Goal: Information Seeking & Learning: Learn about a topic

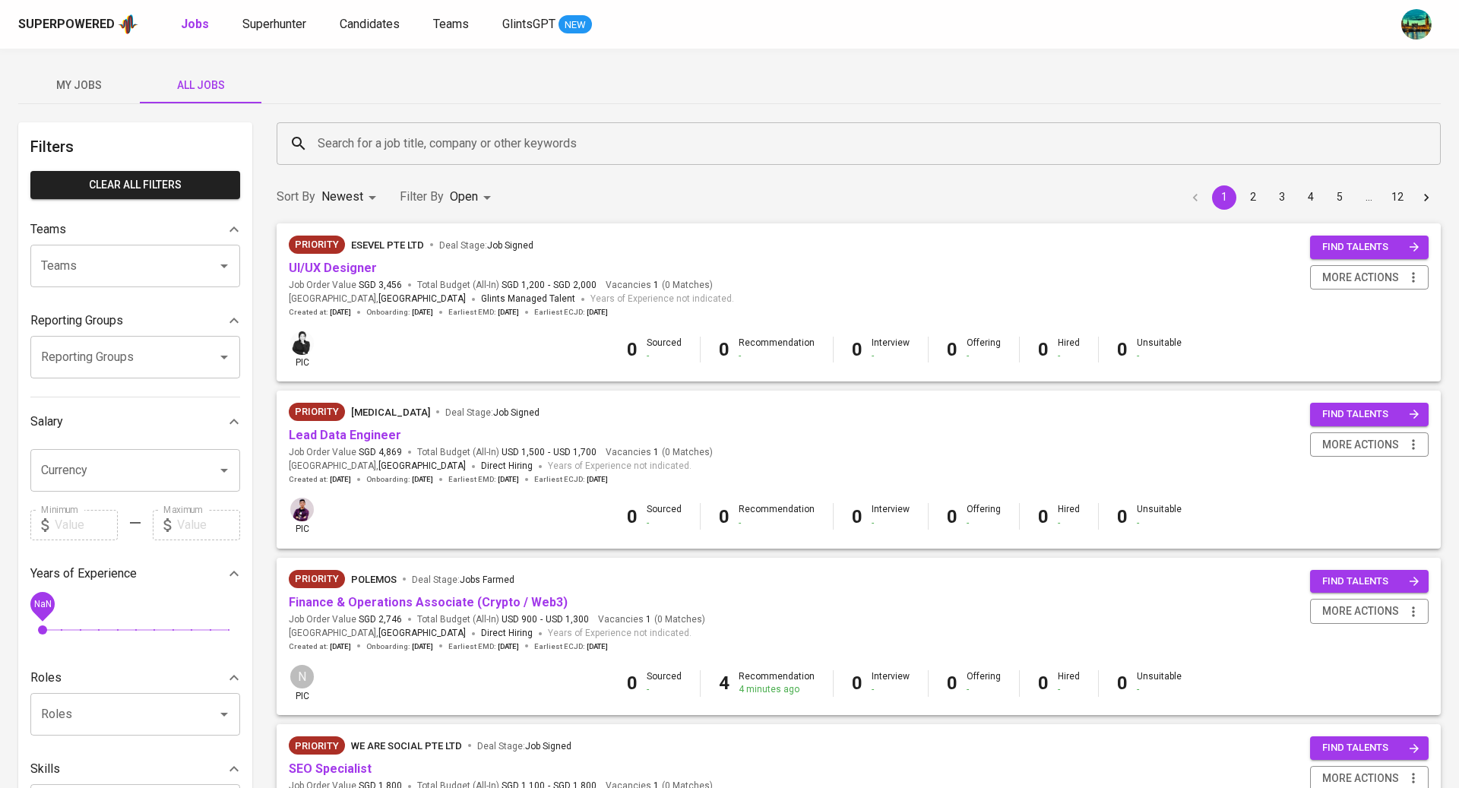
click at [142, 356] on input "Reporting Groups" at bounding box center [113, 357] width 153 height 29
type input "t"
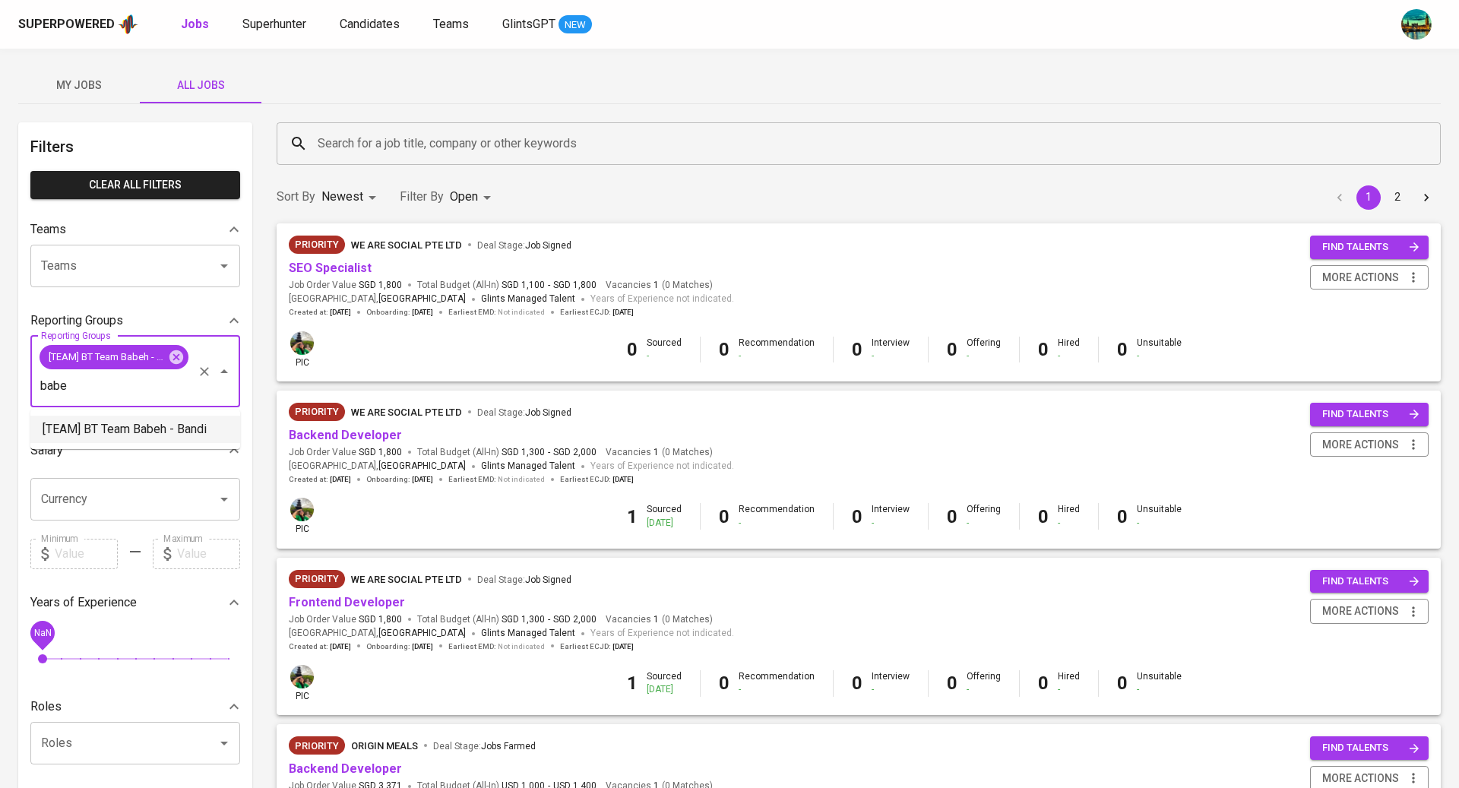
click at [144, 388] on input "babe" at bounding box center [113, 386] width 153 height 29
type input "b"
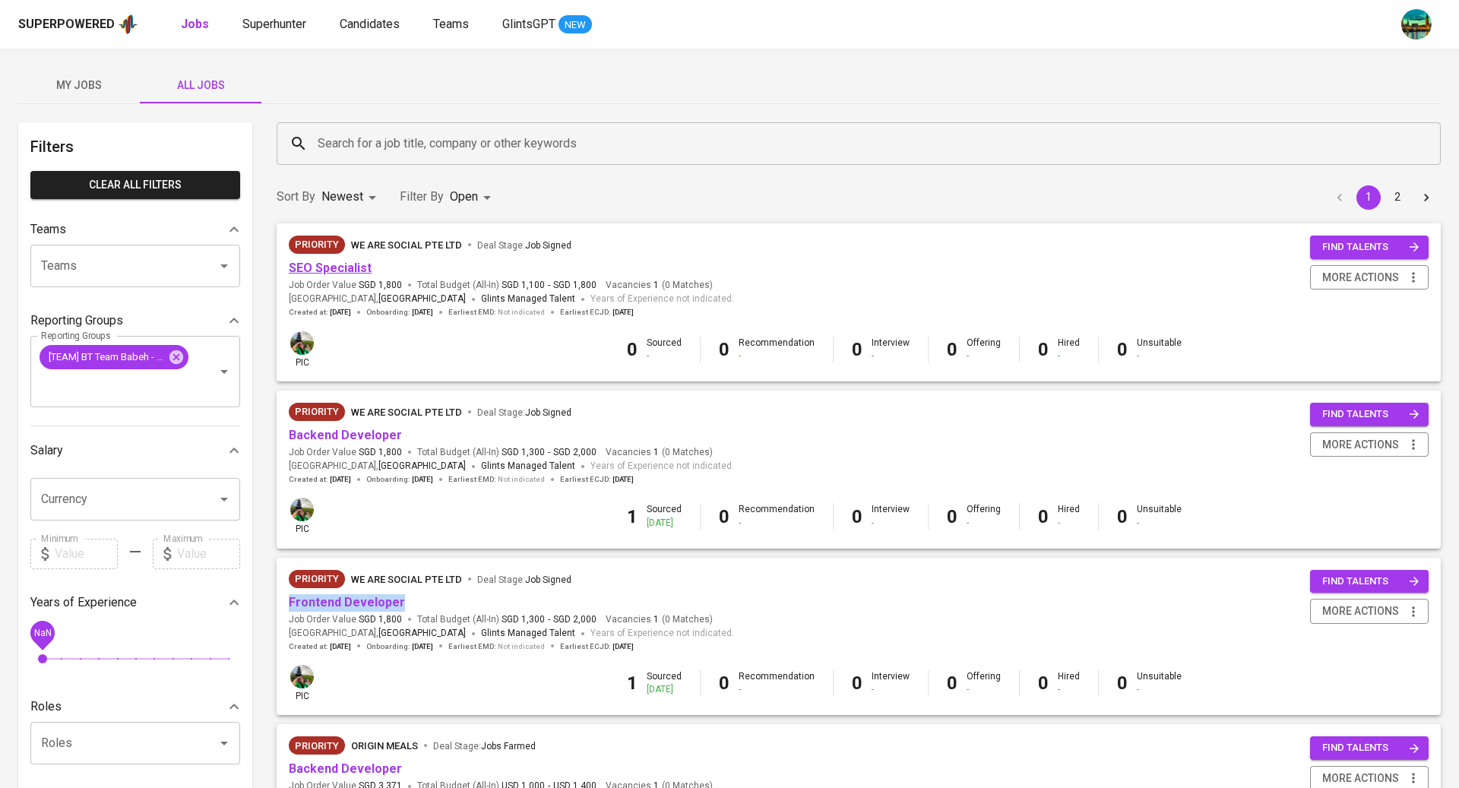
click at [343, 264] on link "SEO Specialist" at bounding box center [330, 268] width 83 height 14
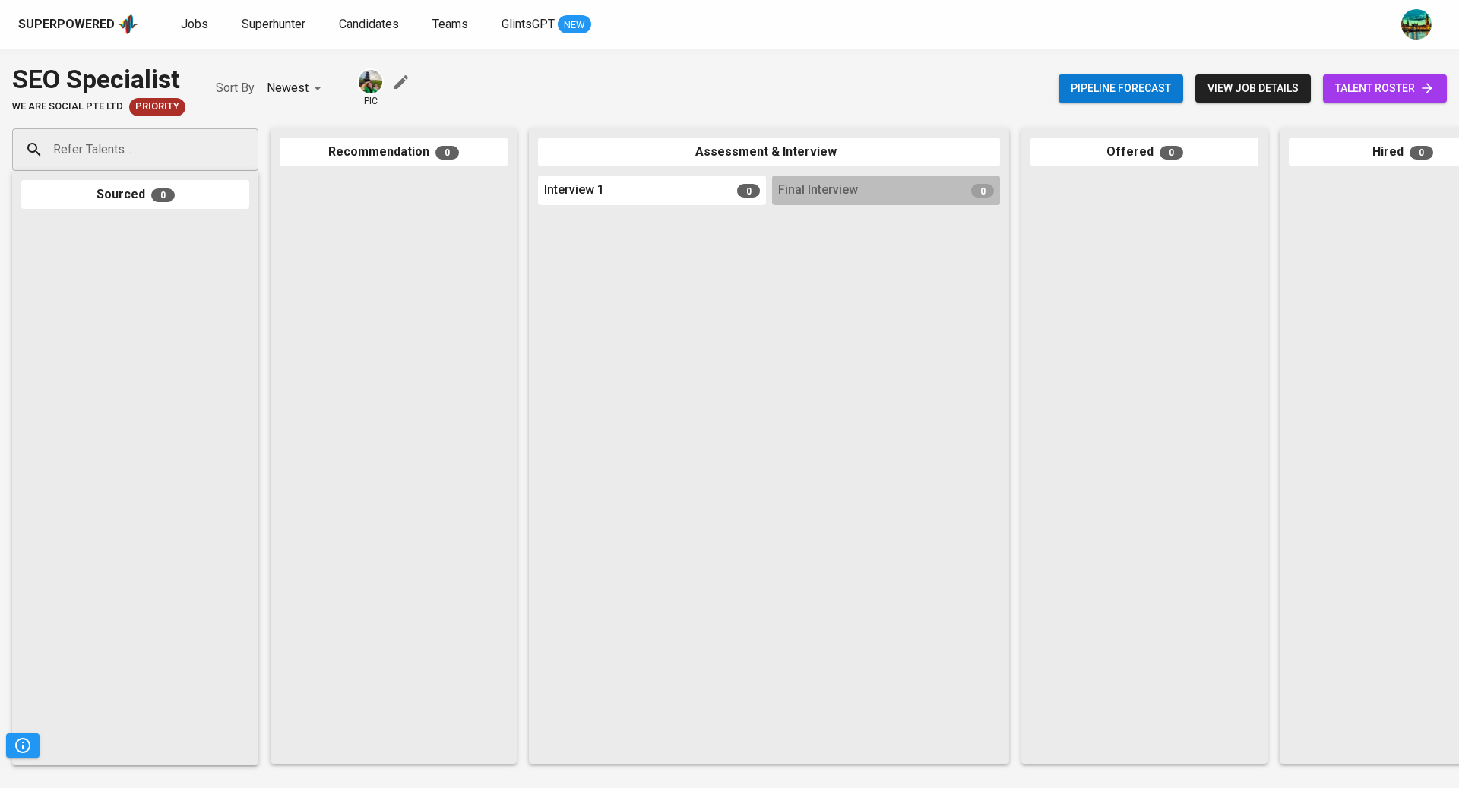
click at [197, 141] on input "Refer Talents..." at bounding box center [129, 149] width 160 height 29
paste input "r.darwis@yahoo.com"
type input "r.darwis@yahoo.com"
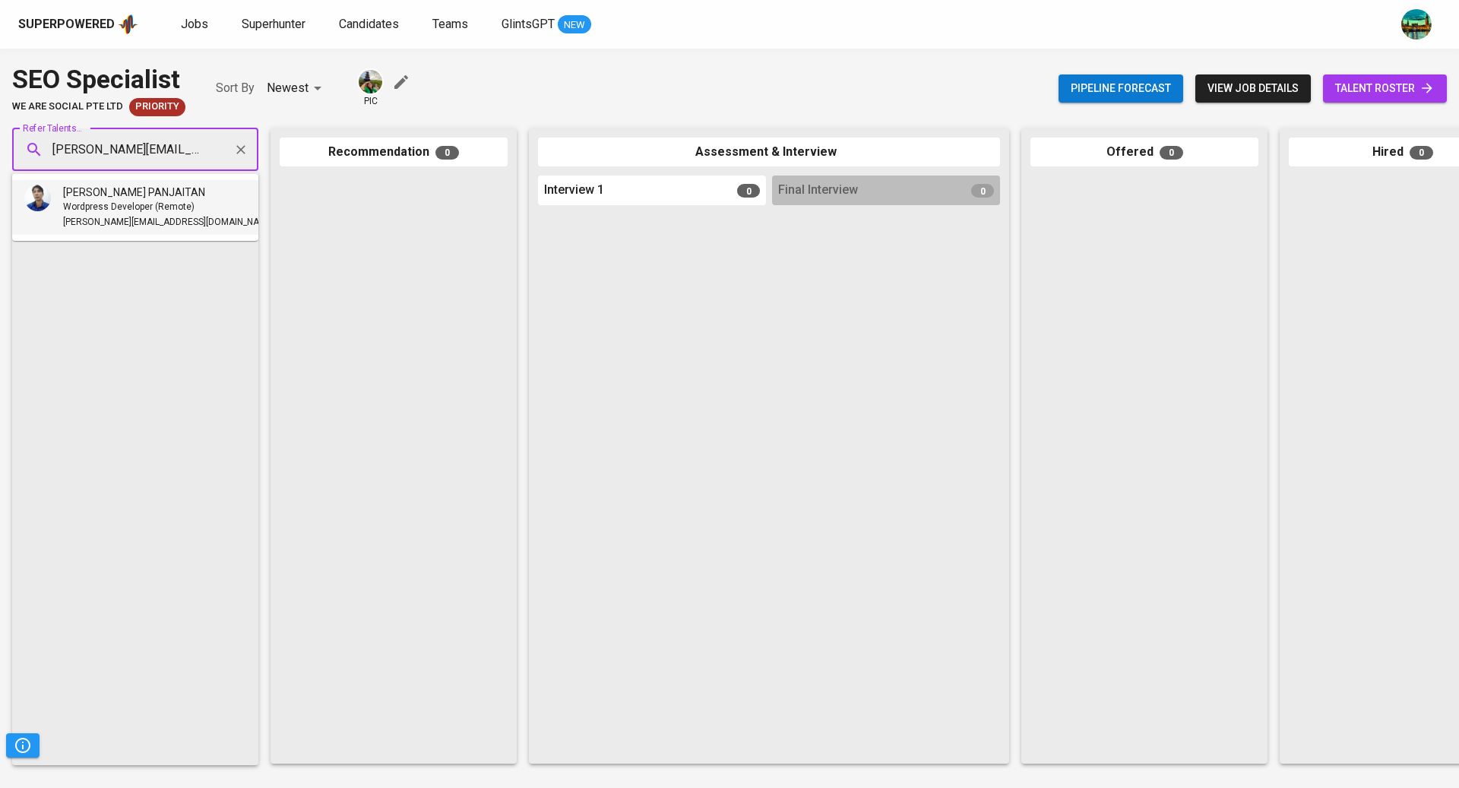
click at [182, 210] on span "Wordpress Developer (Remote)" at bounding box center [128, 207] width 131 height 15
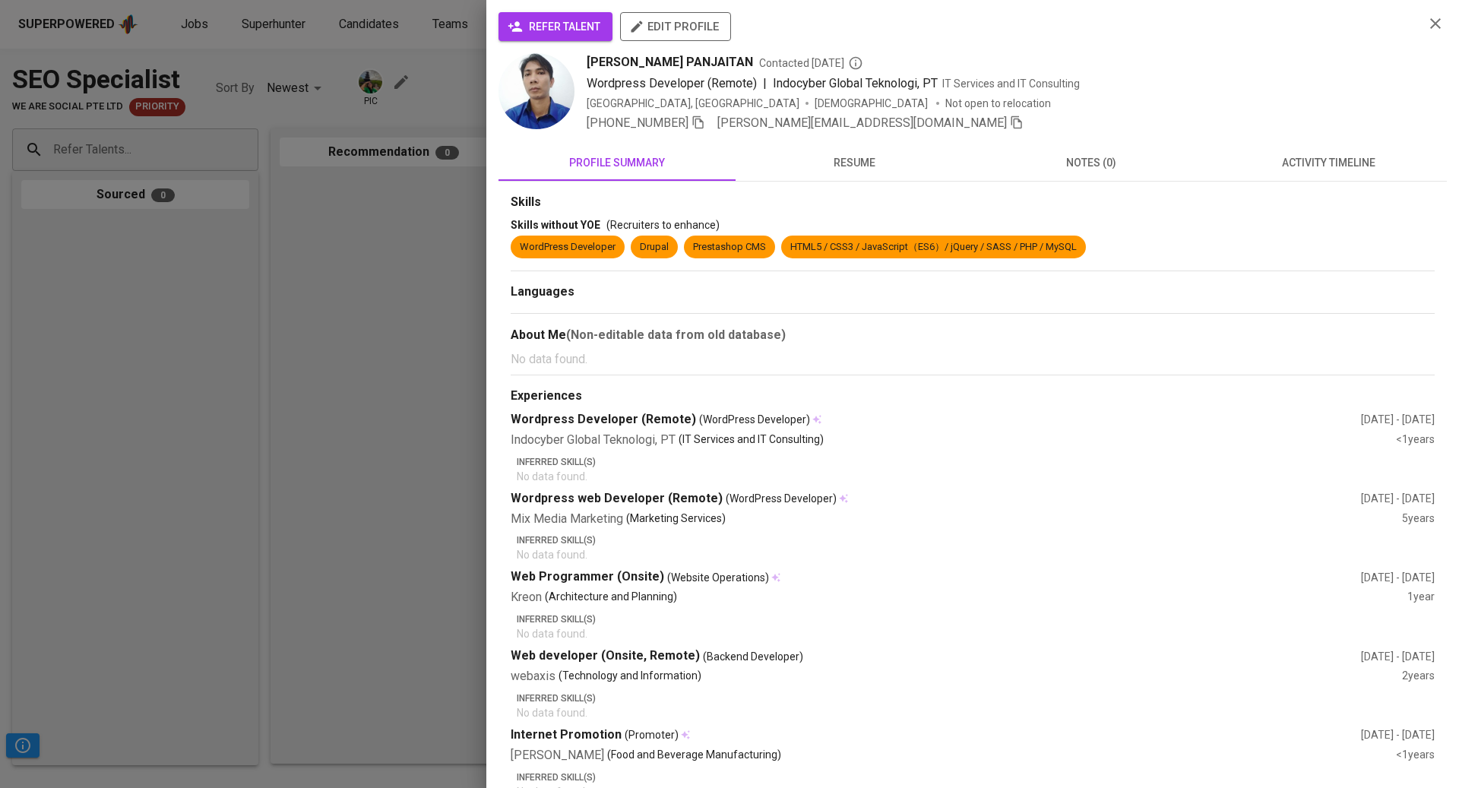
click at [1347, 158] on span "activity timeline" at bounding box center [1328, 162] width 219 height 19
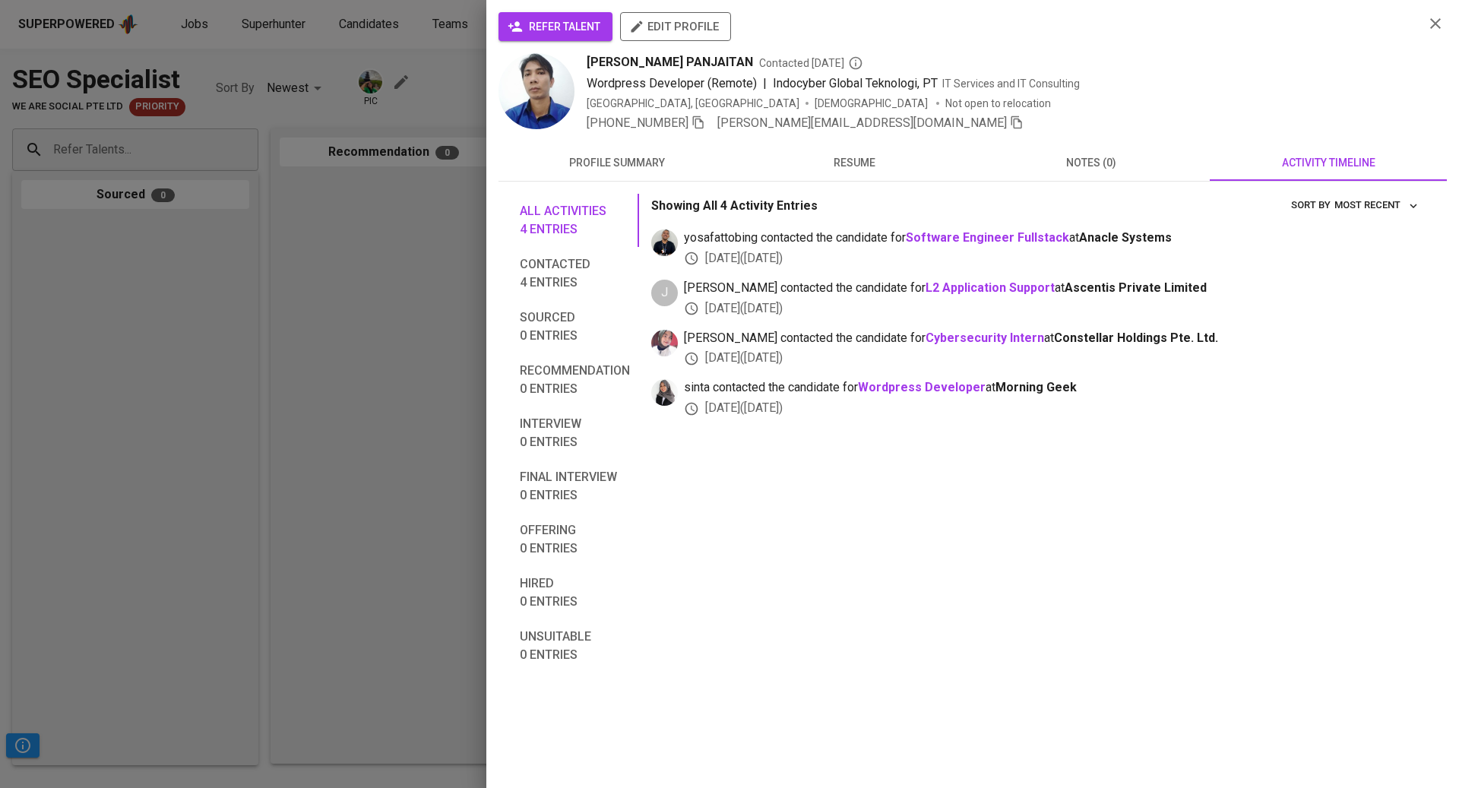
click at [353, 280] on div at bounding box center [729, 394] width 1459 height 788
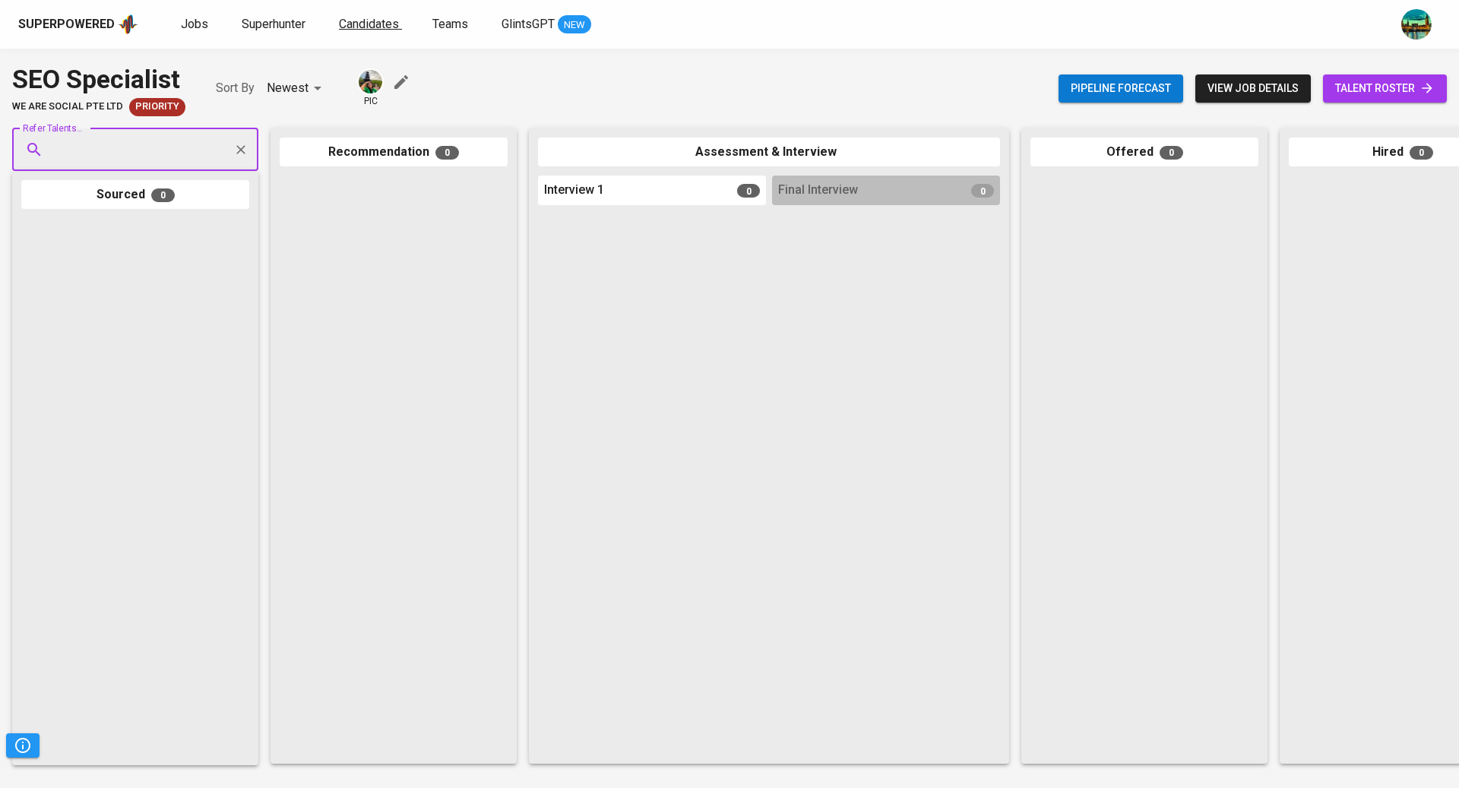
click at [375, 26] on span "Candidates" at bounding box center [369, 24] width 60 height 14
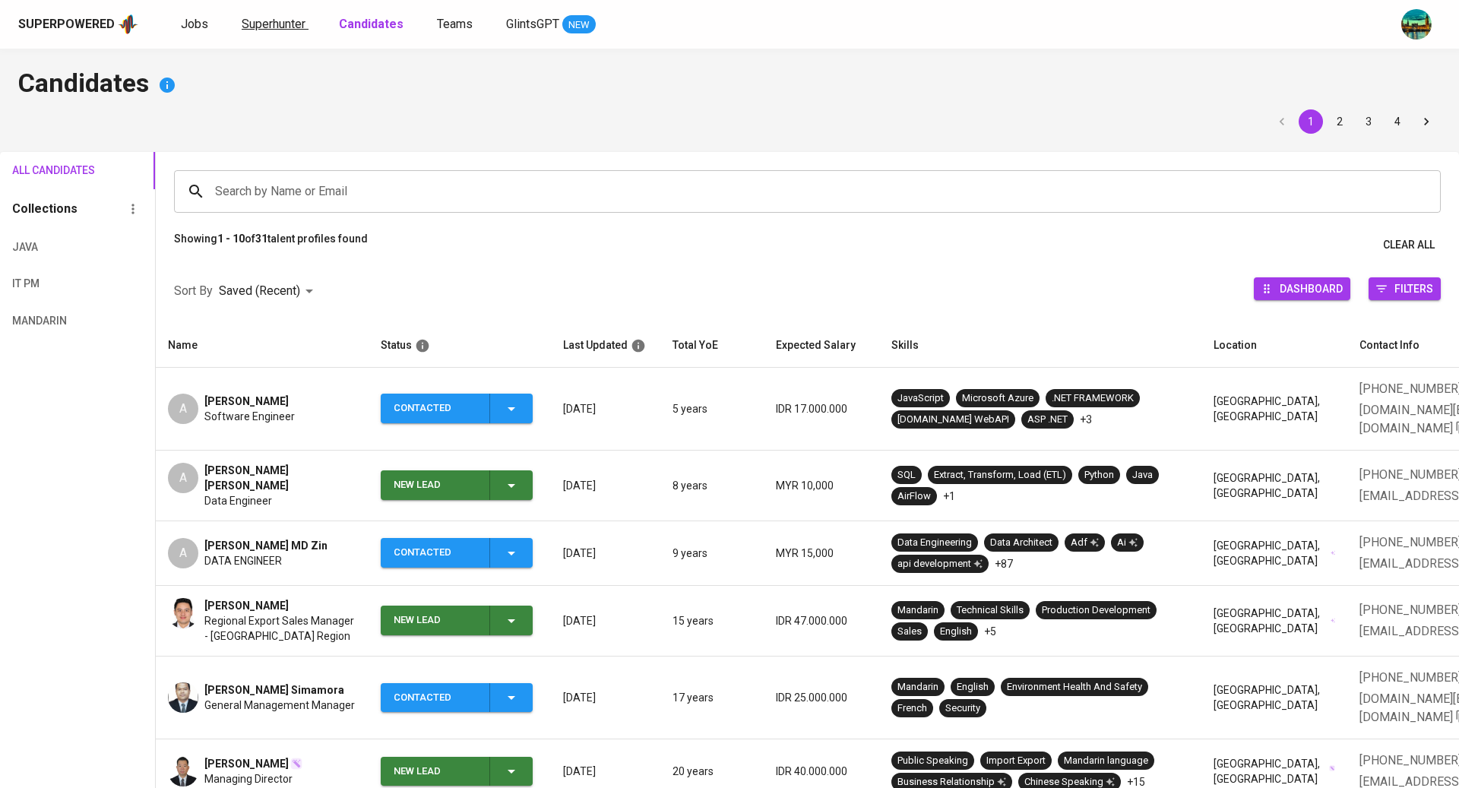
click at [304, 26] on link "Superhunter" at bounding box center [275, 24] width 67 height 19
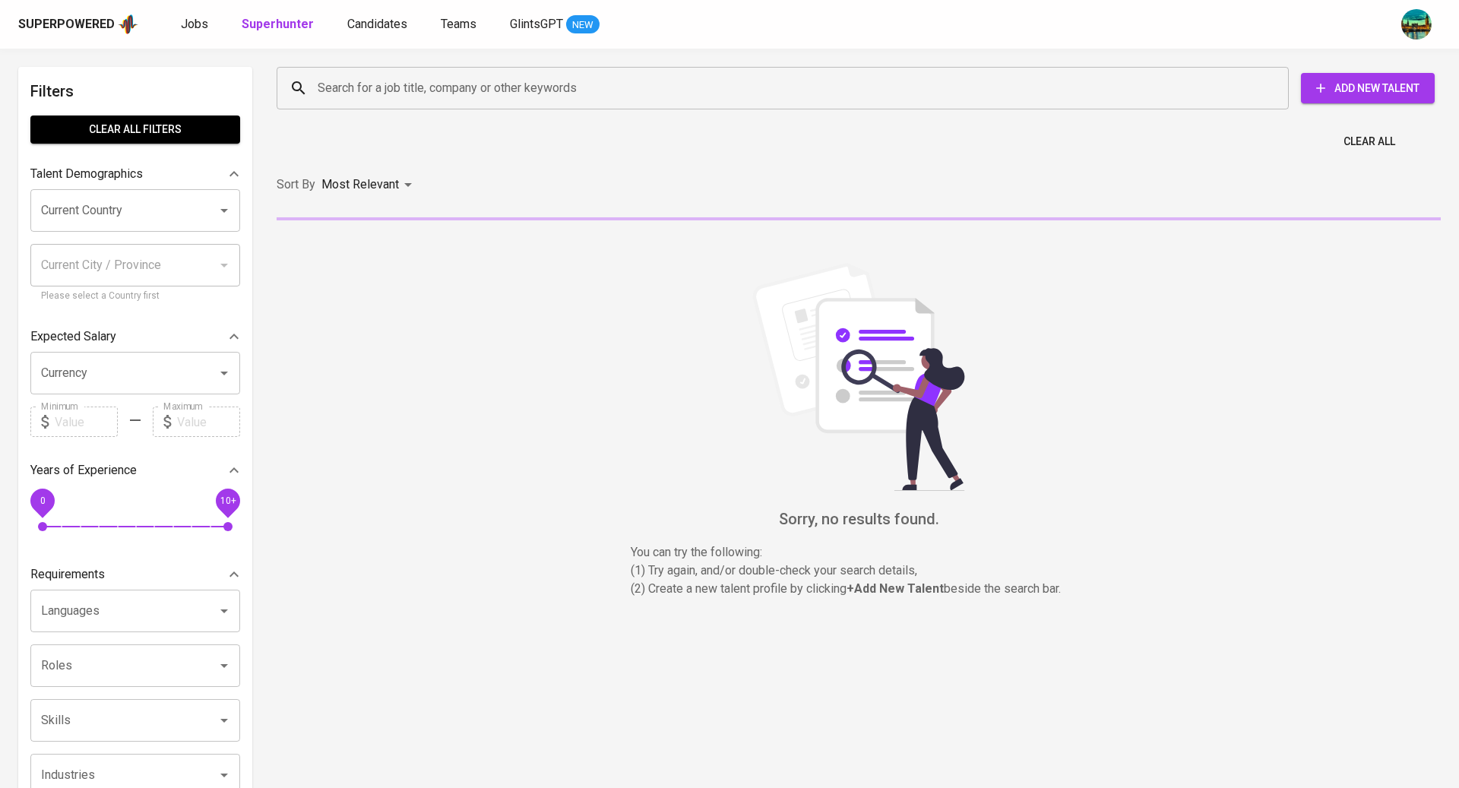
click at [186, 186] on div "Talent Demographics" at bounding box center [135, 174] width 210 height 30
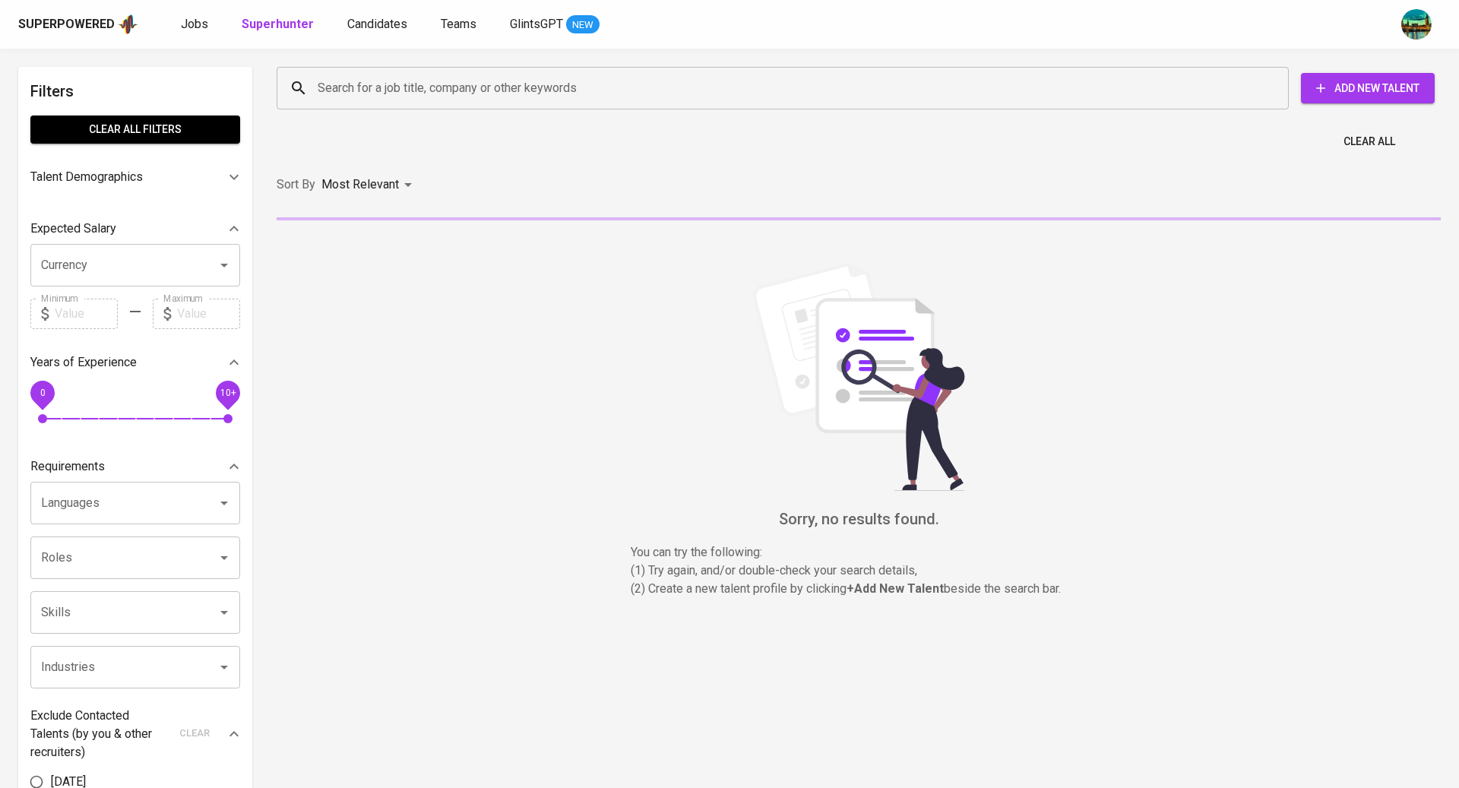
click at [201, 186] on div "Talent Demographics" at bounding box center [135, 177] width 210 height 36
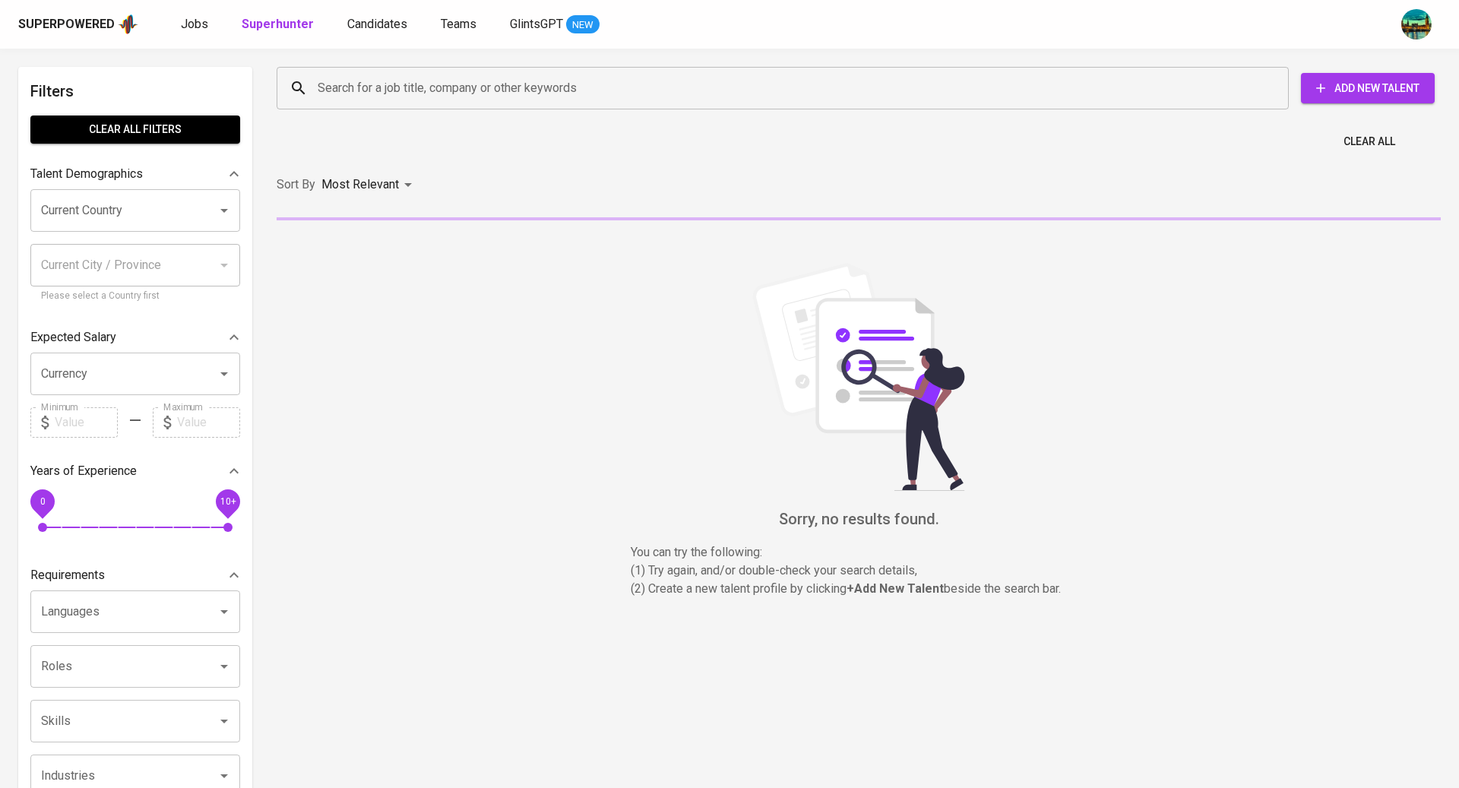
click at [191, 215] on div "Current Country" at bounding box center [135, 210] width 210 height 43
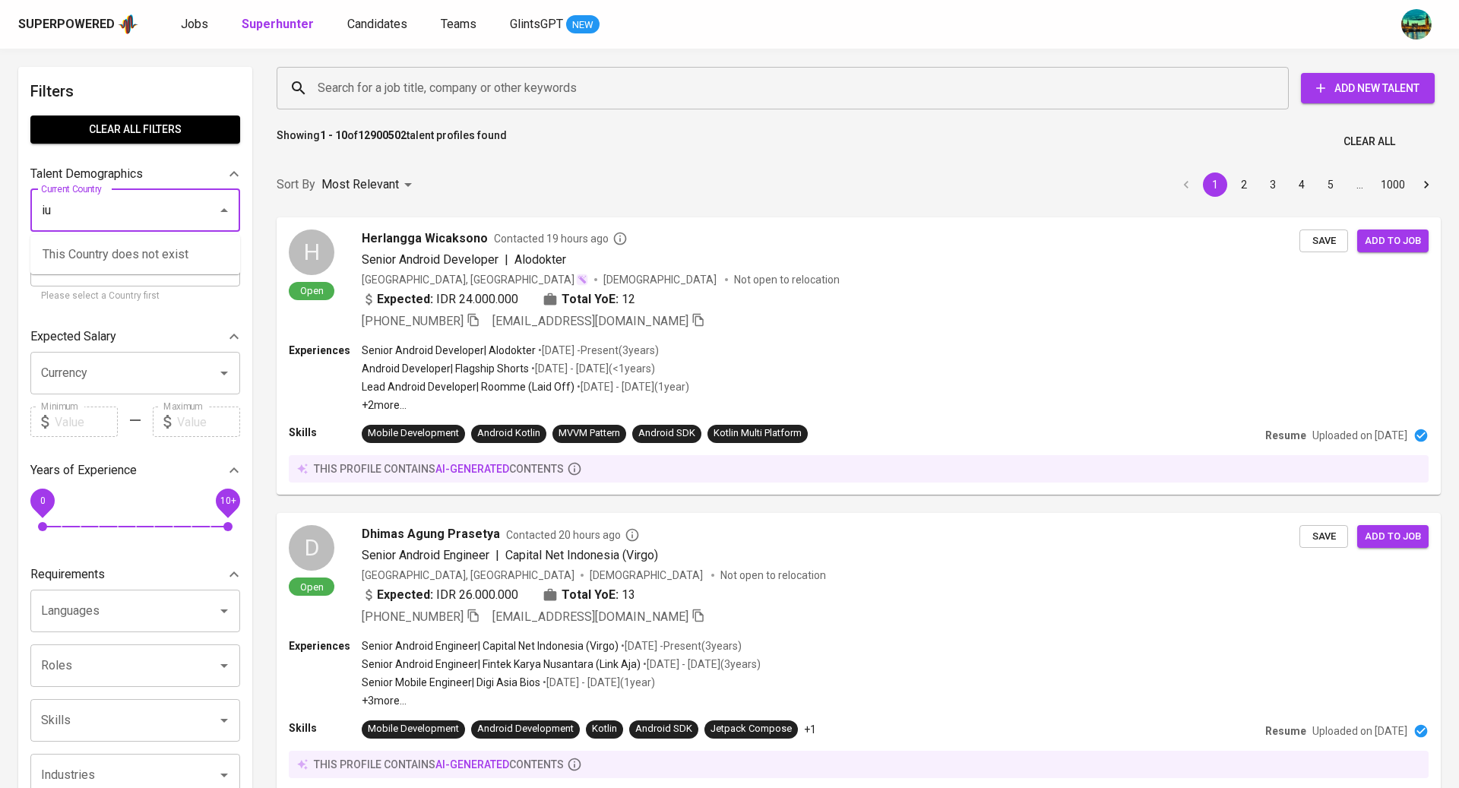
type input "i"
click at [194, 255] on li "[GEOGRAPHIC_DATA]" at bounding box center [135, 254] width 210 height 27
type input "[GEOGRAPHIC_DATA]"
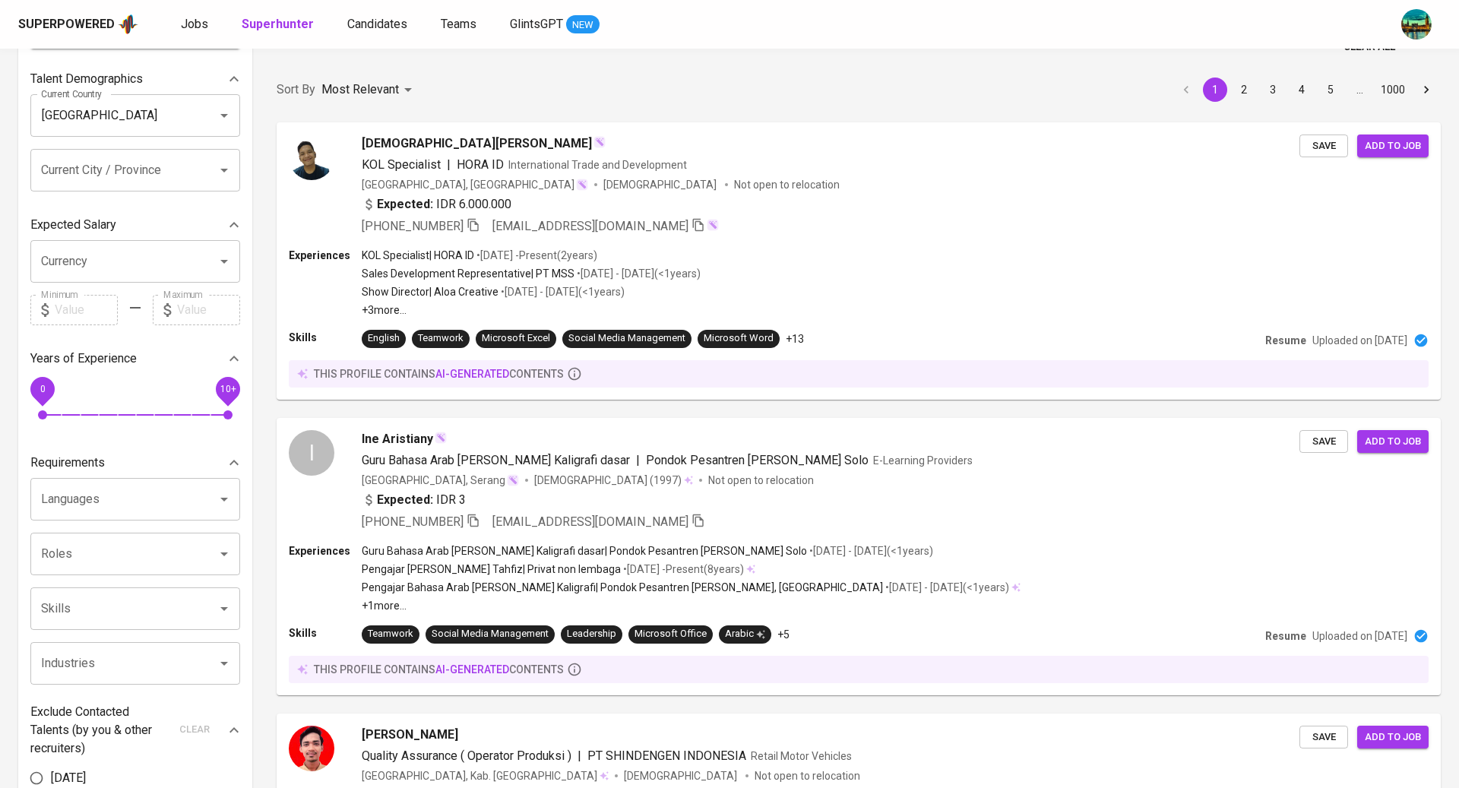
scroll to position [99, 0]
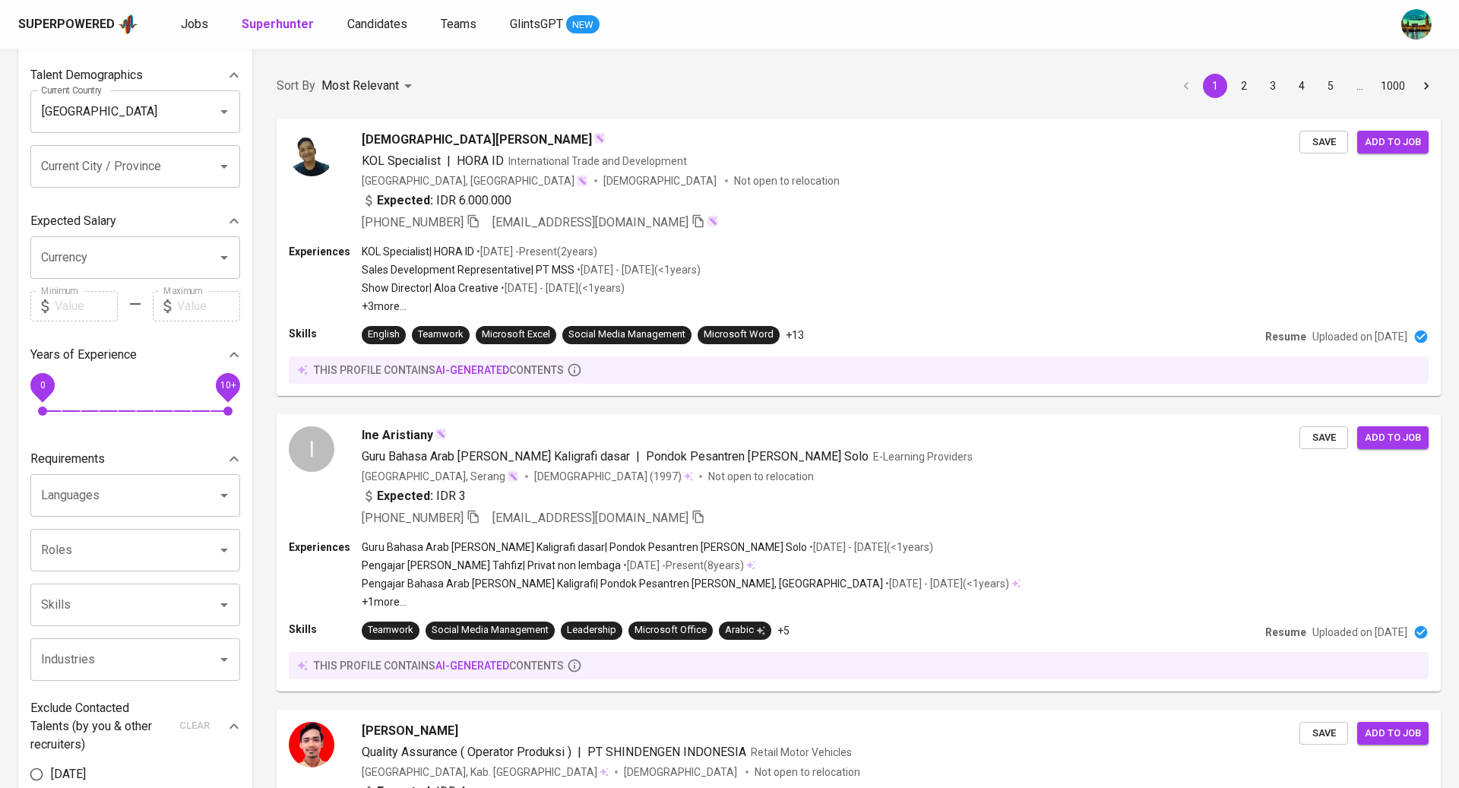
click at [150, 502] on input "Languages" at bounding box center [113, 495] width 153 height 29
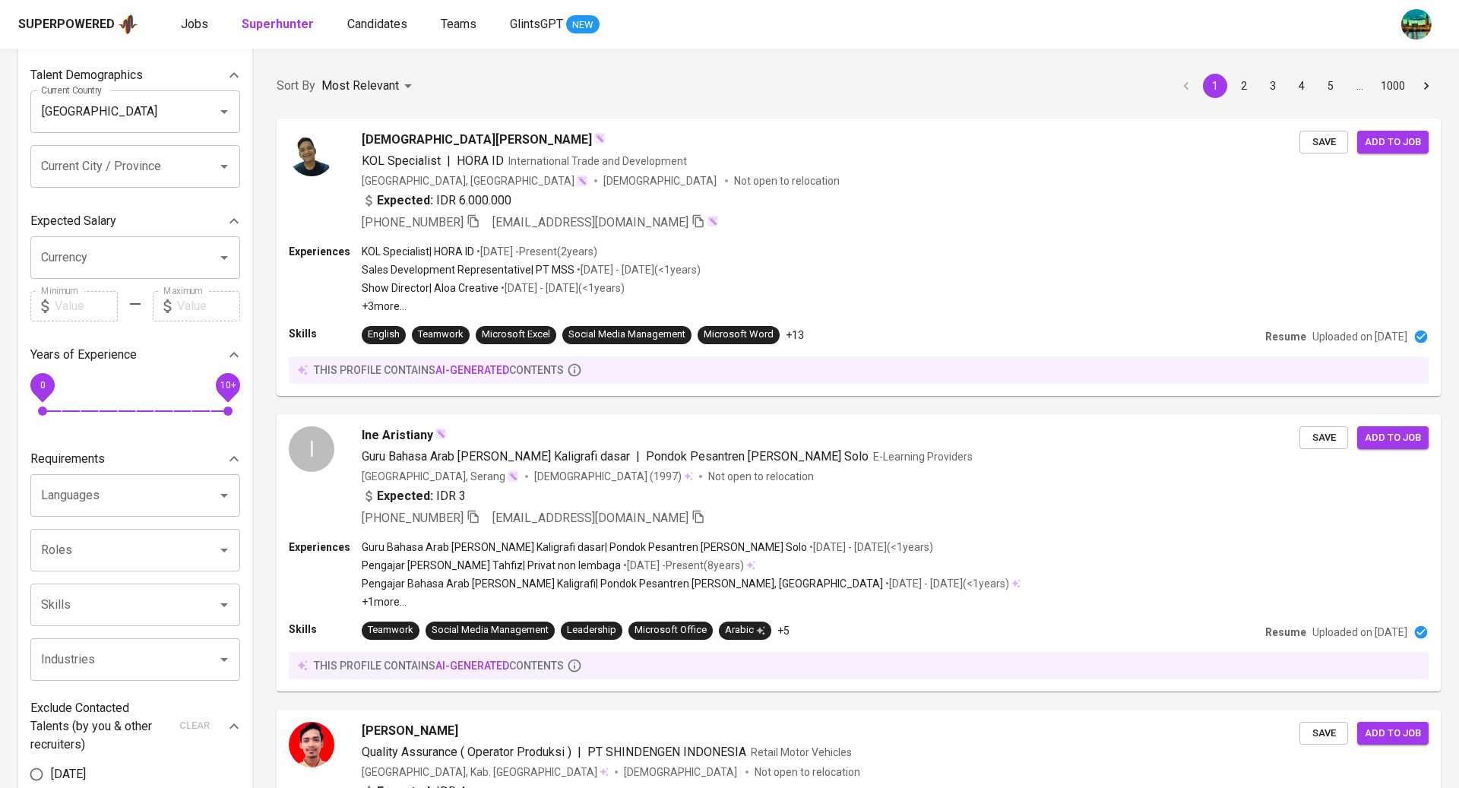
click at [71, 559] on input "Roles" at bounding box center [113, 550] width 153 height 29
click at [84, 599] on p "WordPress Developer" at bounding box center [102, 594] width 119 height 18
type input "word"
click at [112, 598] on input "Skills" at bounding box center [113, 604] width 153 height 29
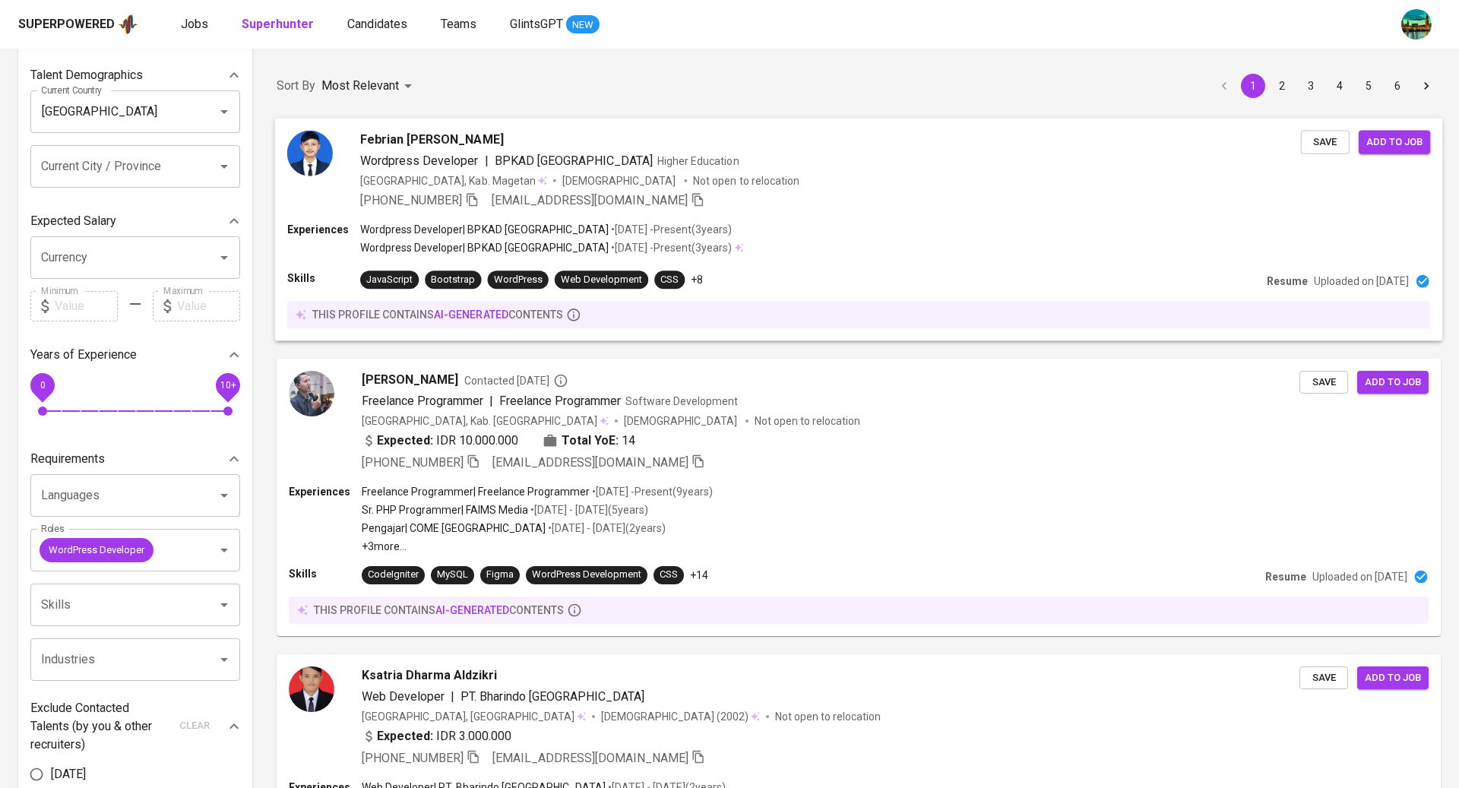
click at [821, 153] on div "Wordpress Developer | BPKAD Kabupaten Madiun Higher Education" at bounding box center [830, 160] width 941 height 18
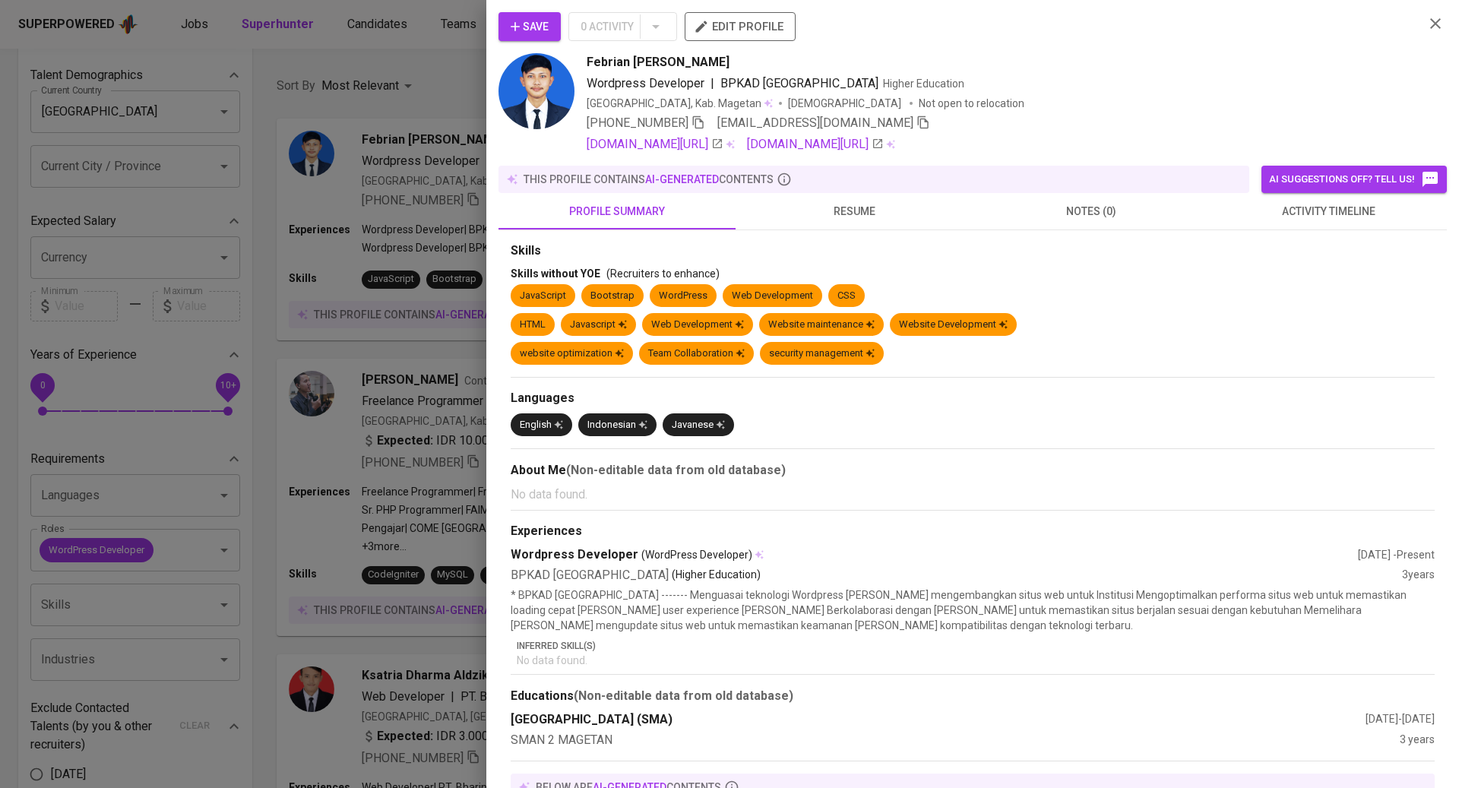
click at [835, 204] on span "resume" at bounding box center [854, 211] width 219 height 19
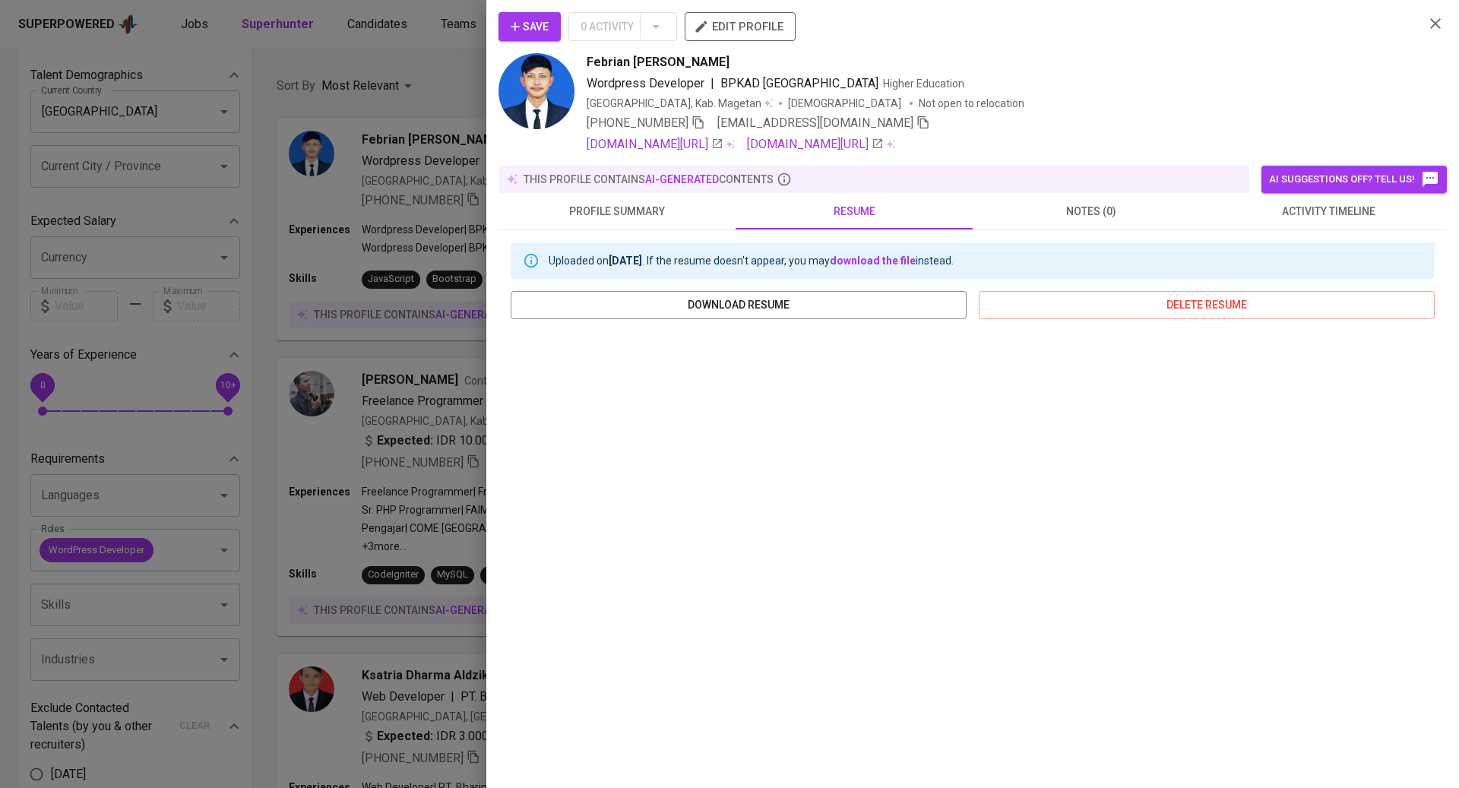
click at [405, 517] on div at bounding box center [729, 394] width 1459 height 788
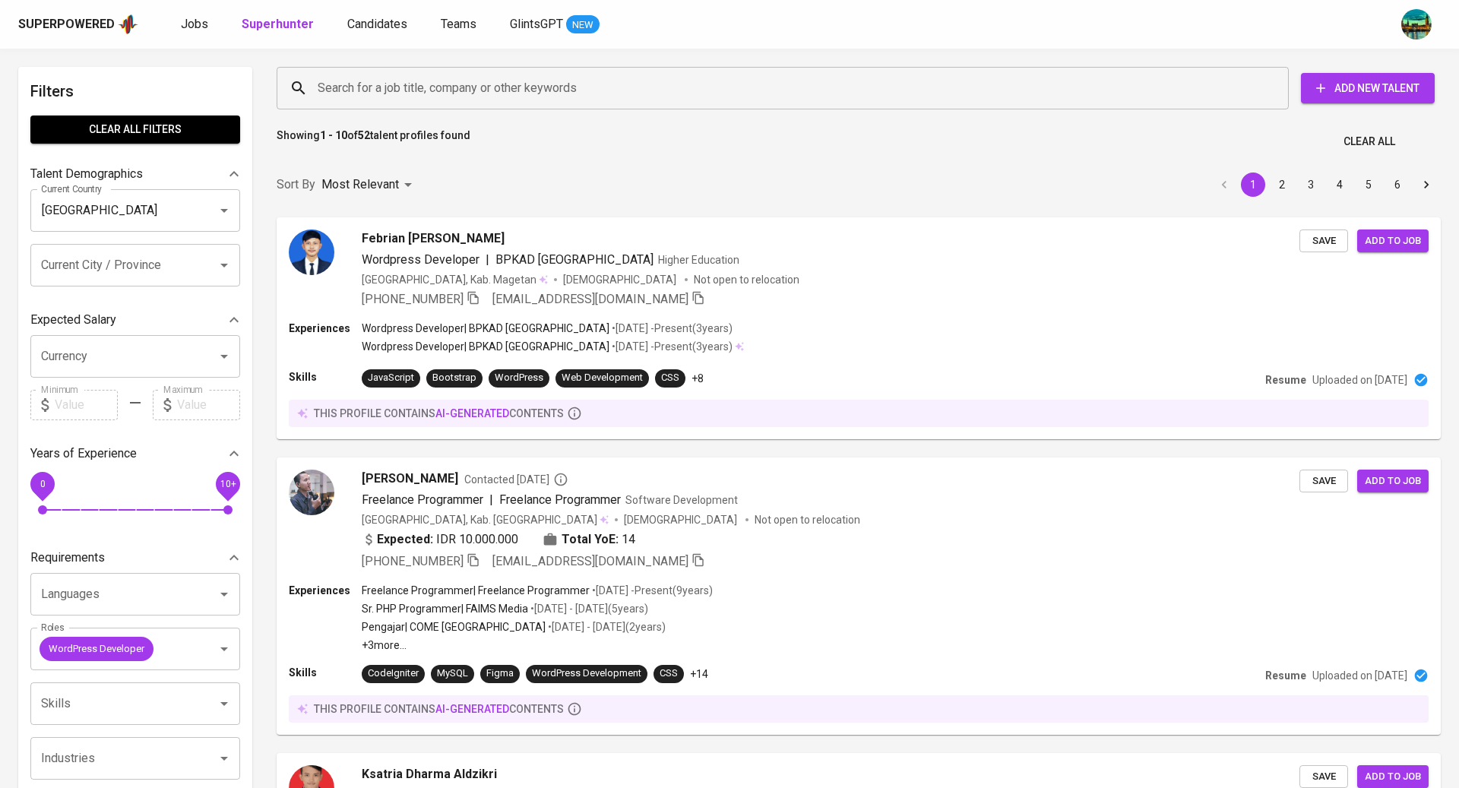
scroll to position [169, 0]
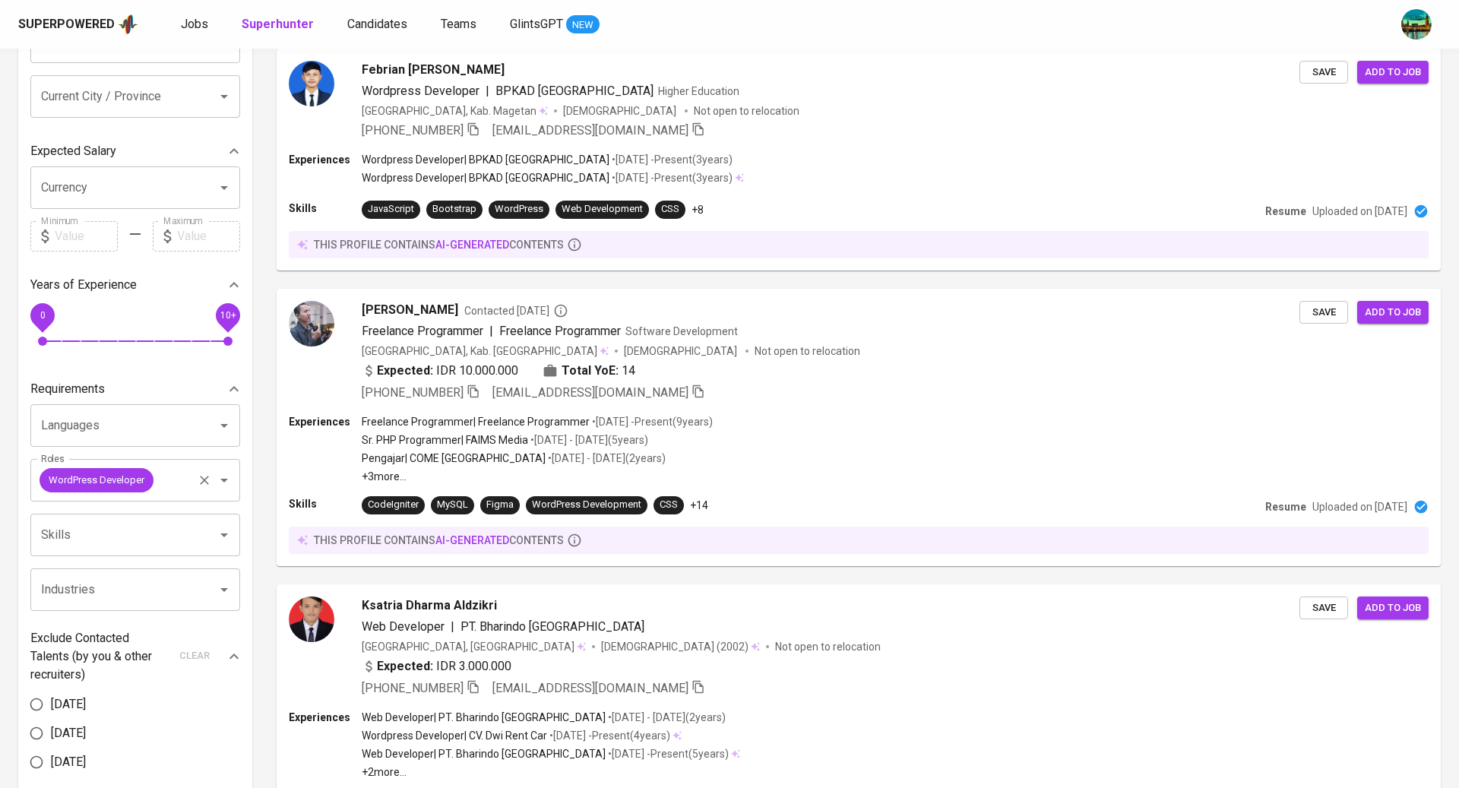
click at [207, 481] on icon "Clear" at bounding box center [204, 480] width 15 height 15
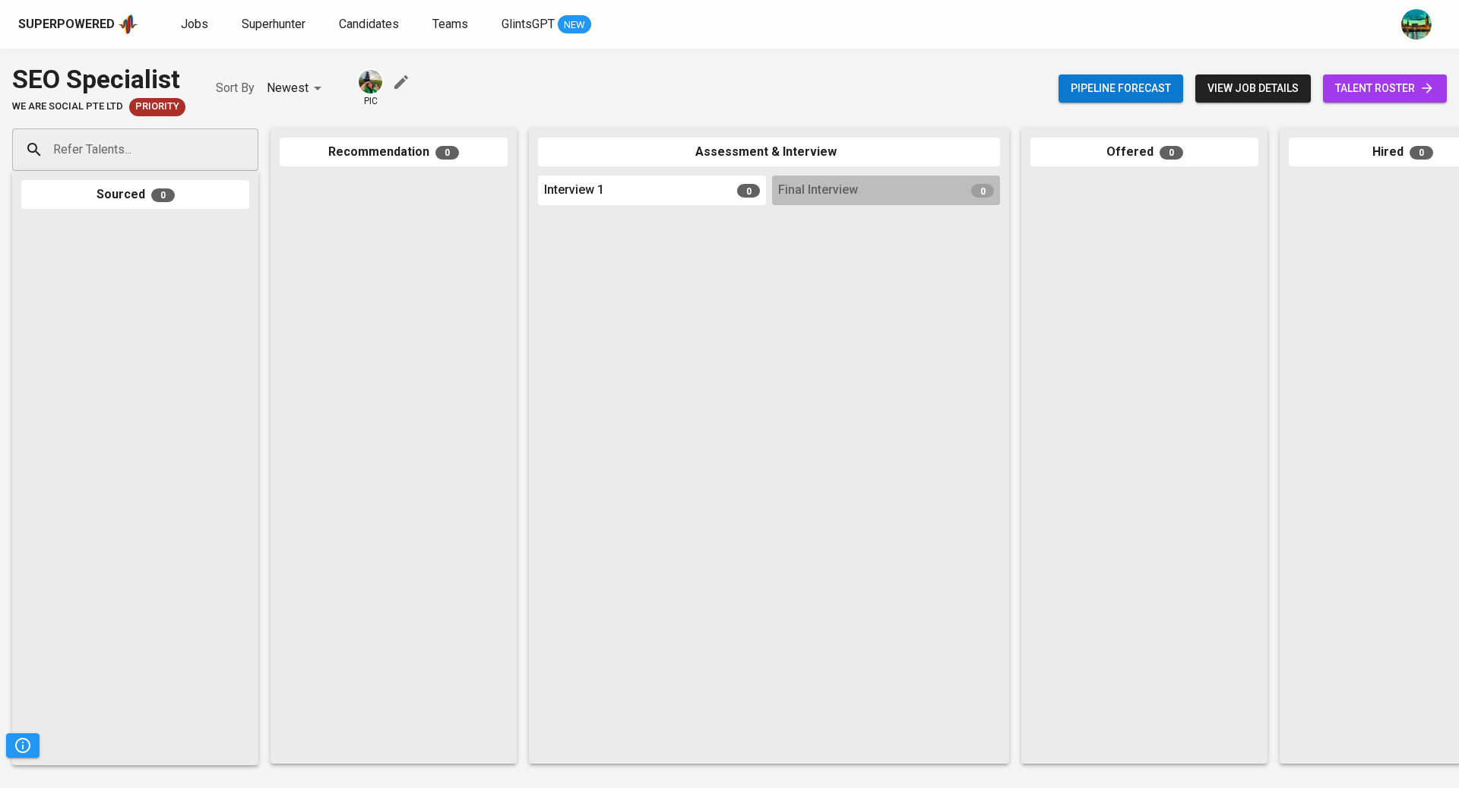
click at [1383, 97] on span "talent roster" at bounding box center [1385, 88] width 100 height 19
click at [146, 159] on input "Refer Talents..." at bounding box center [129, 149] width 160 height 29
paste input "r.darwis@yahoo.com"
type input "r.darwis@yahoo.com"
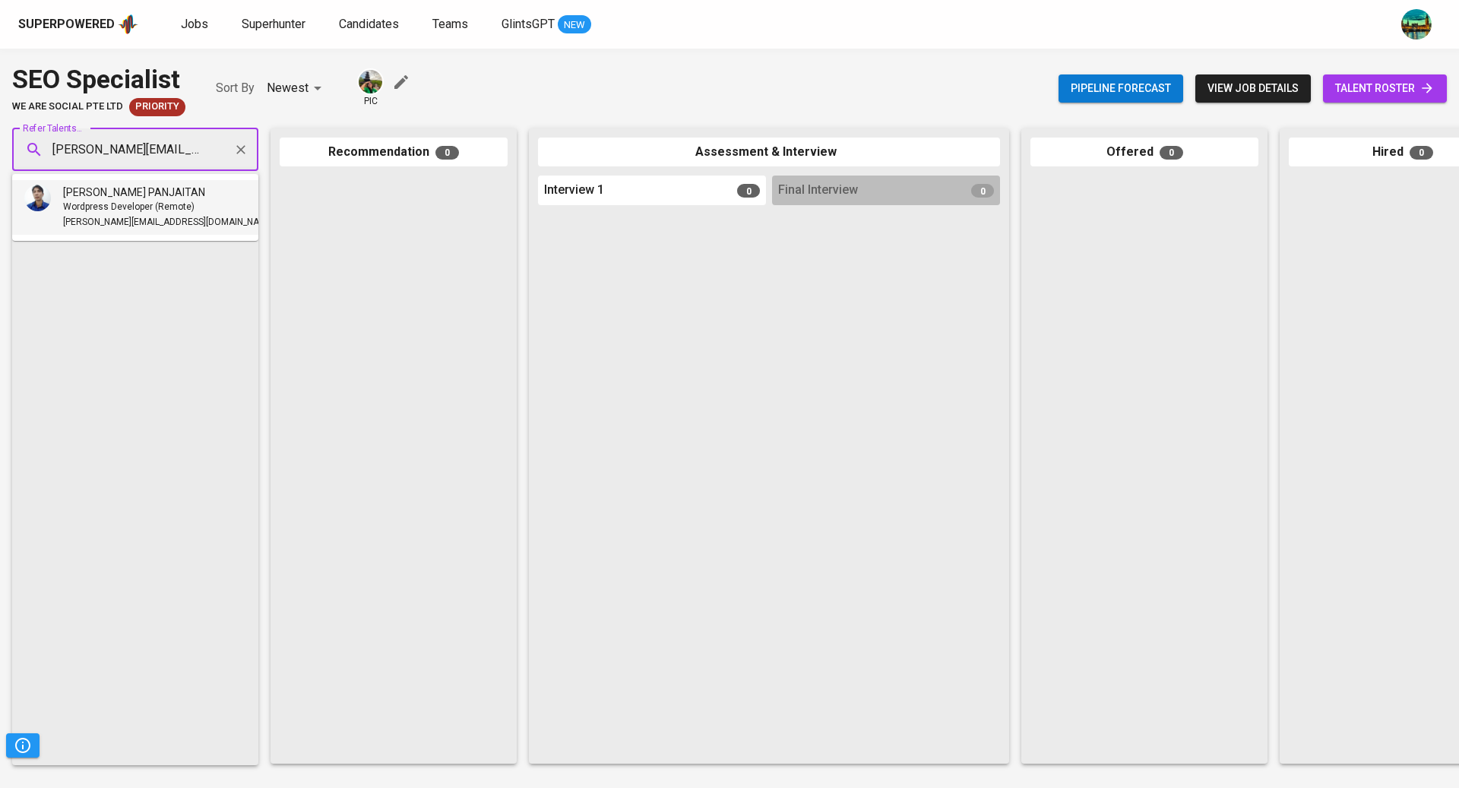
click at [164, 220] on div "r.darwis@yahoo.com" at bounding box center [168, 222] width 211 height 15
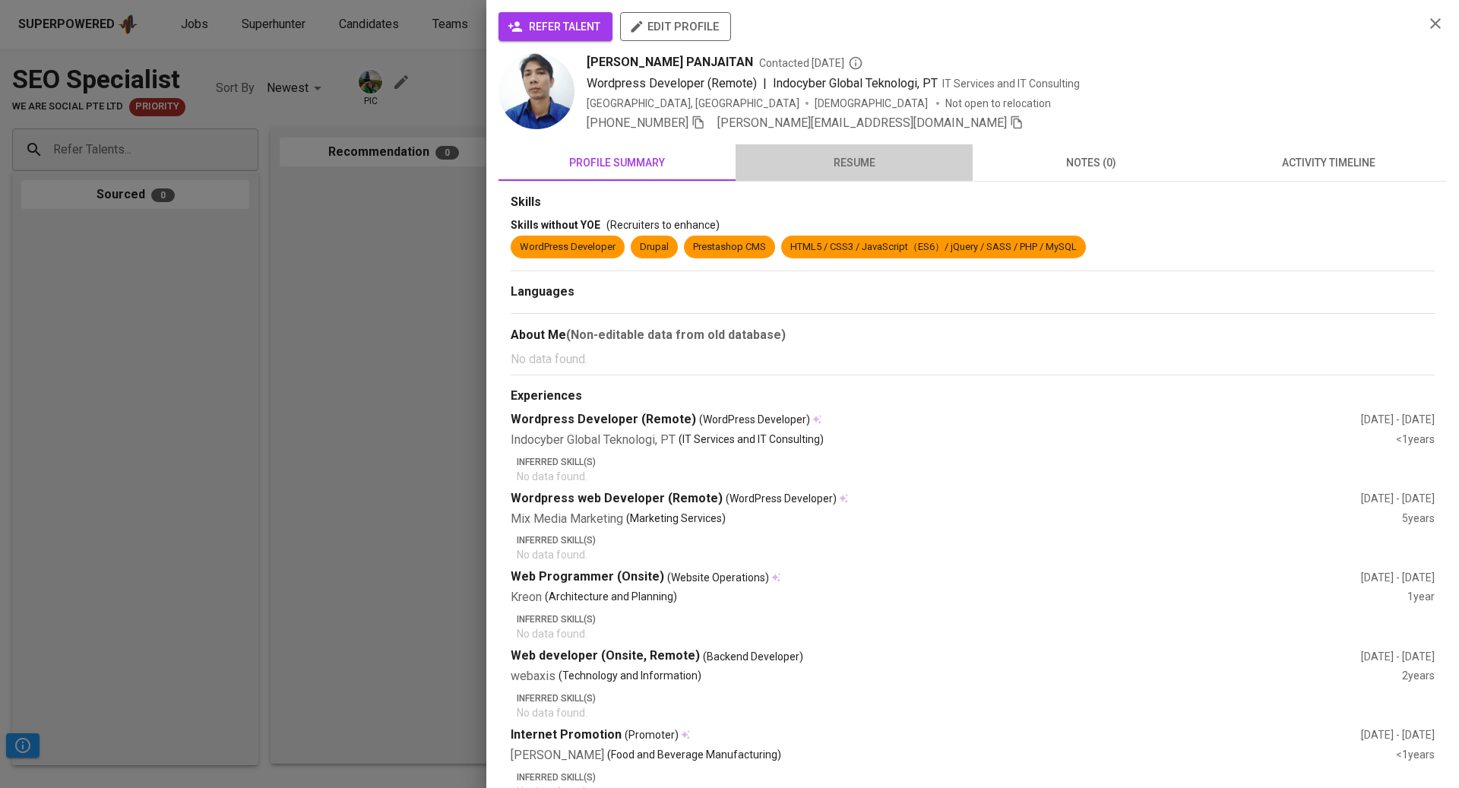
click at [823, 171] on button "resume" at bounding box center [854, 162] width 237 height 36
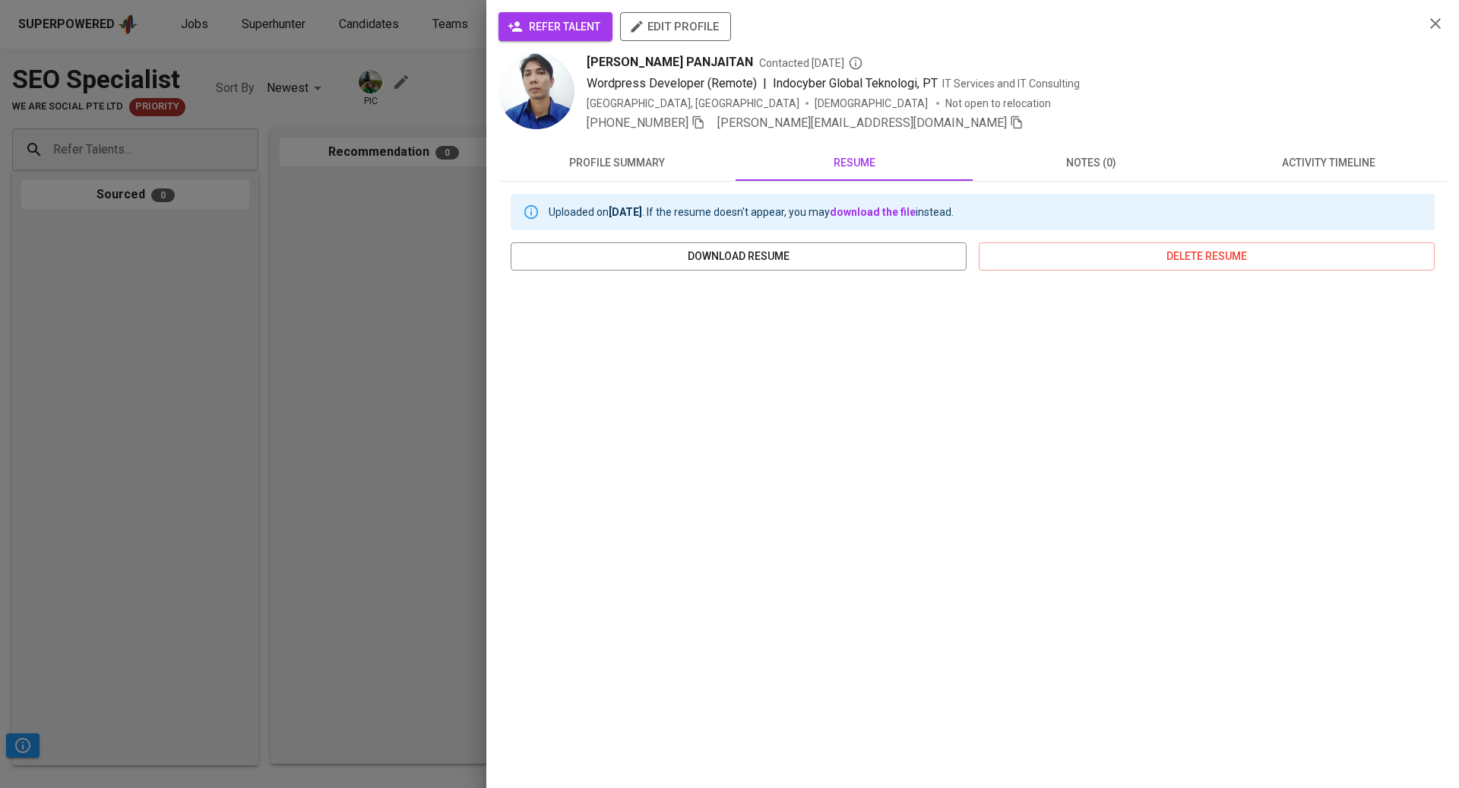
click at [338, 355] on div at bounding box center [729, 394] width 1459 height 788
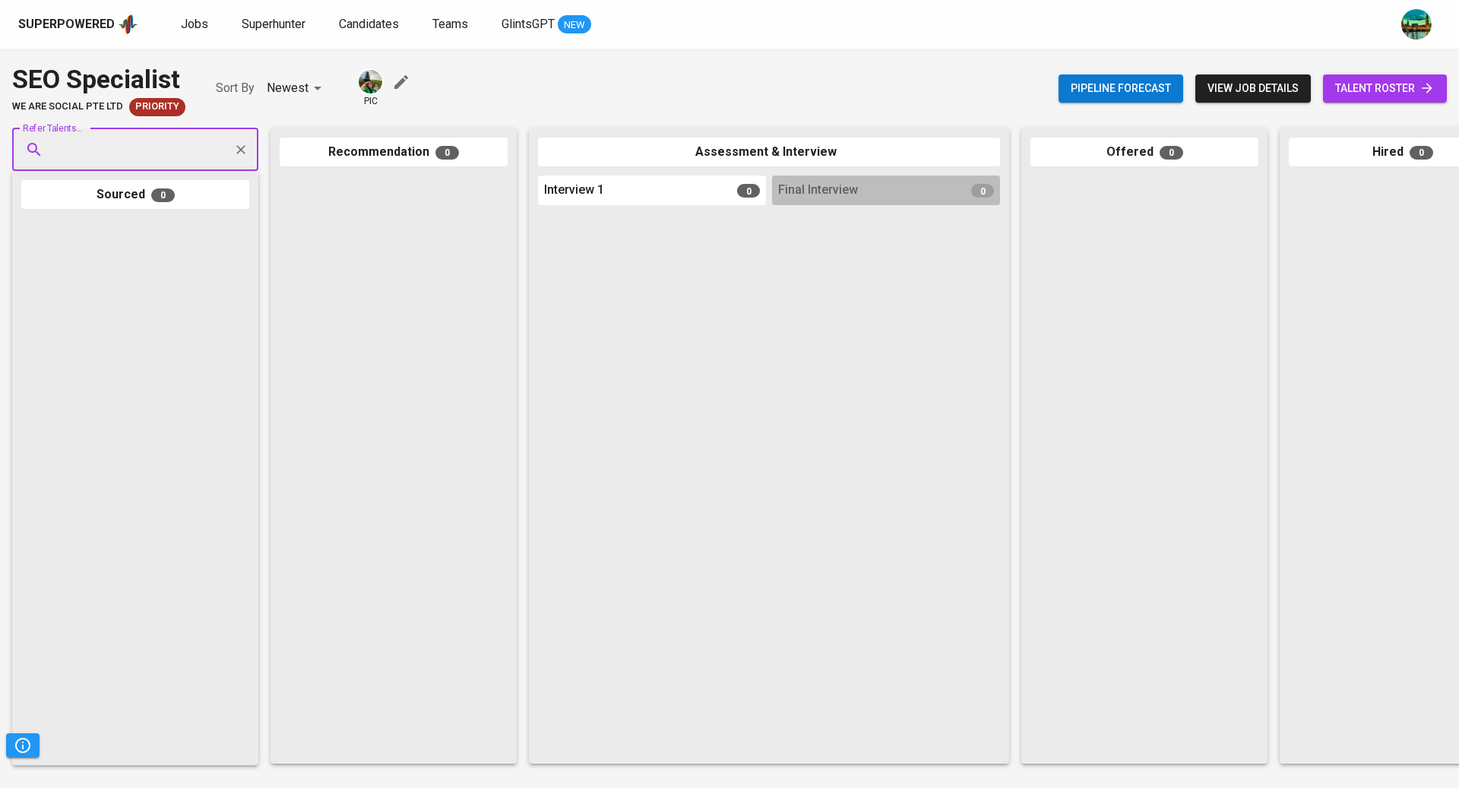
click at [1387, 87] on span "talent roster" at bounding box center [1385, 88] width 100 height 19
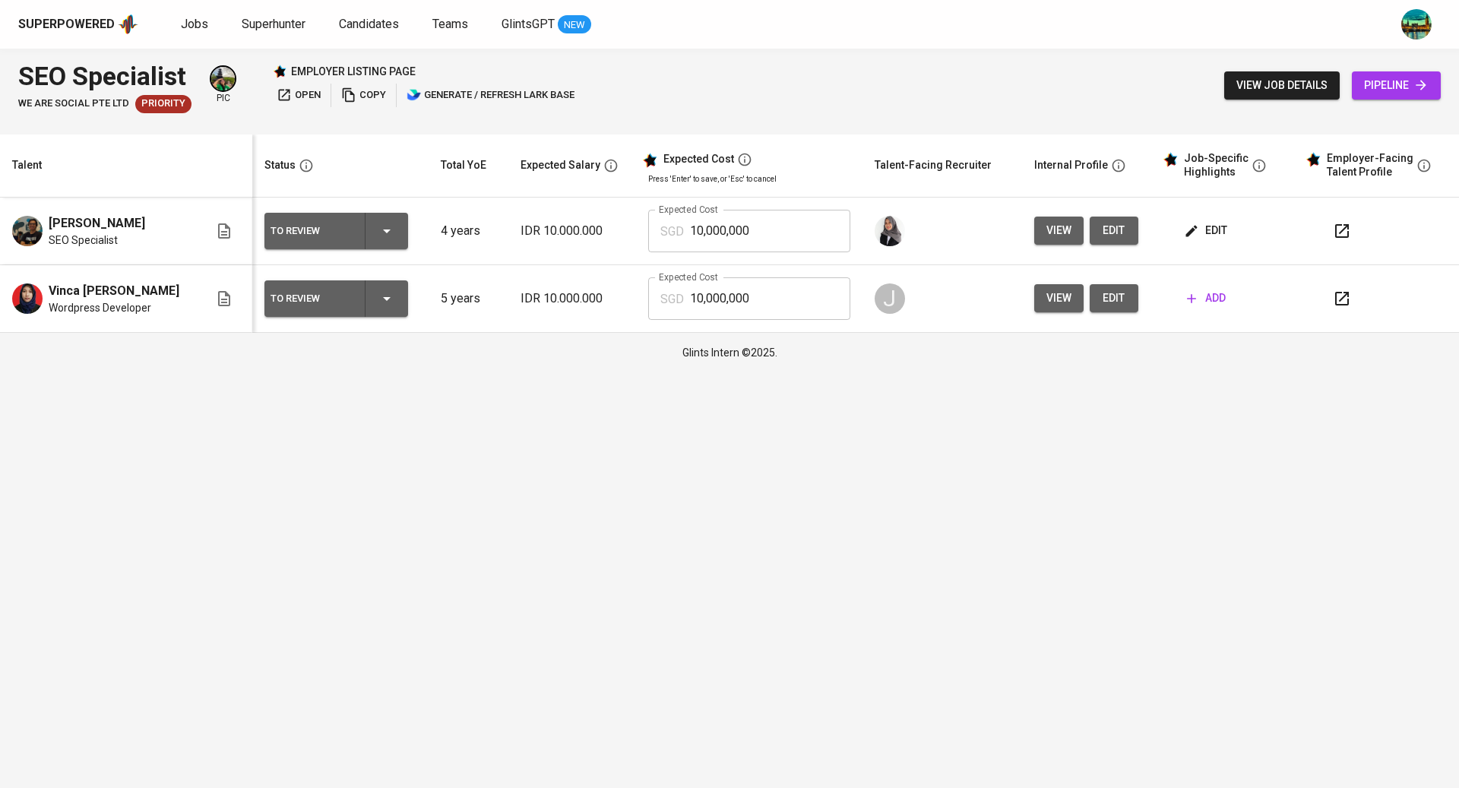
click at [34, 298] on img at bounding box center [27, 298] width 30 height 30
click at [37, 299] on img at bounding box center [27, 298] width 30 height 30
click at [123, 286] on span "Vinca Kania Harnum" at bounding box center [114, 291] width 131 height 18
click at [1042, 312] on button "view" at bounding box center [1058, 298] width 49 height 28
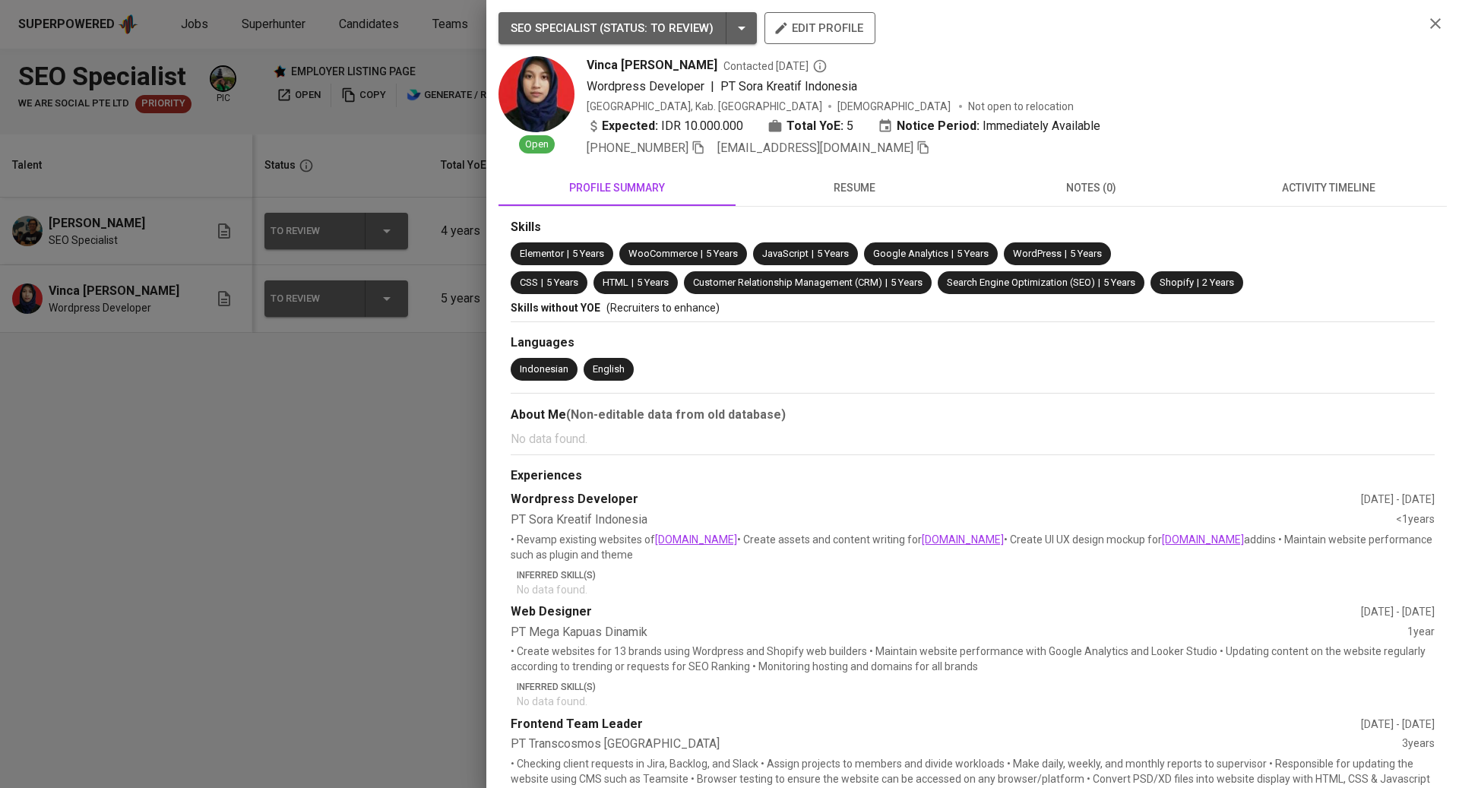
click at [1290, 191] on span "activity timeline" at bounding box center [1328, 188] width 219 height 19
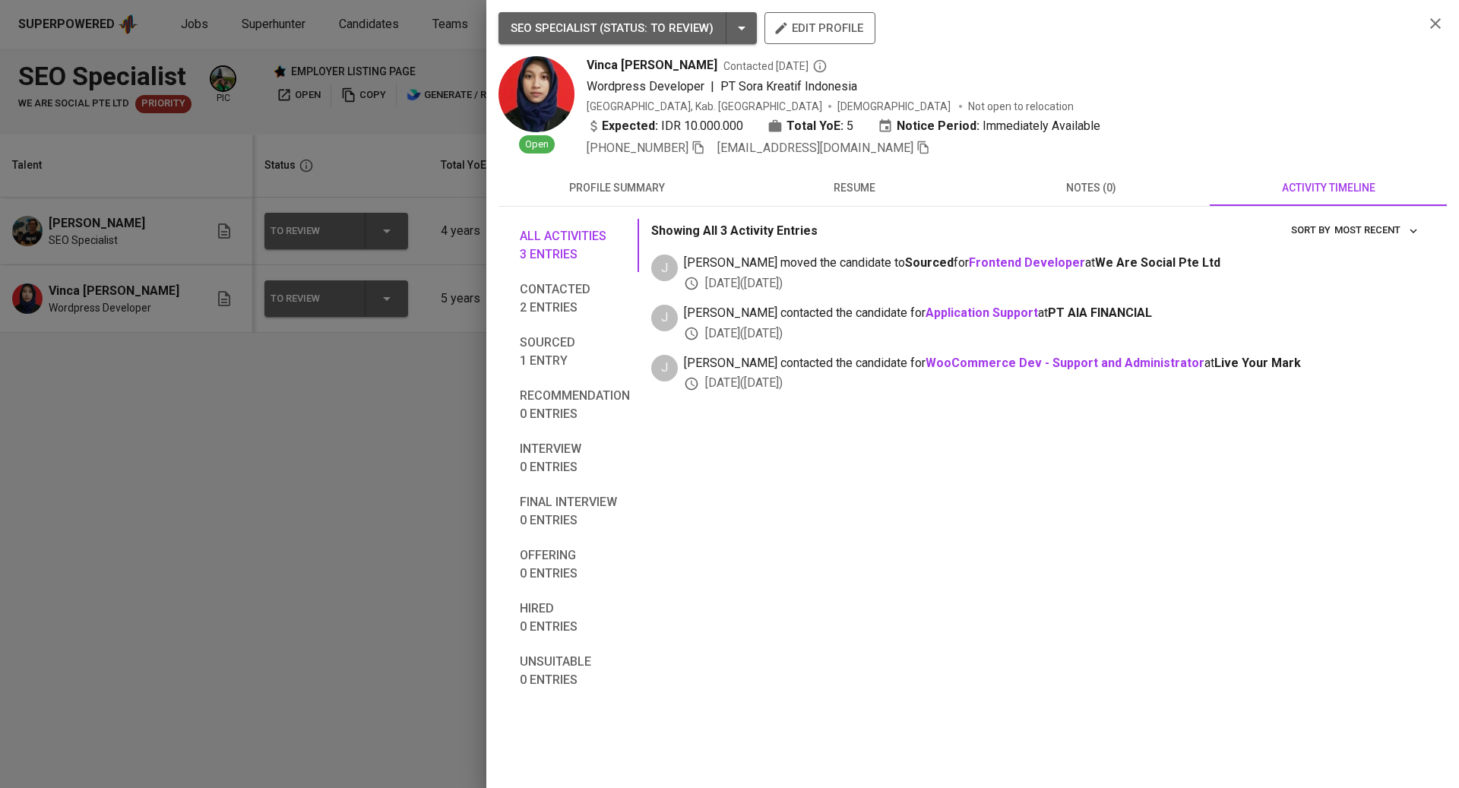
click at [853, 187] on span "resume" at bounding box center [854, 188] width 219 height 19
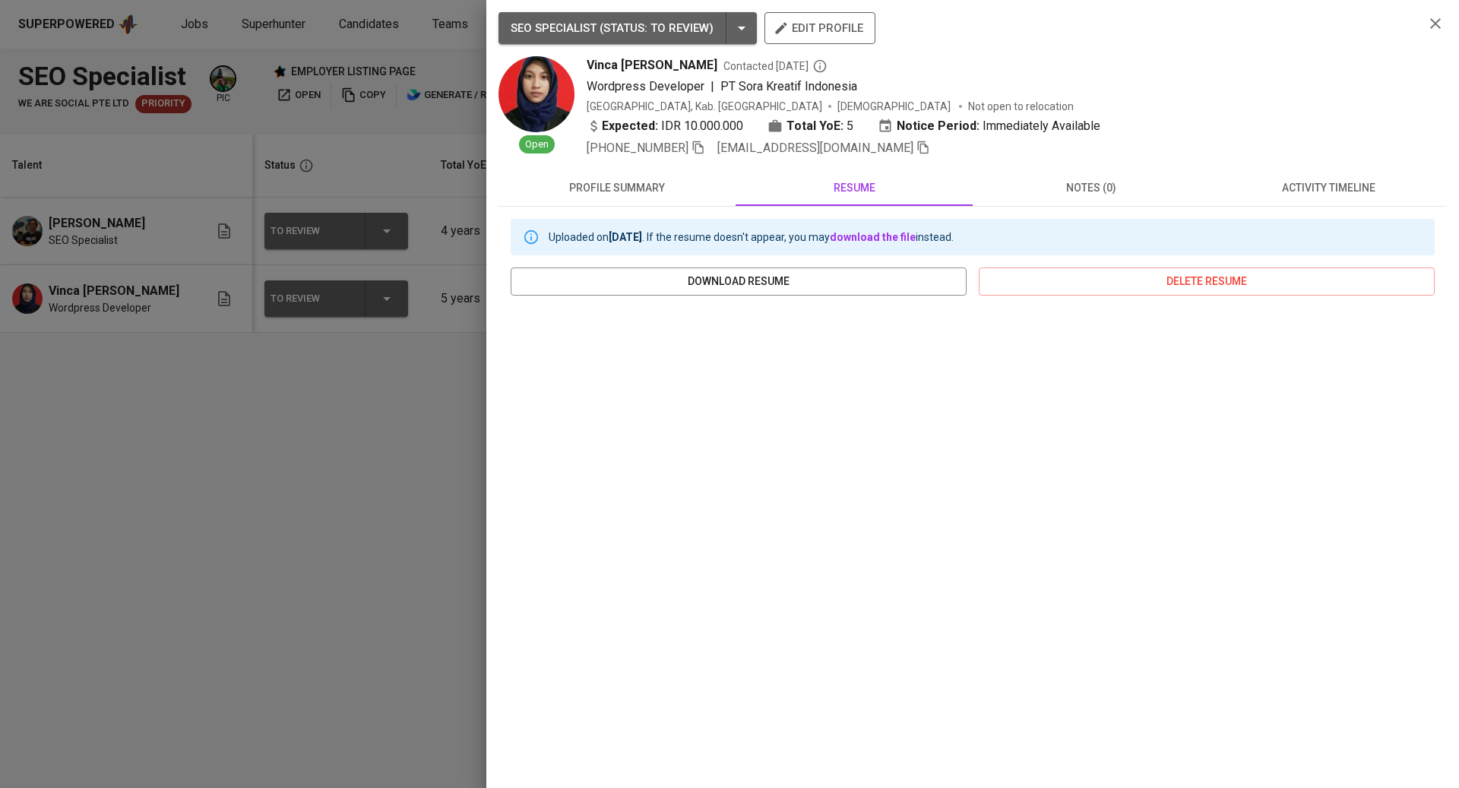
click at [351, 491] on div at bounding box center [729, 394] width 1459 height 788
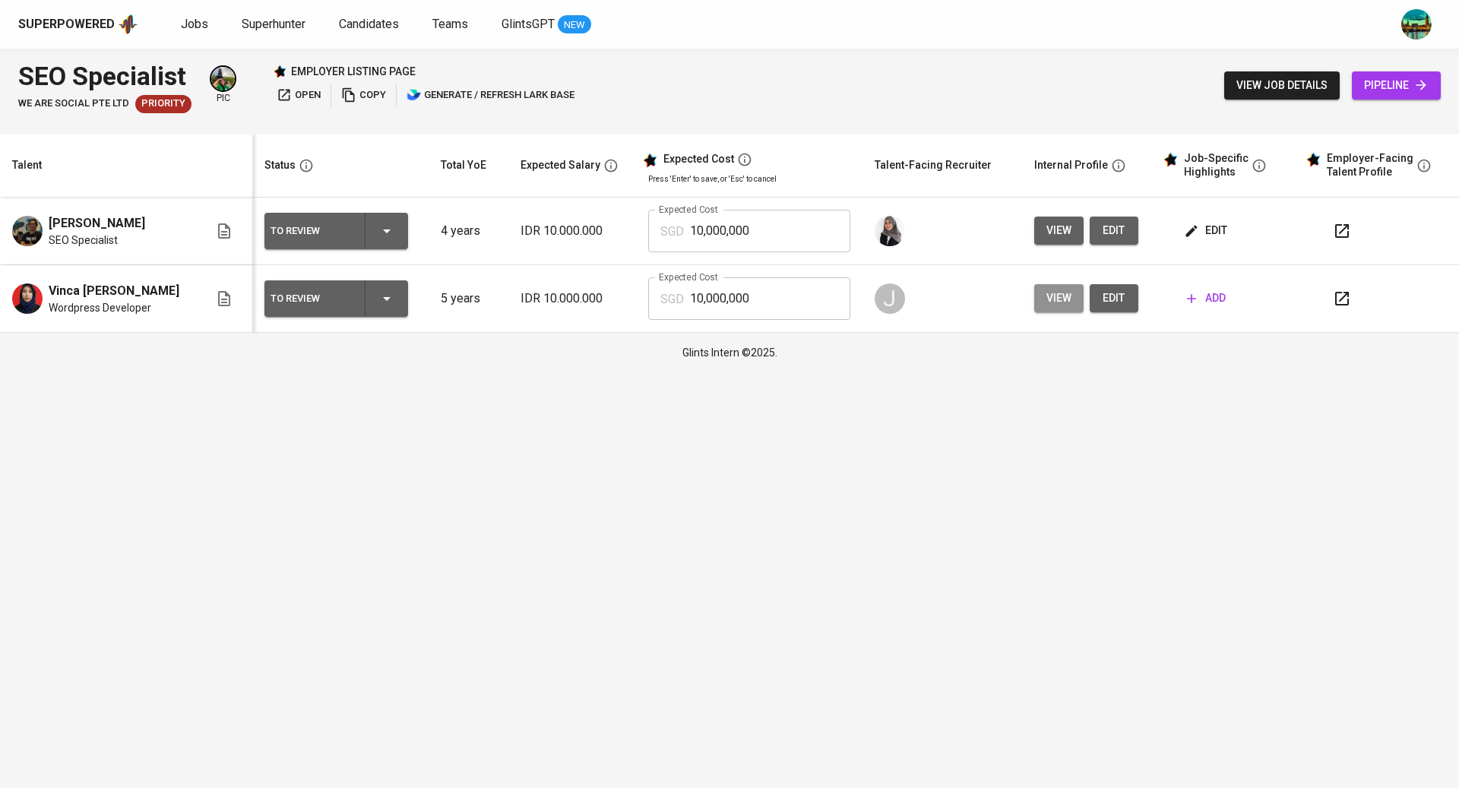
click at [1047, 296] on span "view" at bounding box center [1058, 298] width 25 height 19
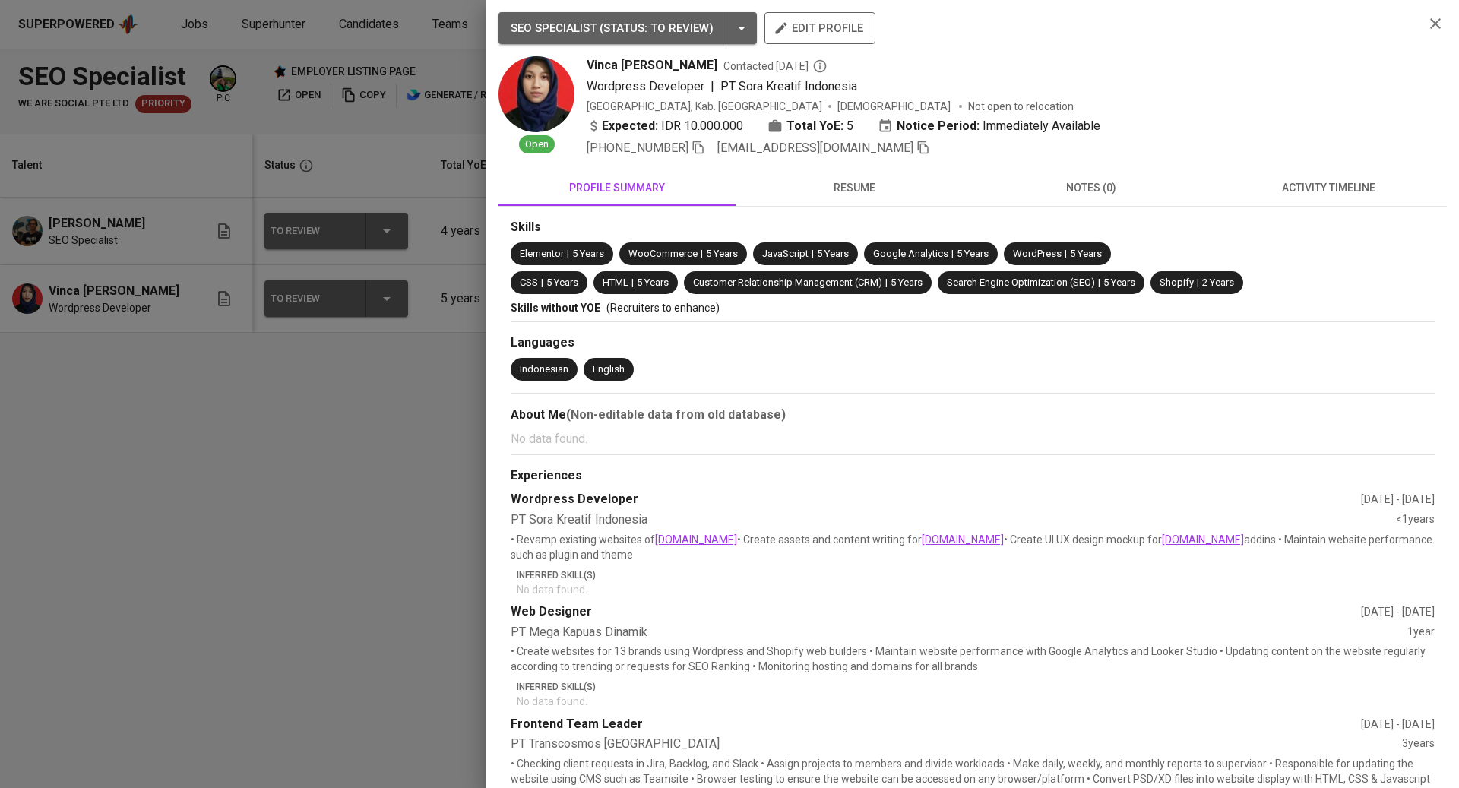
click at [312, 444] on div at bounding box center [729, 394] width 1459 height 788
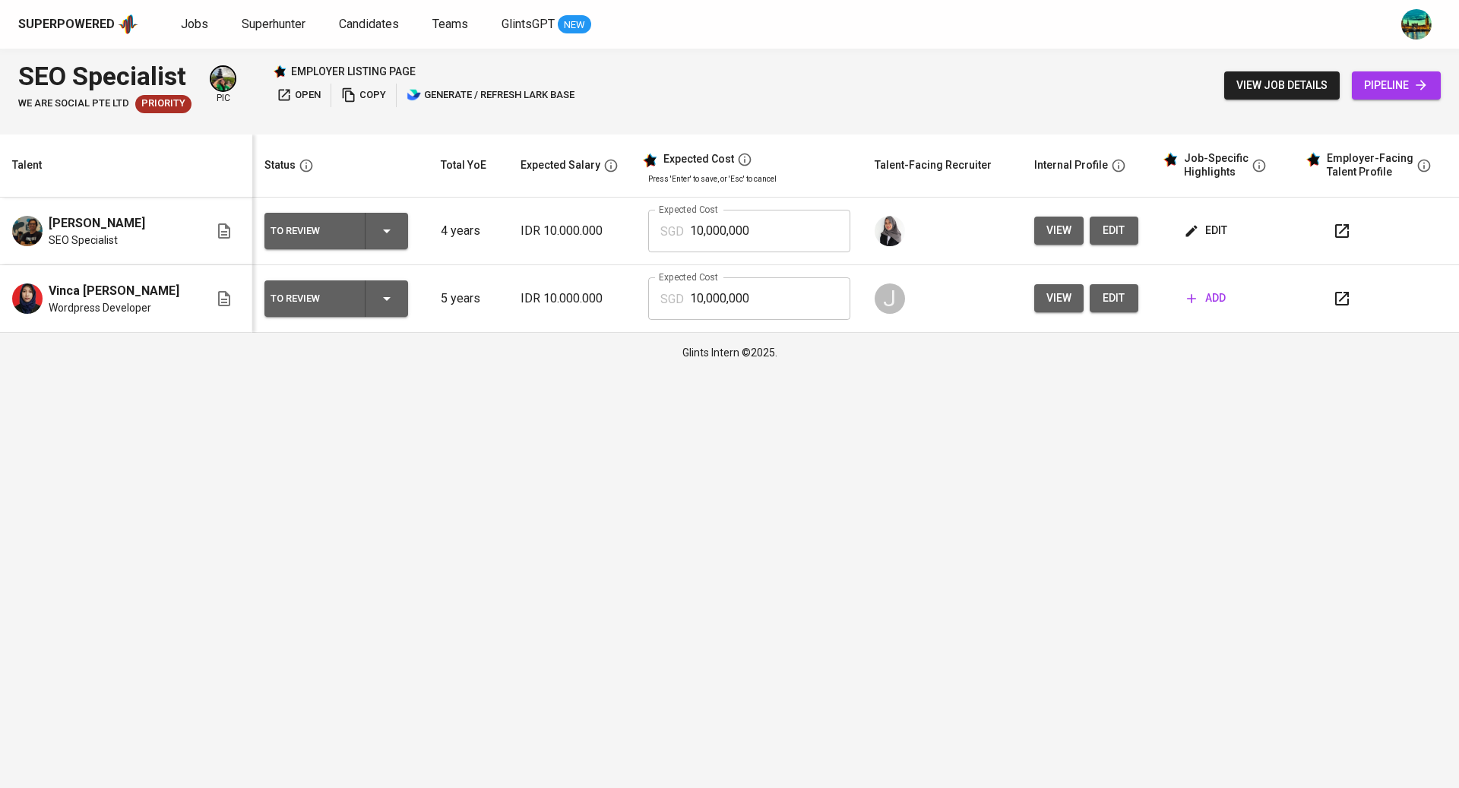
click at [1201, 234] on span "edit" at bounding box center [1207, 230] width 40 height 19
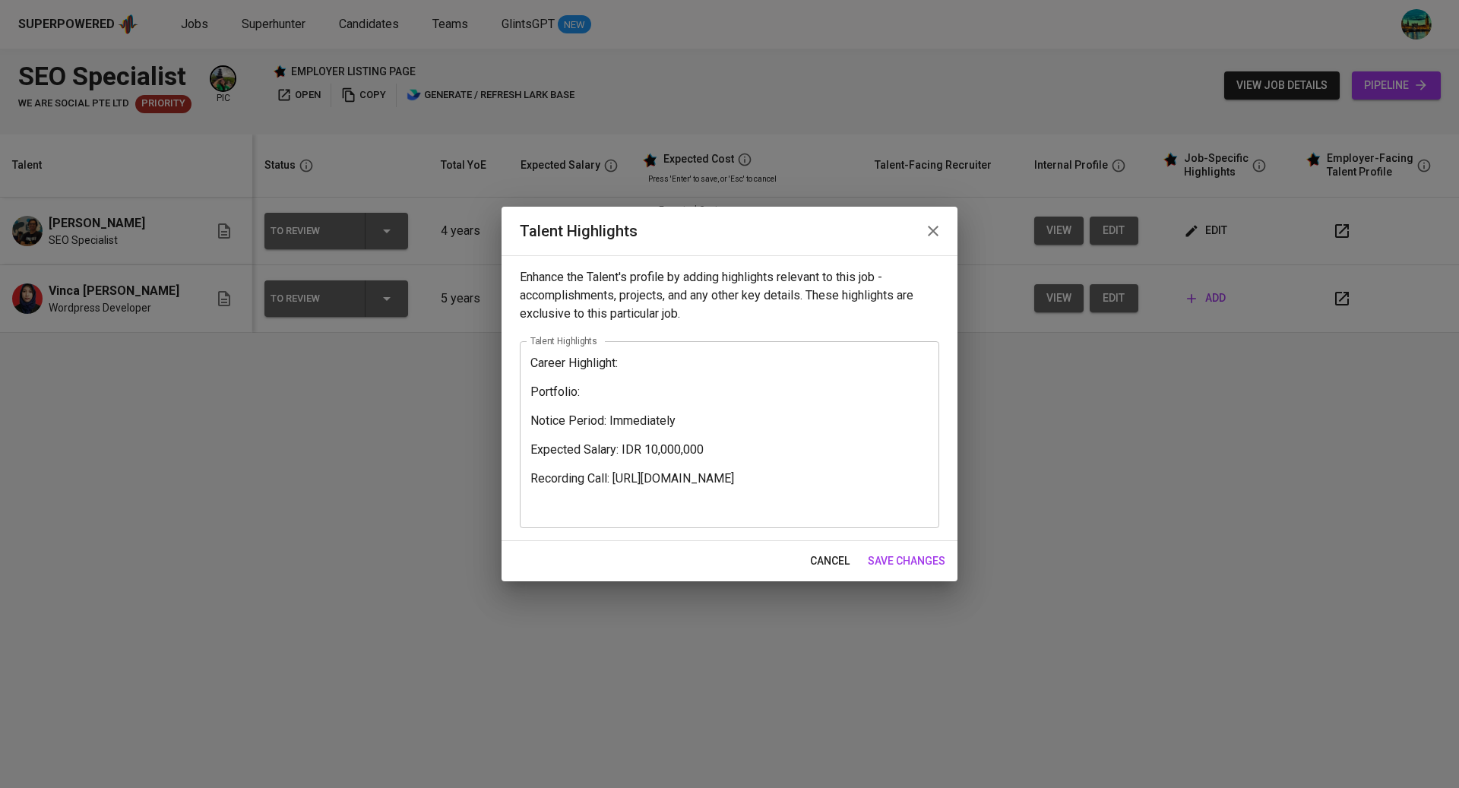
click at [933, 233] on icon "button" at bounding box center [933, 231] width 18 height 18
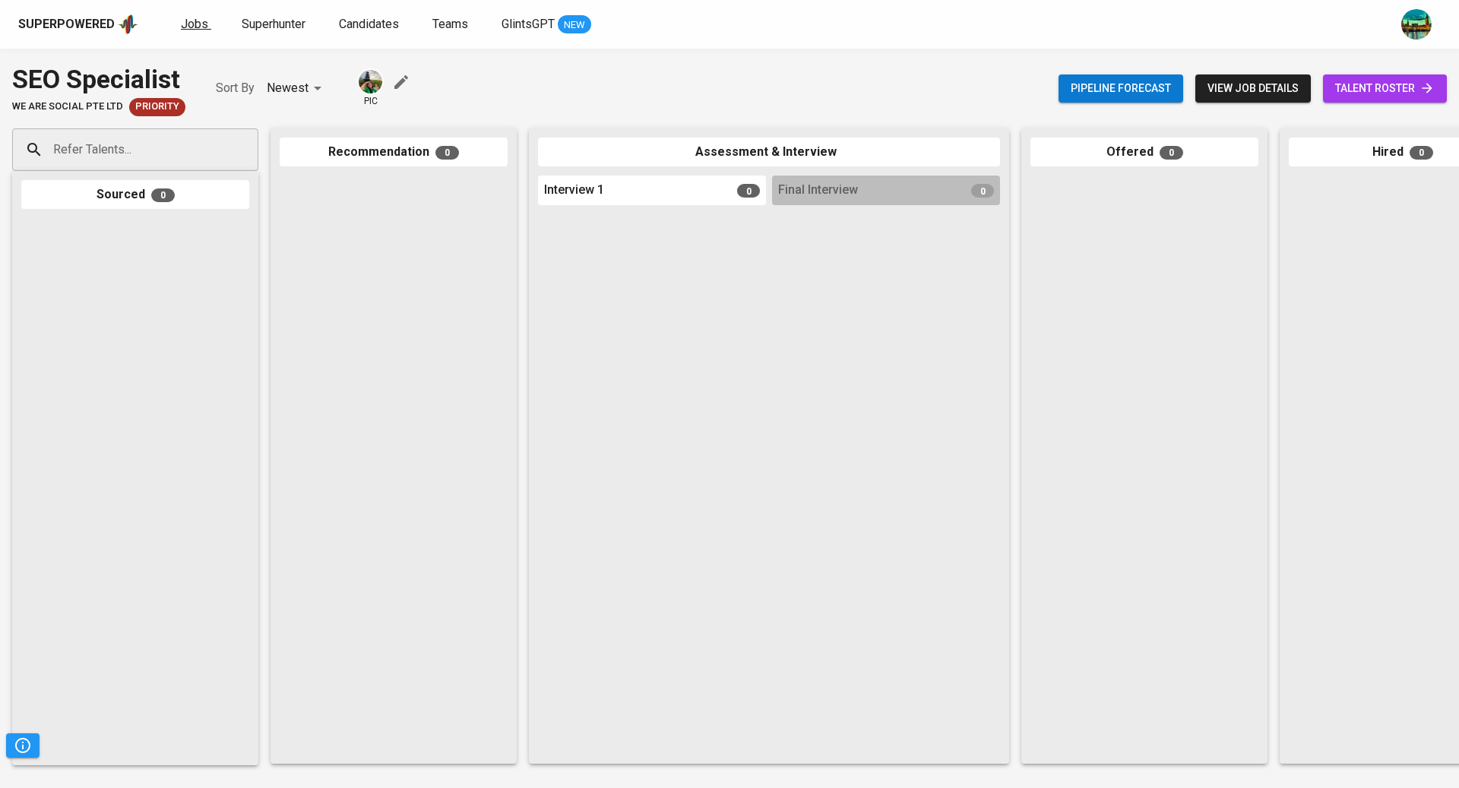
click at [187, 19] on span "Jobs" at bounding box center [194, 24] width 27 height 14
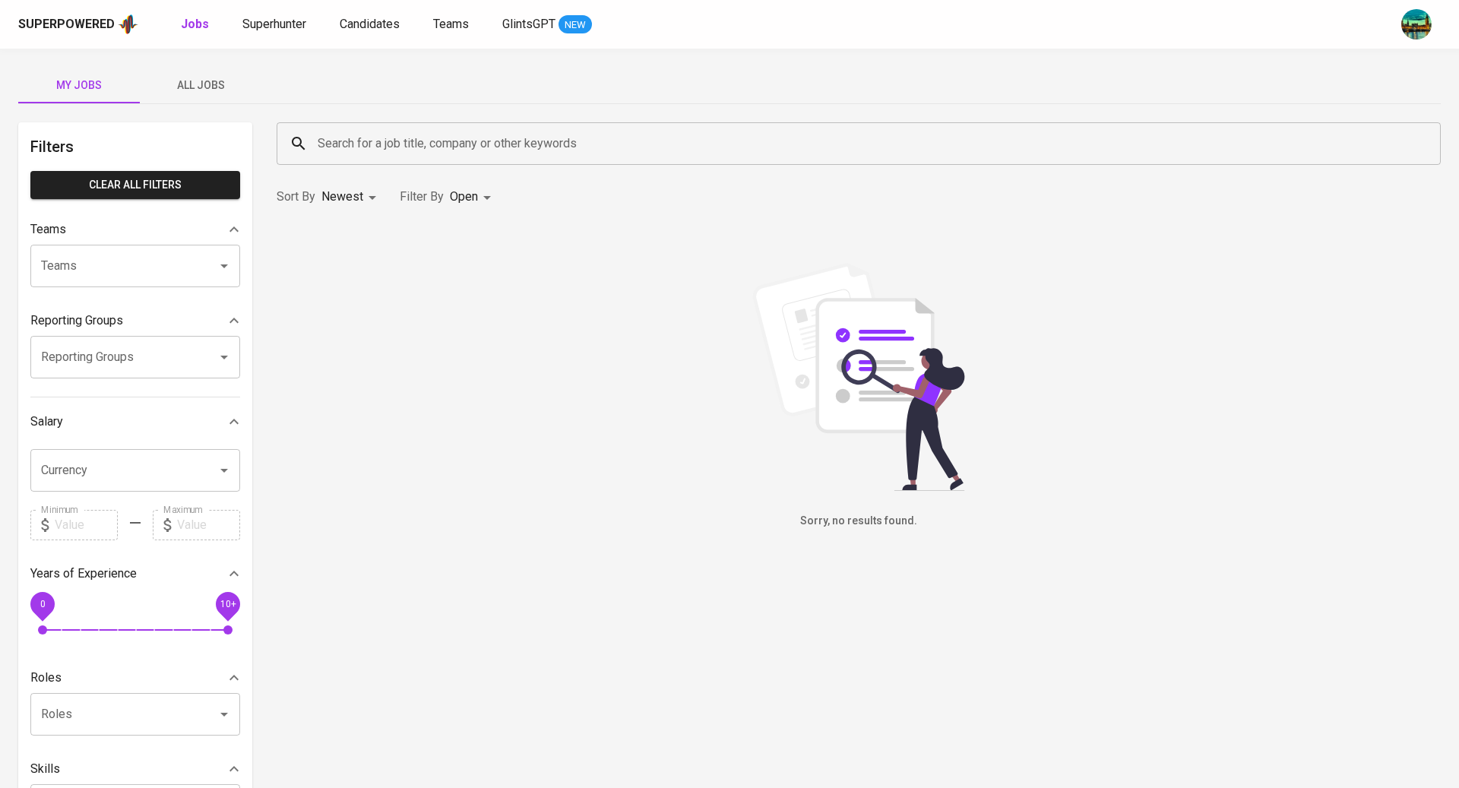
click at [198, 79] on span "All Jobs" at bounding box center [200, 85] width 103 height 19
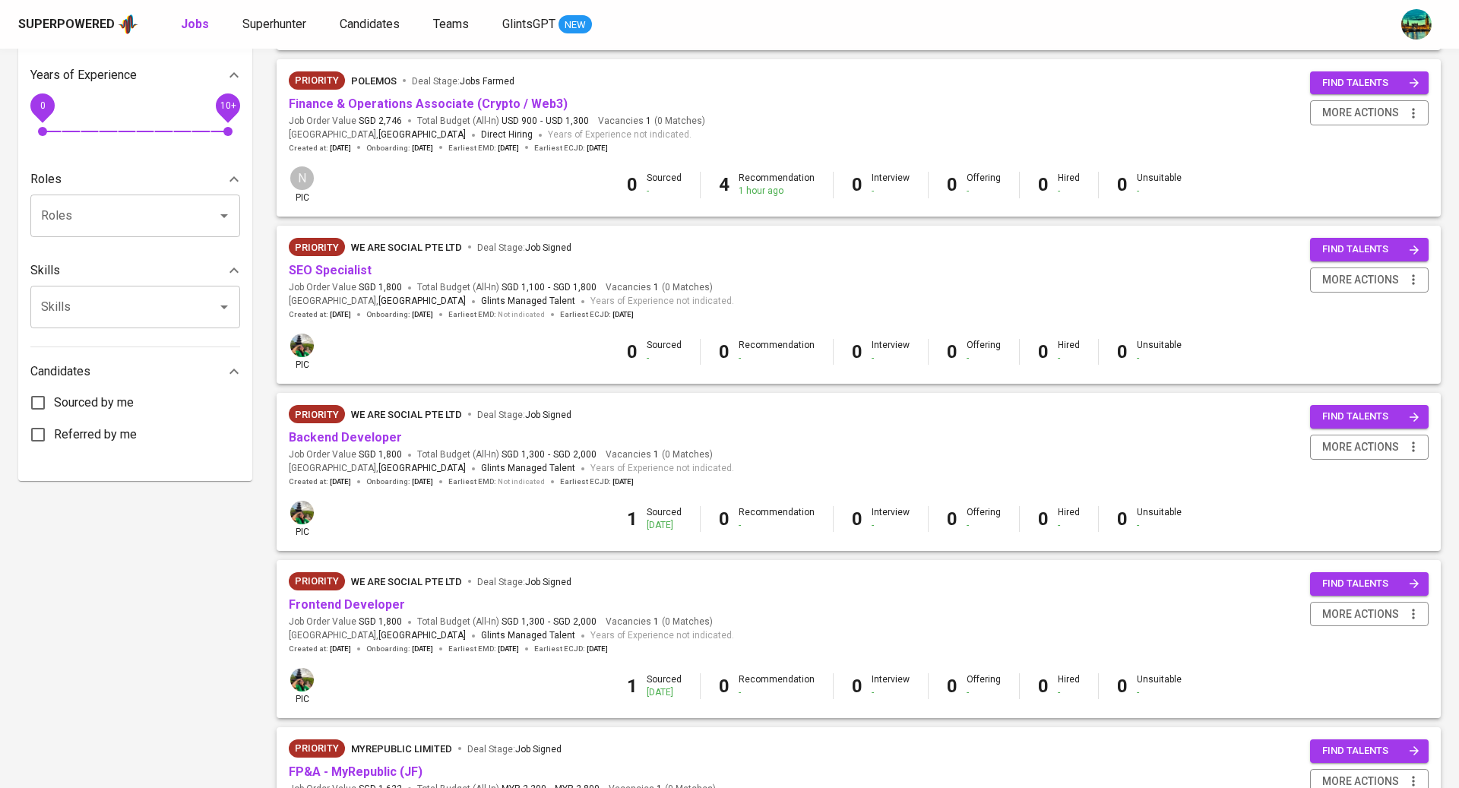
scroll to position [550, 0]
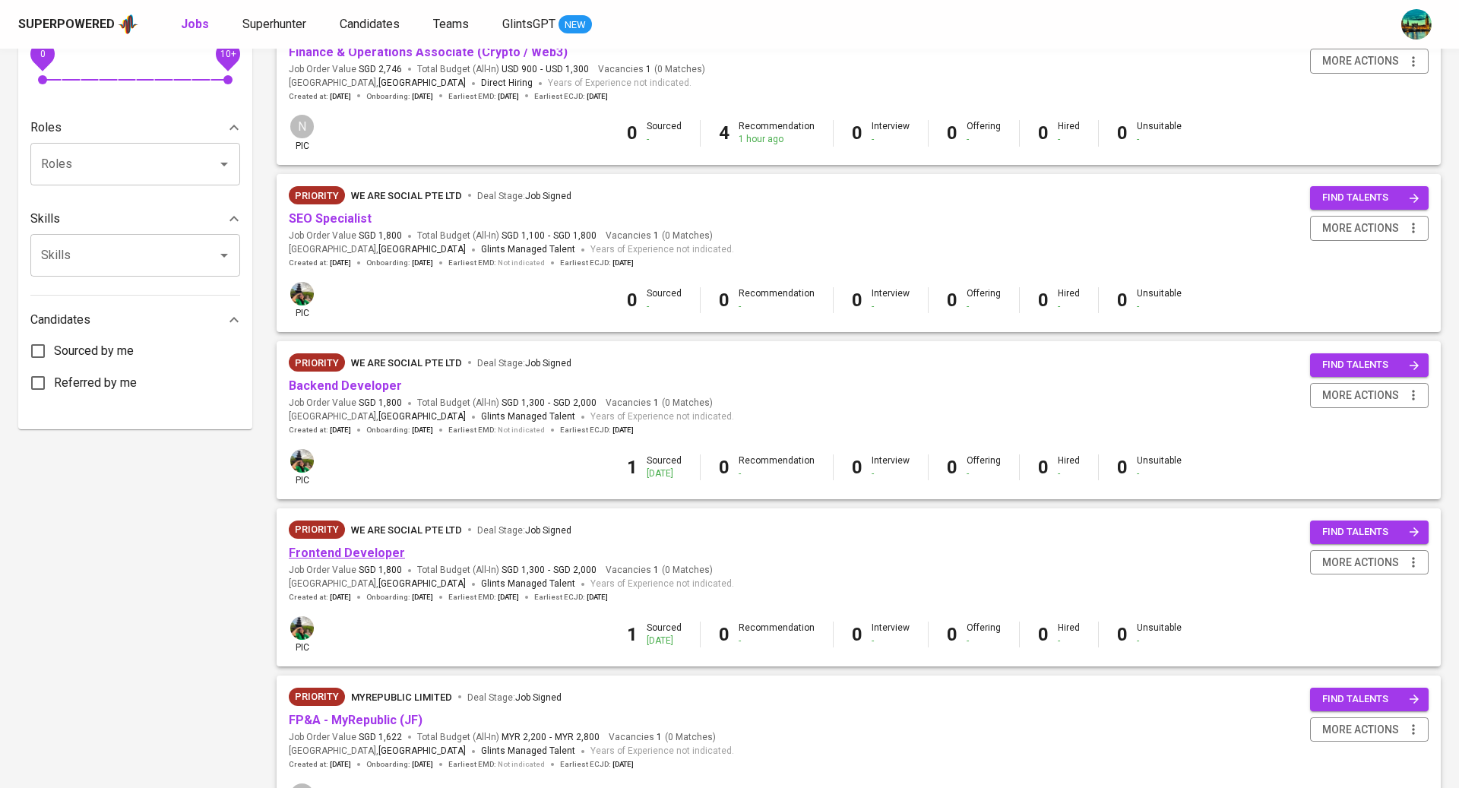
click at [366, 552] on link "Frontend Developer" at bounding box center [347, 553] width 116 height 14
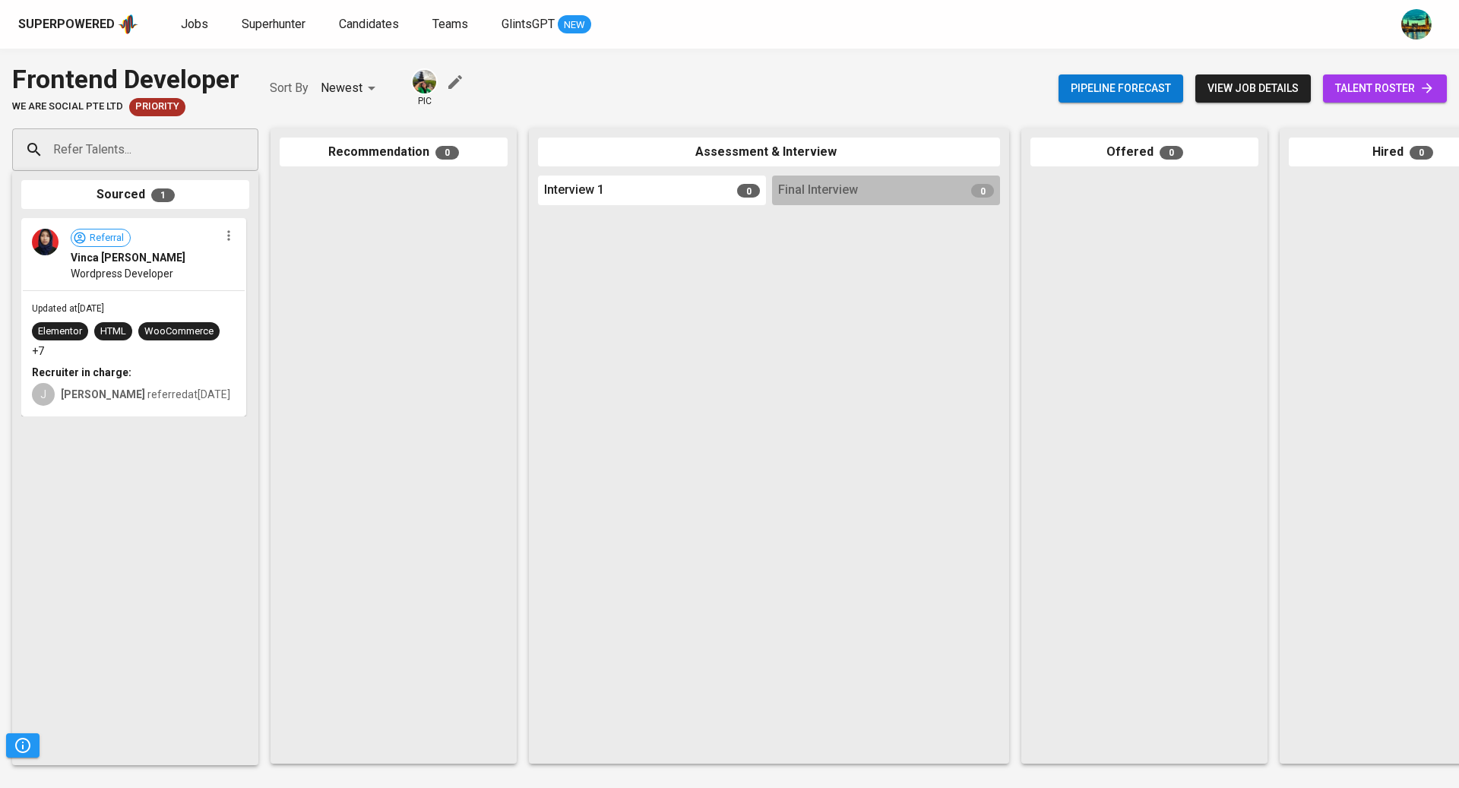
click at [1351, 84] on span "talent roster" at bounding box center [1385, 88] width 100 height 19
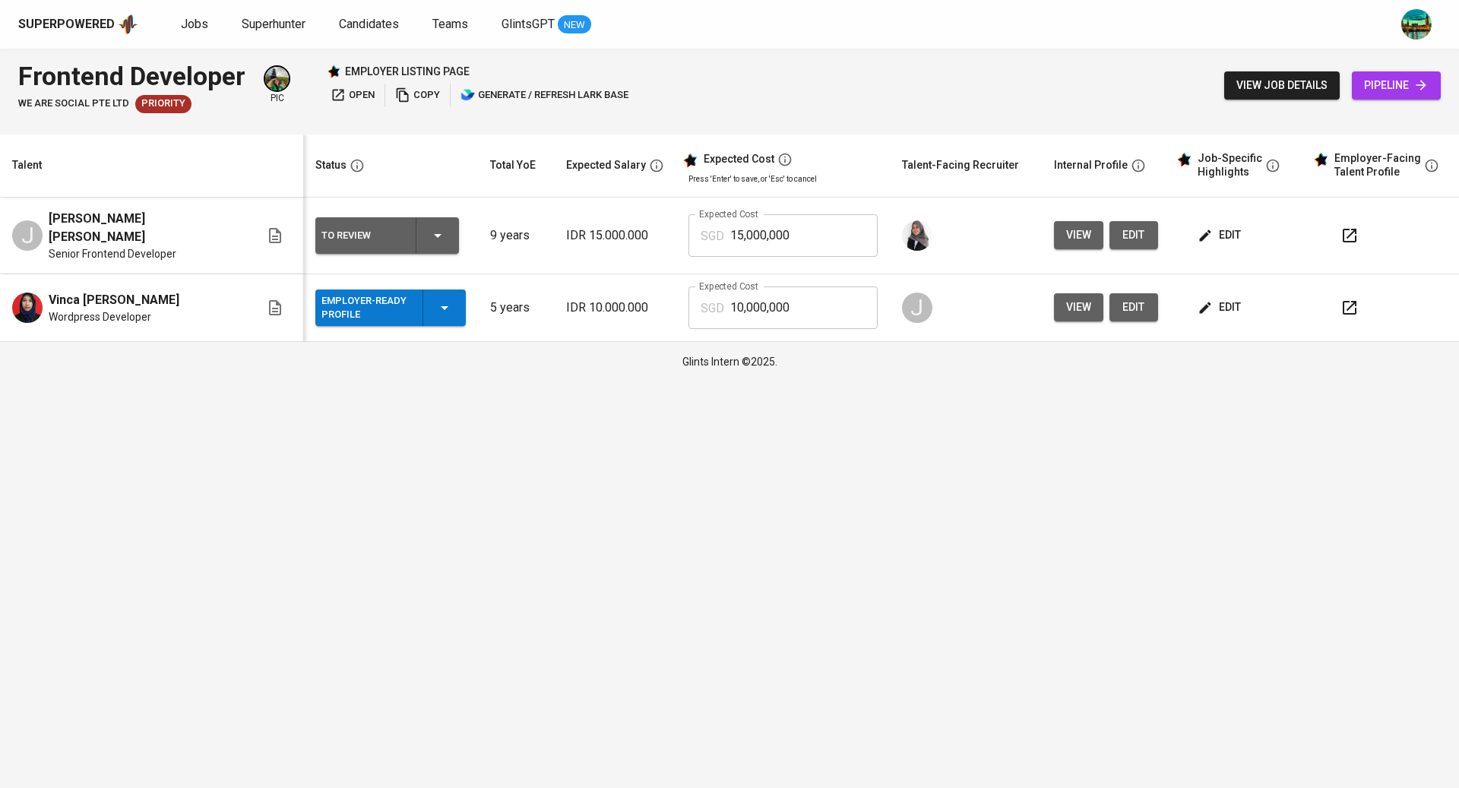
click at [1226, 229] on button "edit" at bounding box center [1221, 235] width 52 height 28
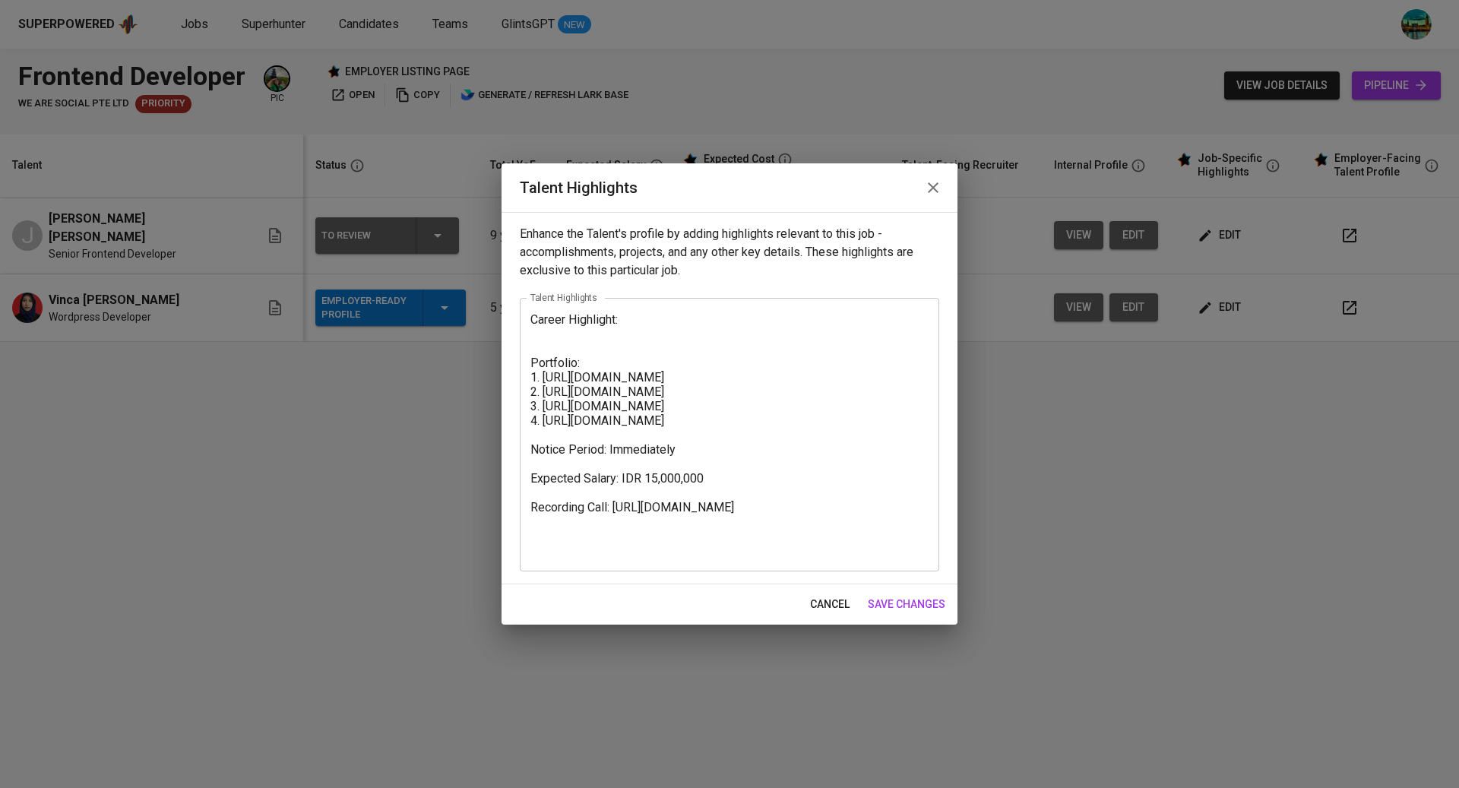
click at [932, 194] on icon "button" at bounding box center [933, 188] width 18 height 18
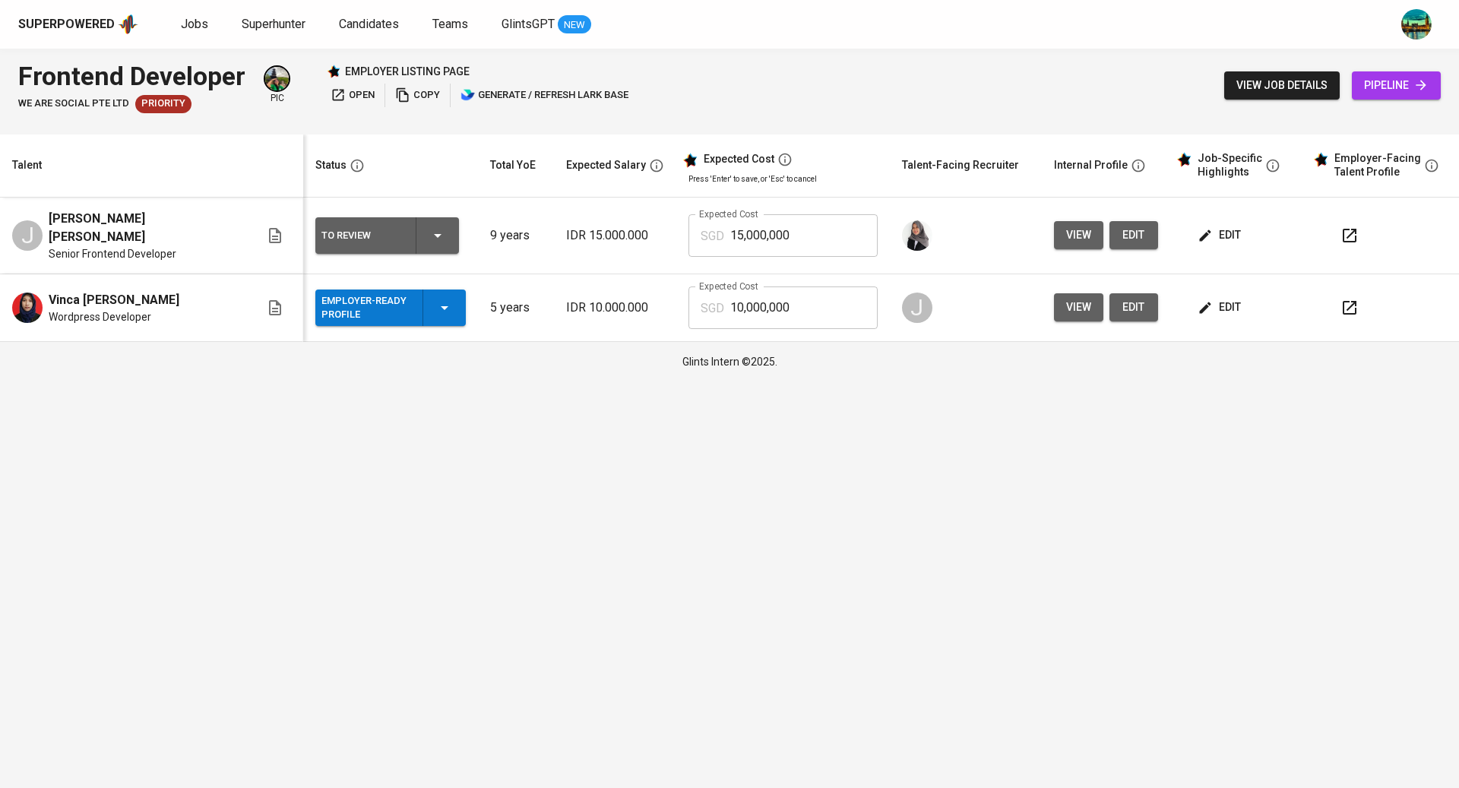
click at [1201, 299] on span "edit" at bounding box center [1221, 307] width 40 height 19
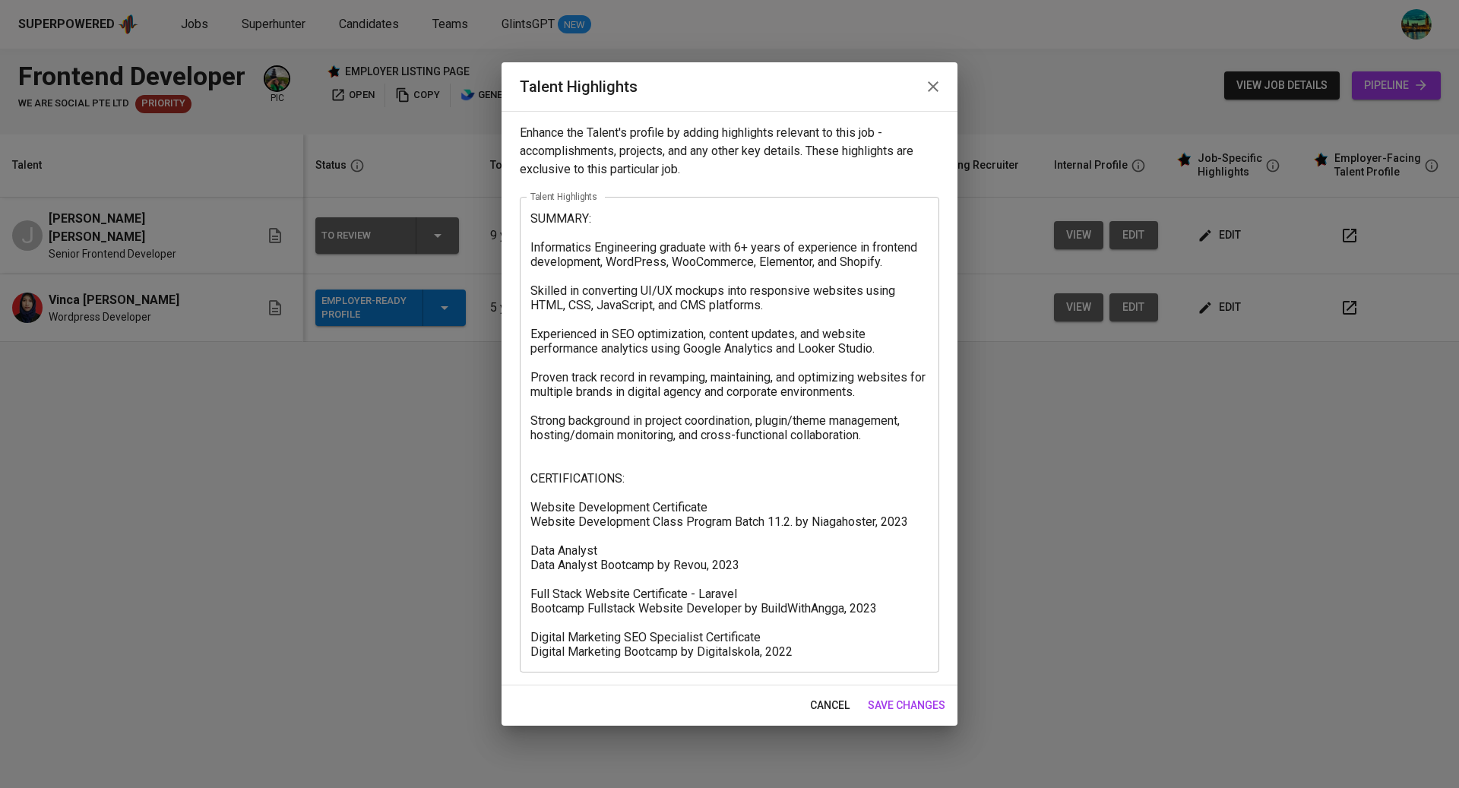
click at [942, 81] on button "button" at bounding box center [933, 86] width 36 height 36
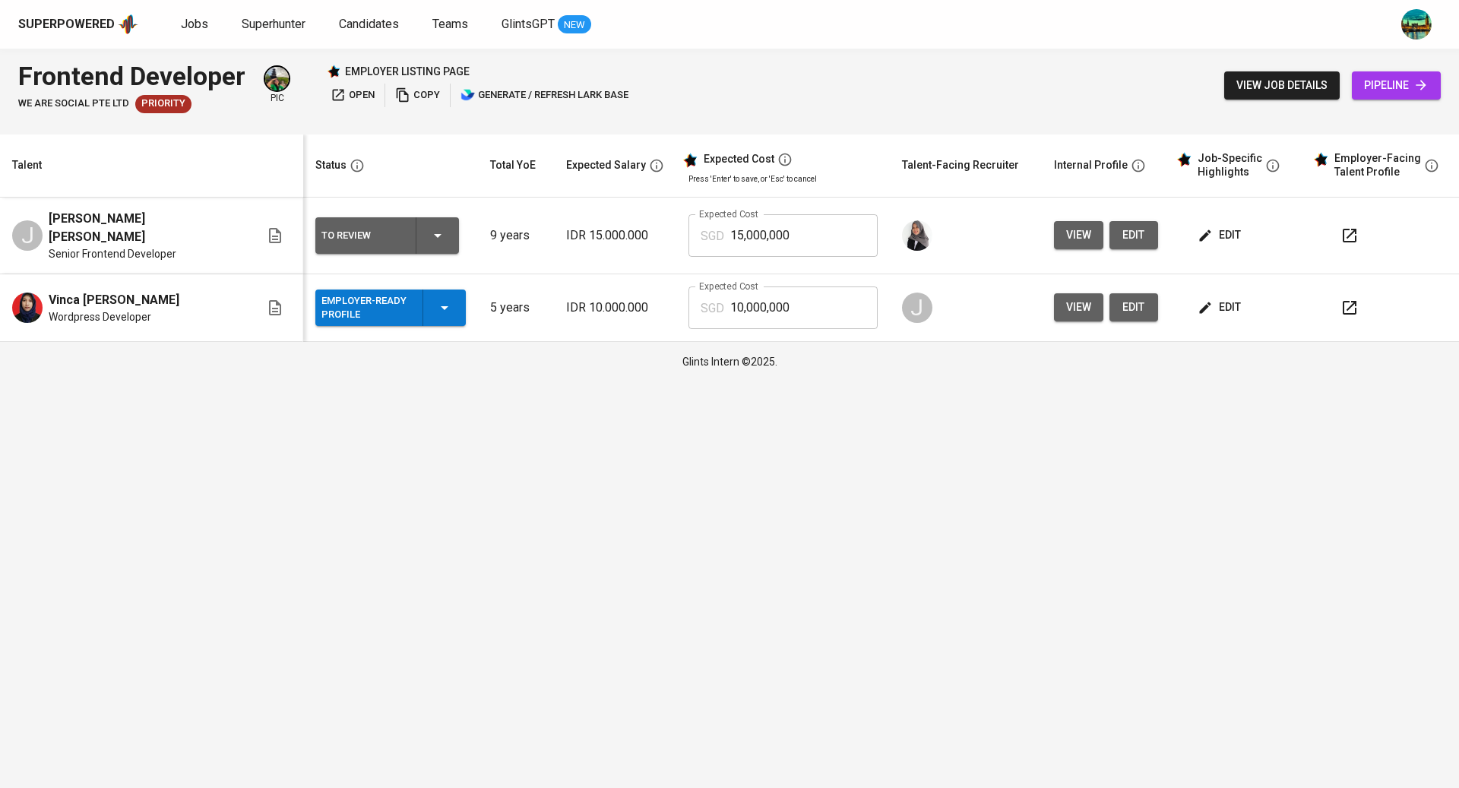
click at [1198, 228] on icon "button" at bounding box center [1205, 235] width 15 height 15
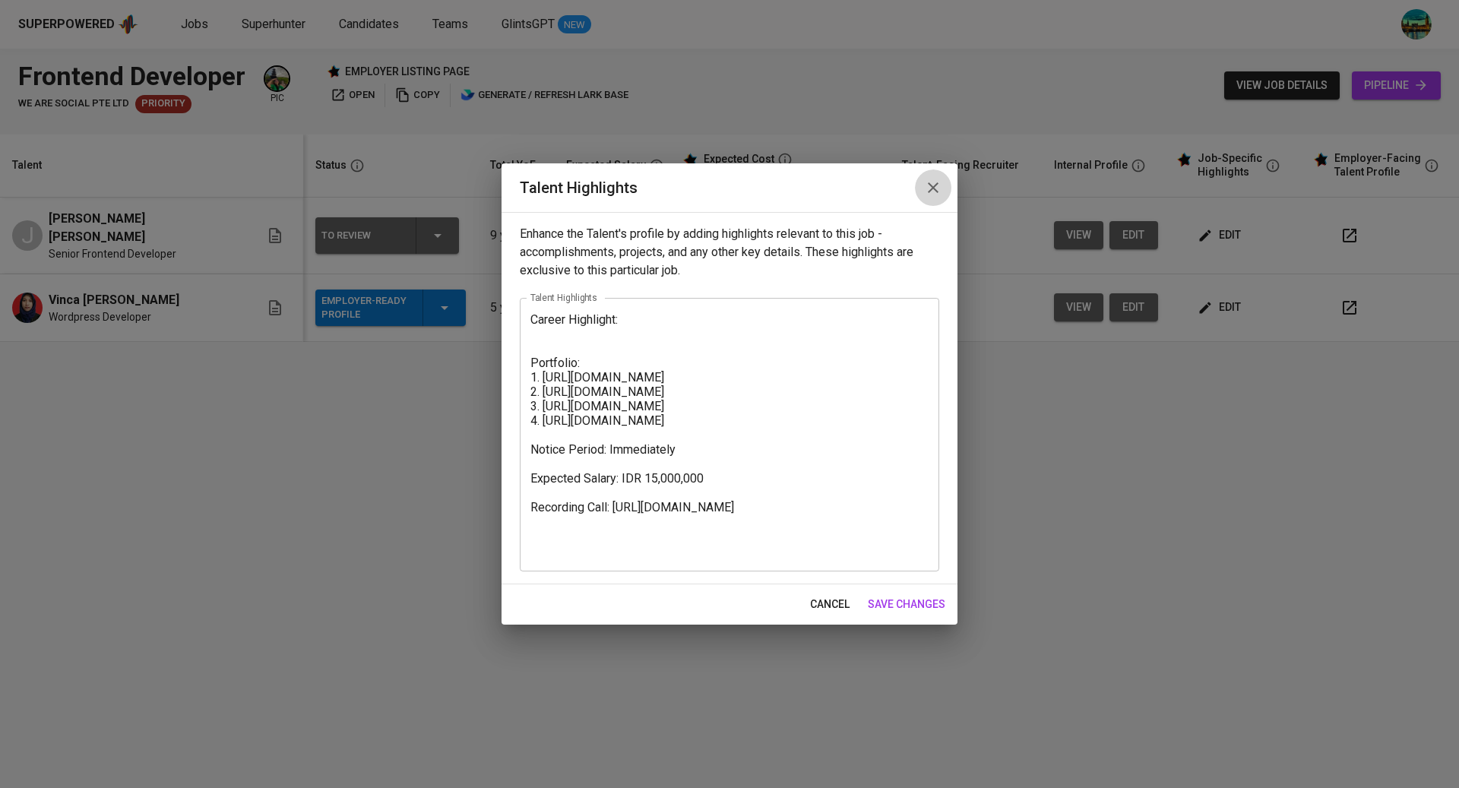
click at [935, 188] on icon "button" at bounding box center [933, 188] width 18 height 18
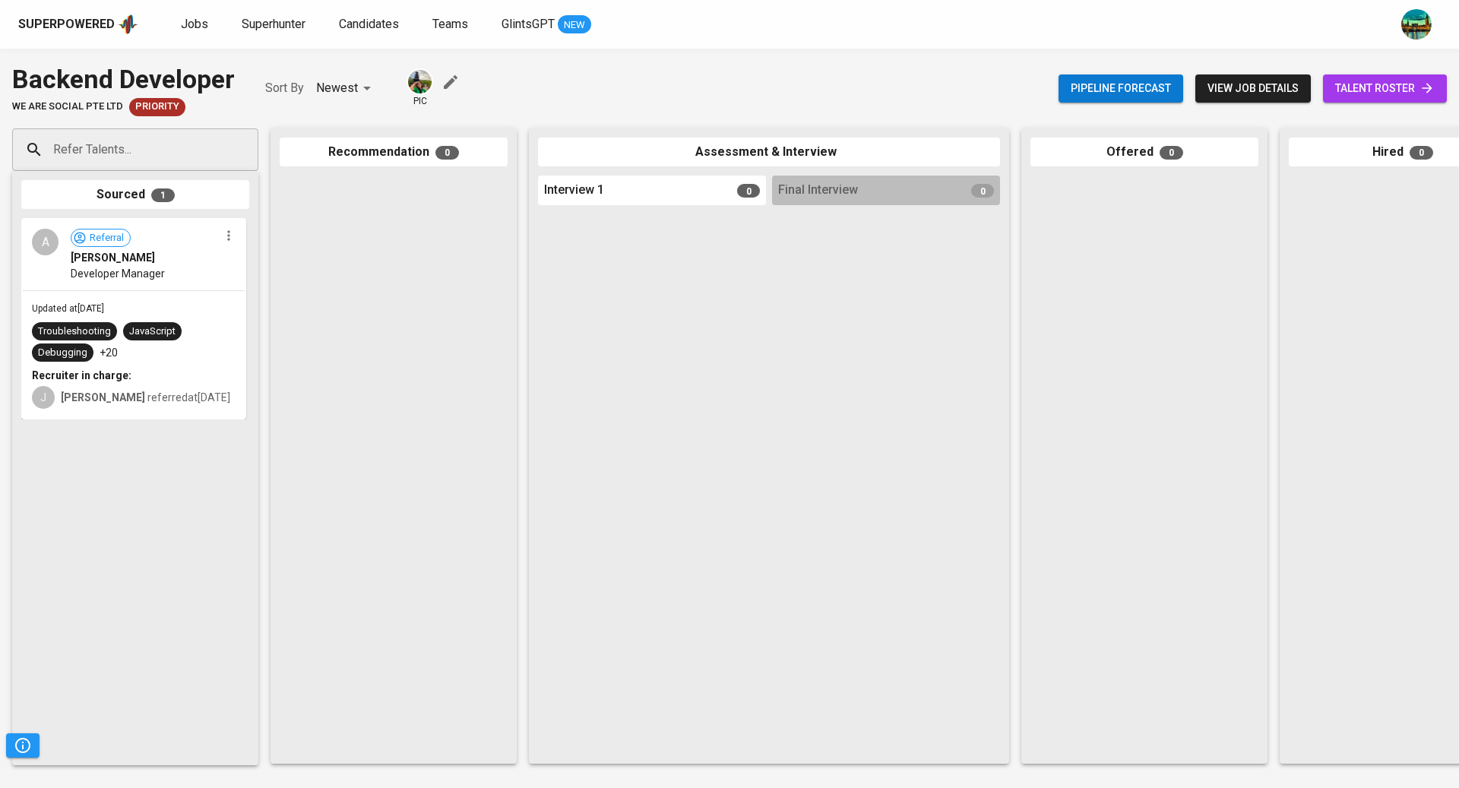
click at [1346, 98] on link "talent roster" at bounding box center [1385, 88] width 124 height 28
click at [1371, 84] on span "talent roster" at bounding box center [1385, 88] width 100 height 19
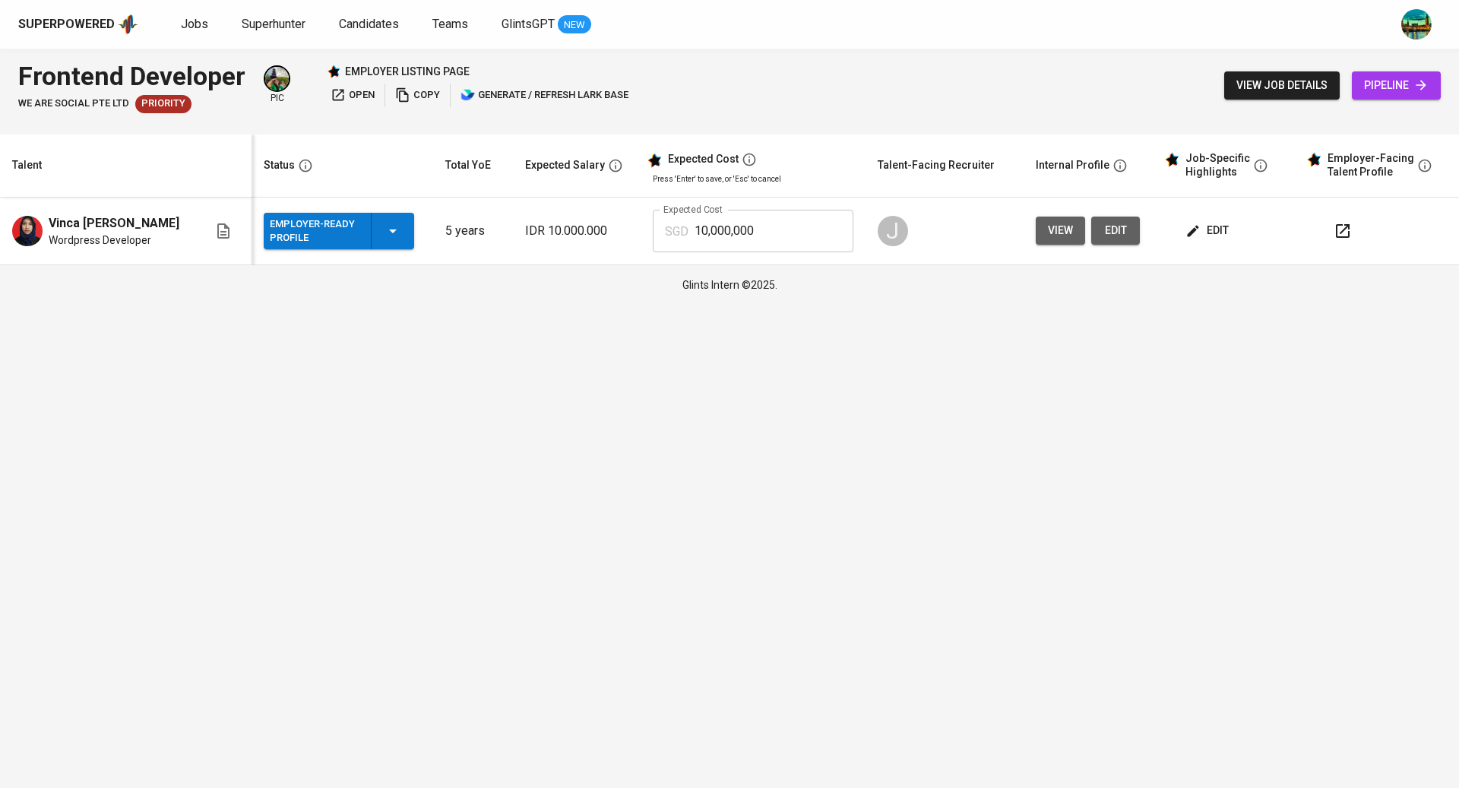
click at [1214, 228] on span "edit" at bounding box center [1208, 230] width 40 height 19
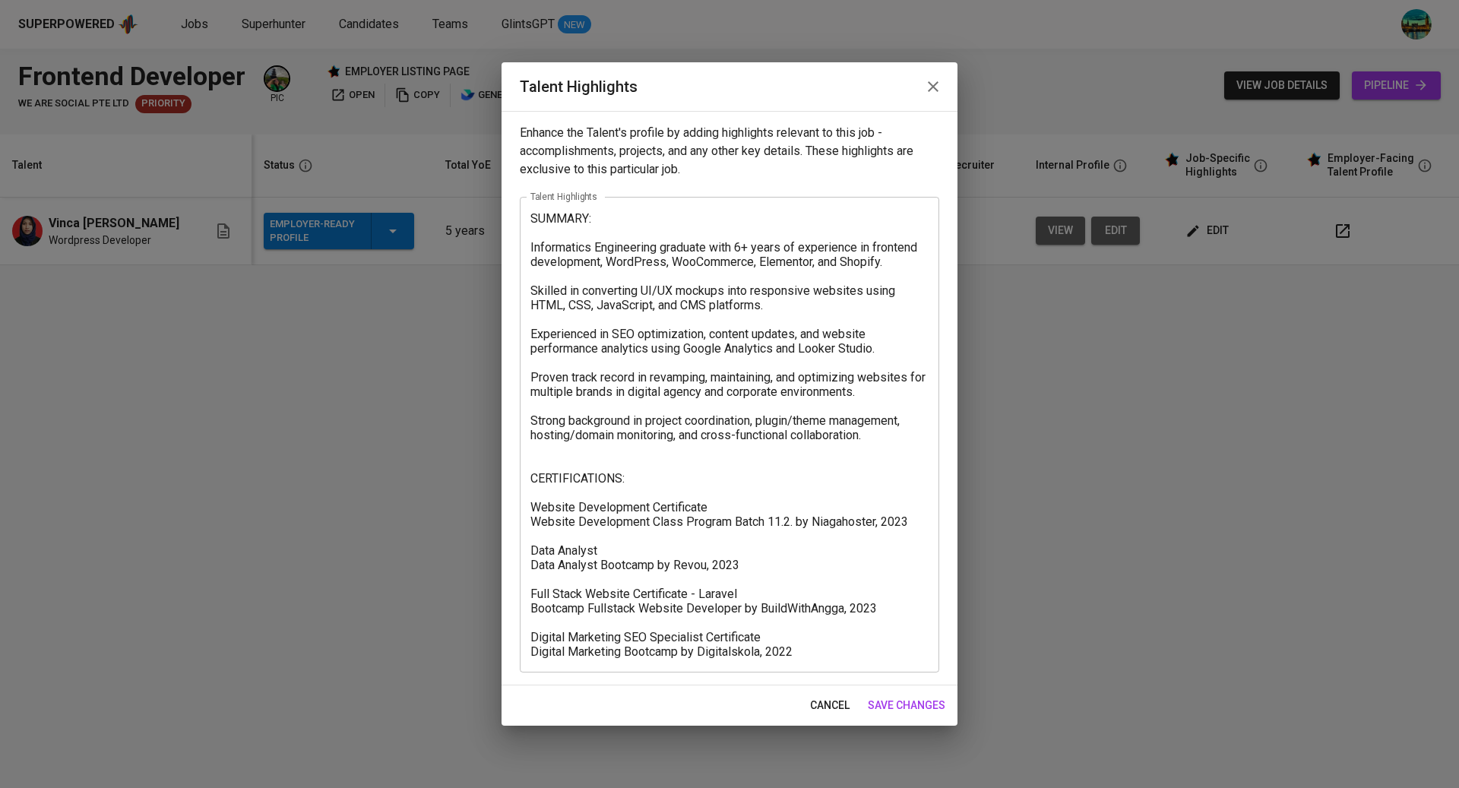
click at [934, 80] on icon "button" at bounding box center [933, 87] width 18 height 18
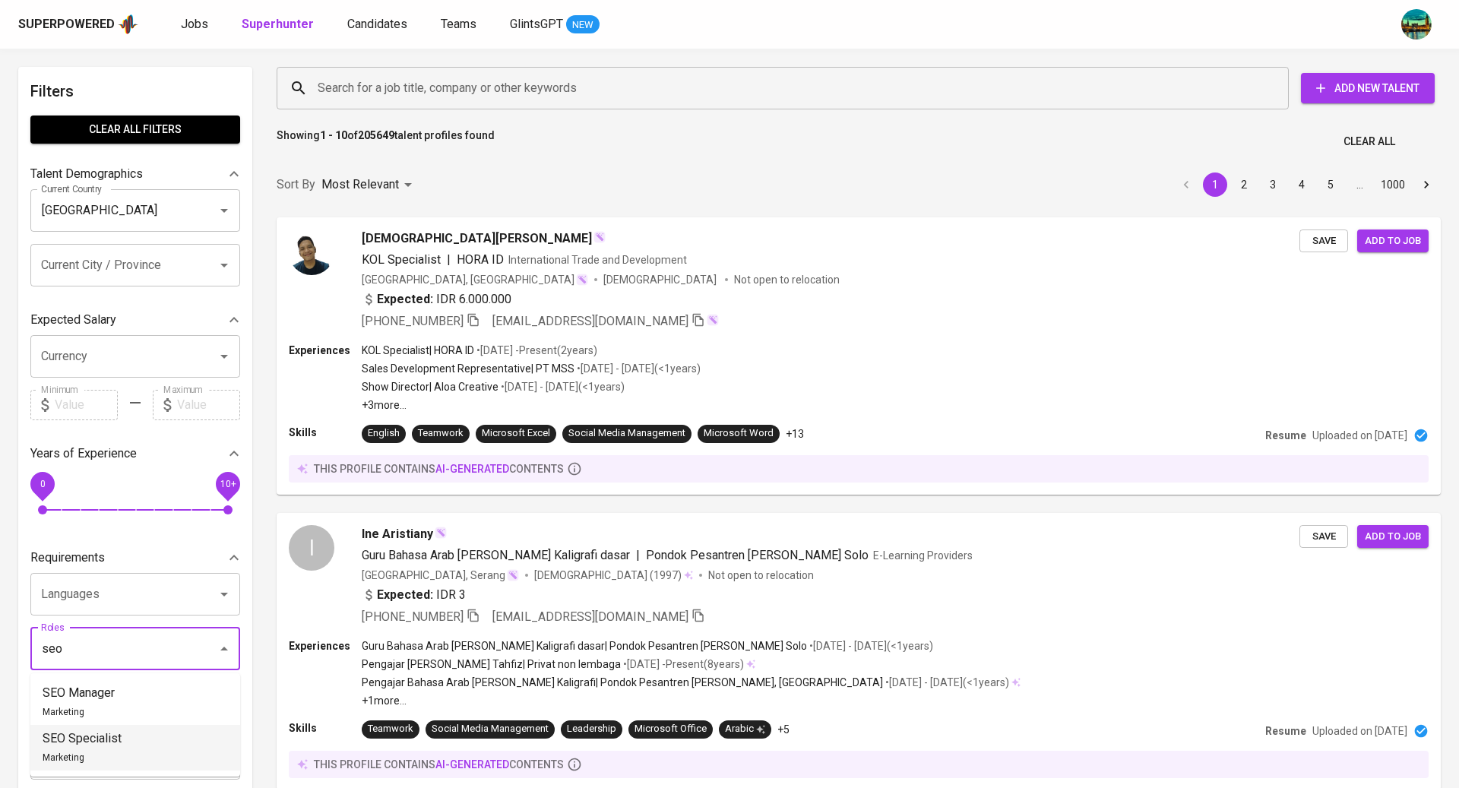
click at [74, 747] on div "SEO Specialist Marketing" at bounding box center [82, 747] width 79 height 36
type input "seo"
click at [89, 738] on div "Industries" at bounding box center [135, 758] width 210 height 43
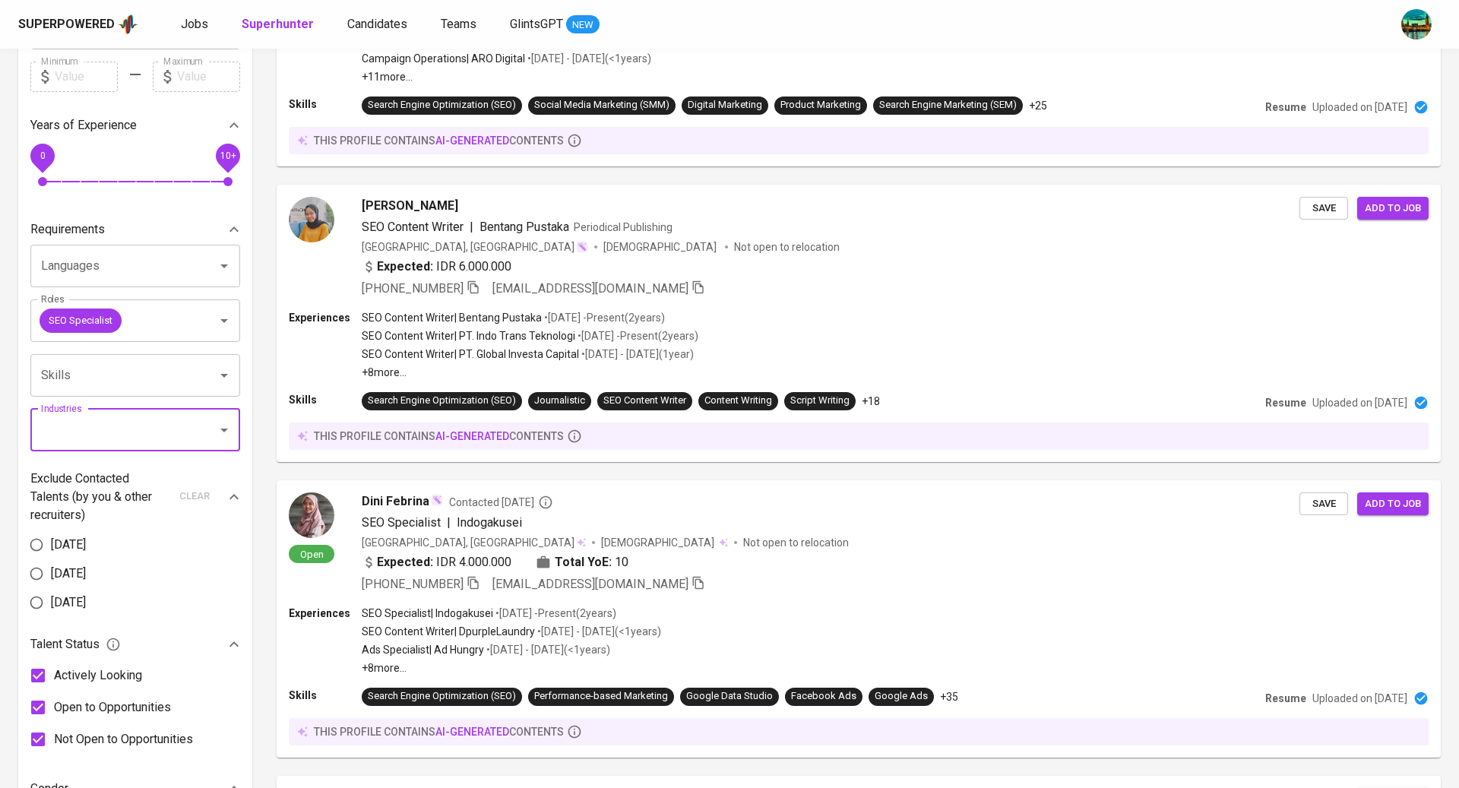
scroll to position [317, 0]
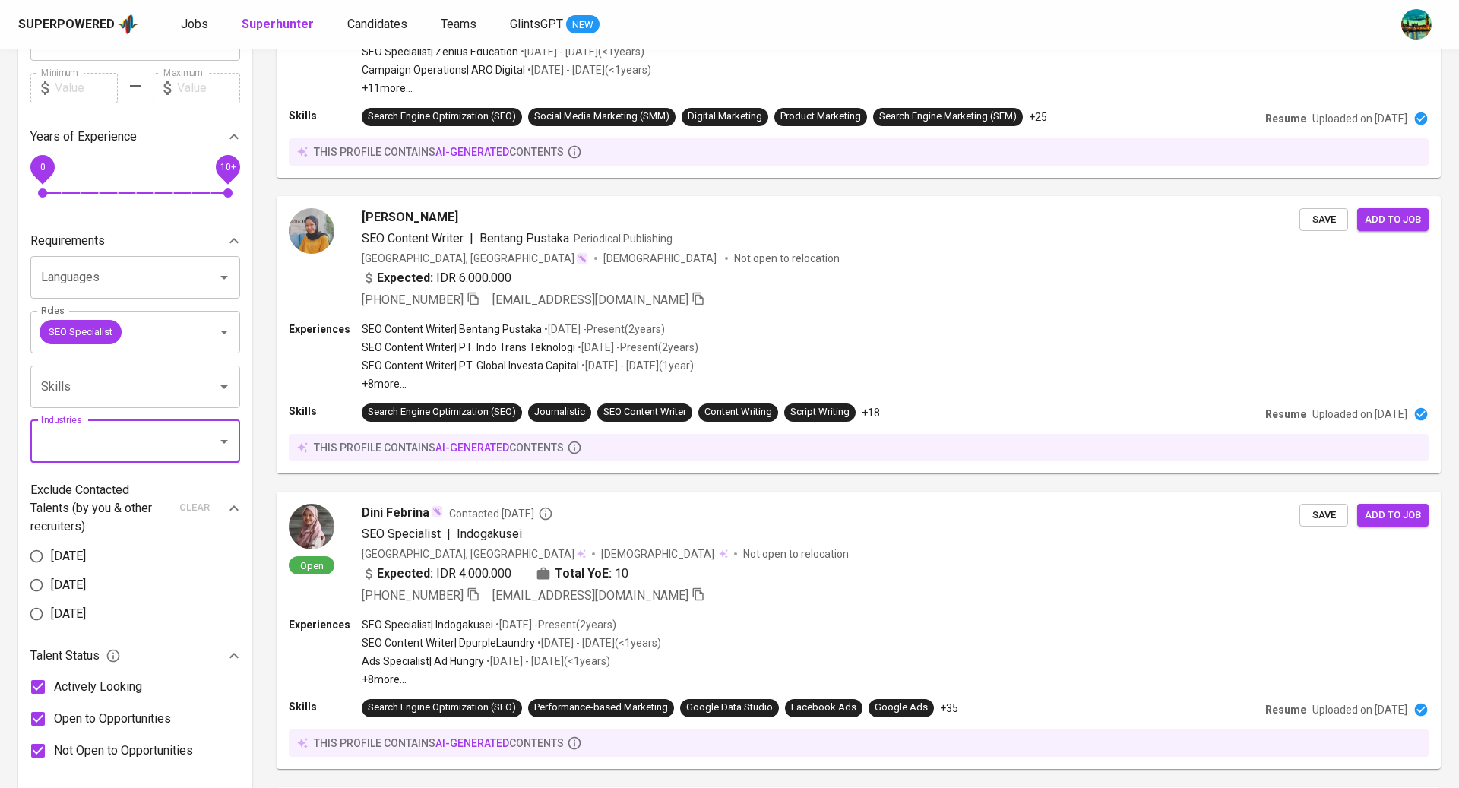
click at [164, 383] on input "Skills" at bounding box center [113, 386] width 153 height 29
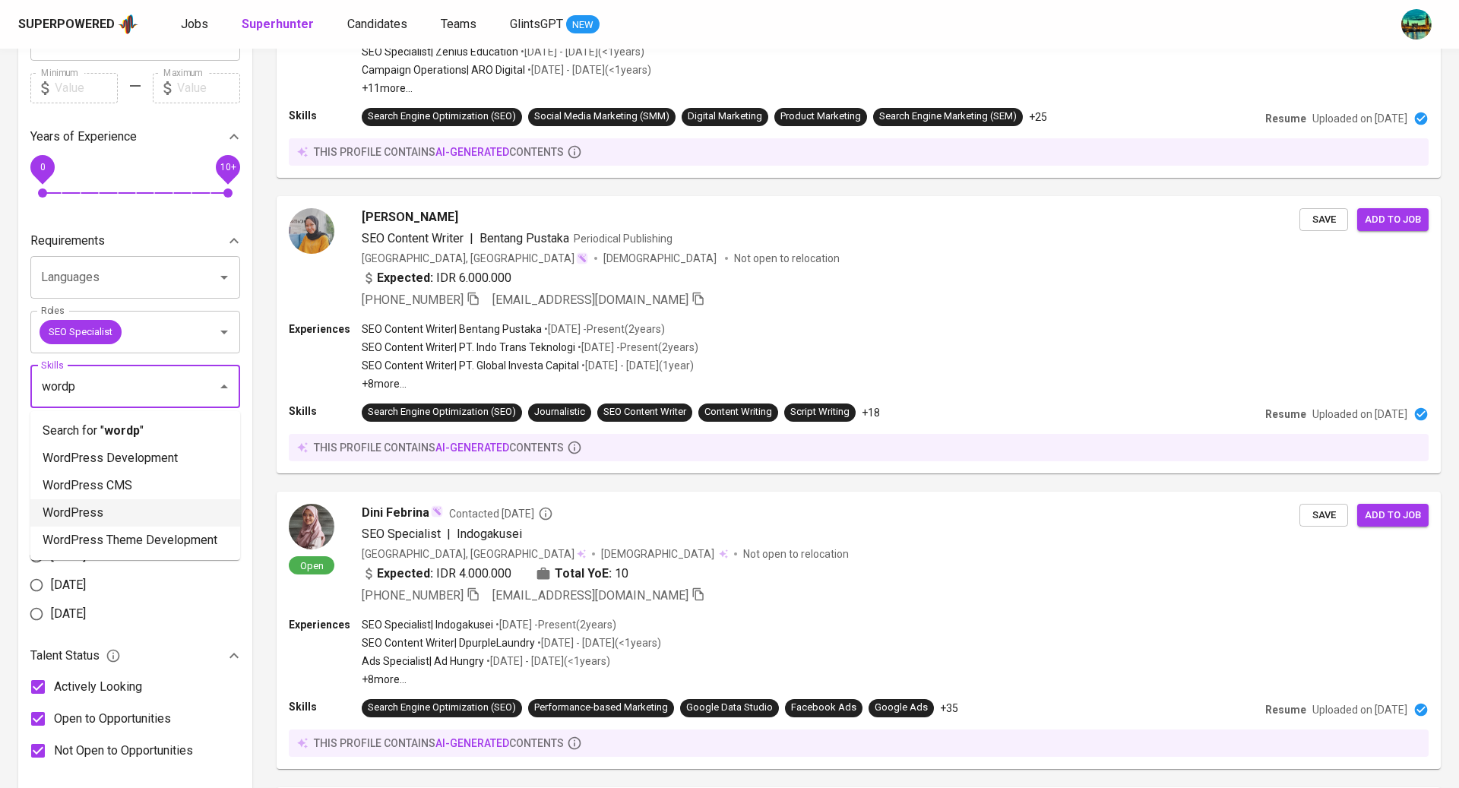
click at [141, 507] on li "WordPress" at bounding box center [135, 512] width 210 height 27
type input "wordp"
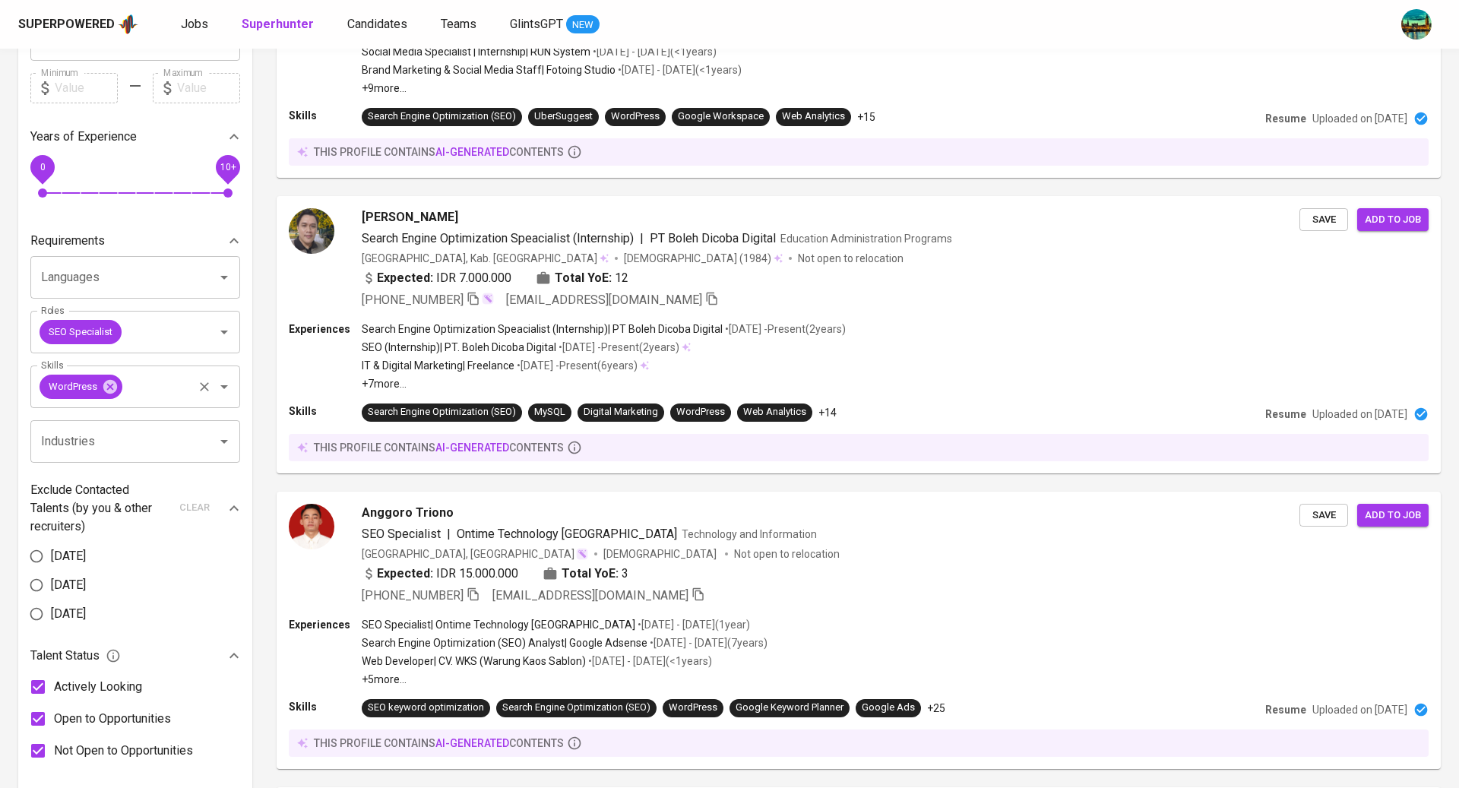
click at [172, 381] on input "Skills" at bounding box center [158, 386] width 66 height 29
click at [153, 454] on li "Search Engine Optimization (SEO)" at bounding box center [135, 458] width 210 height 27
type input "seo"
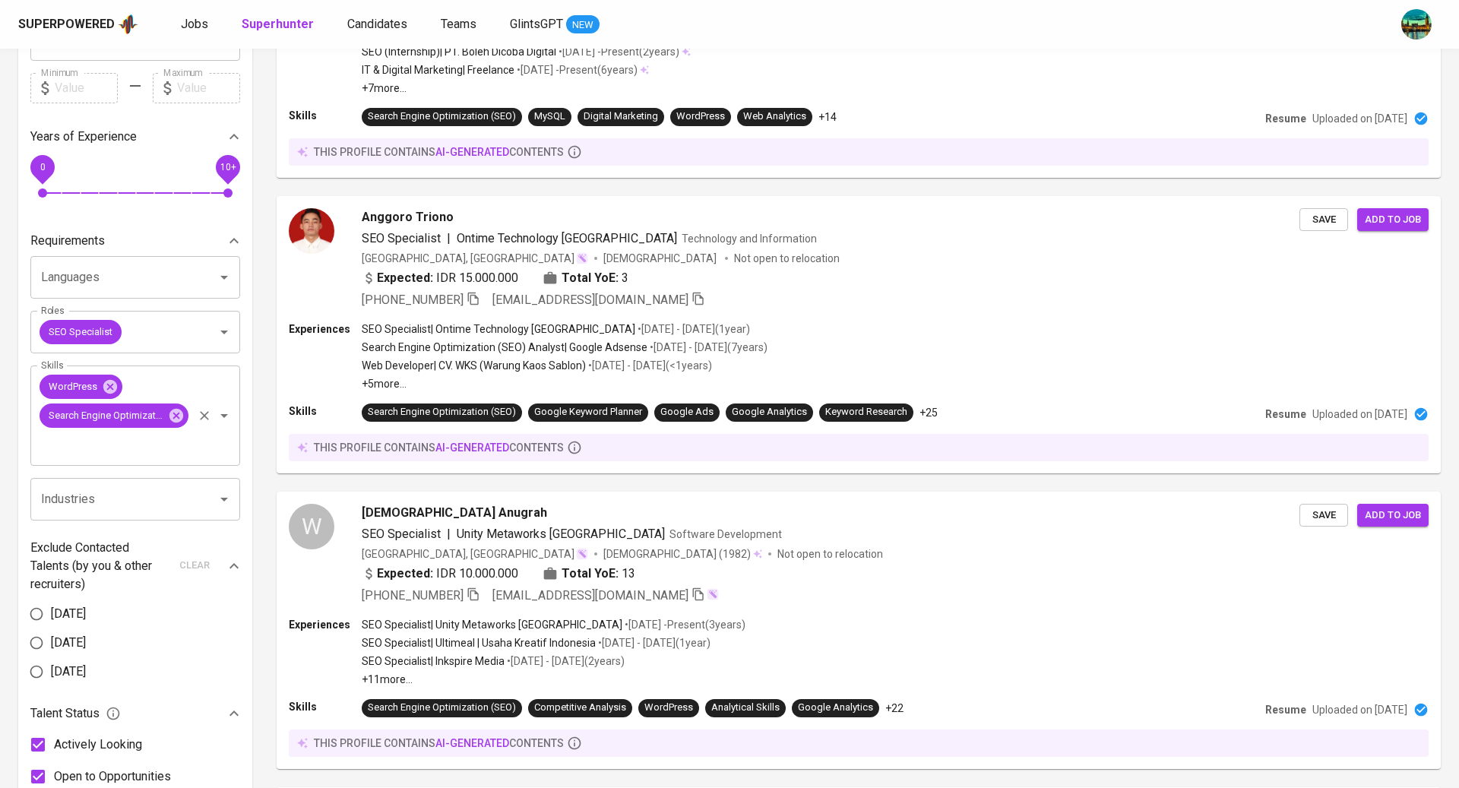
click at [132, 438] on input "Skills" at bounding box center [113, 444] width 153 height 29
type input "geo"
type input "generat"
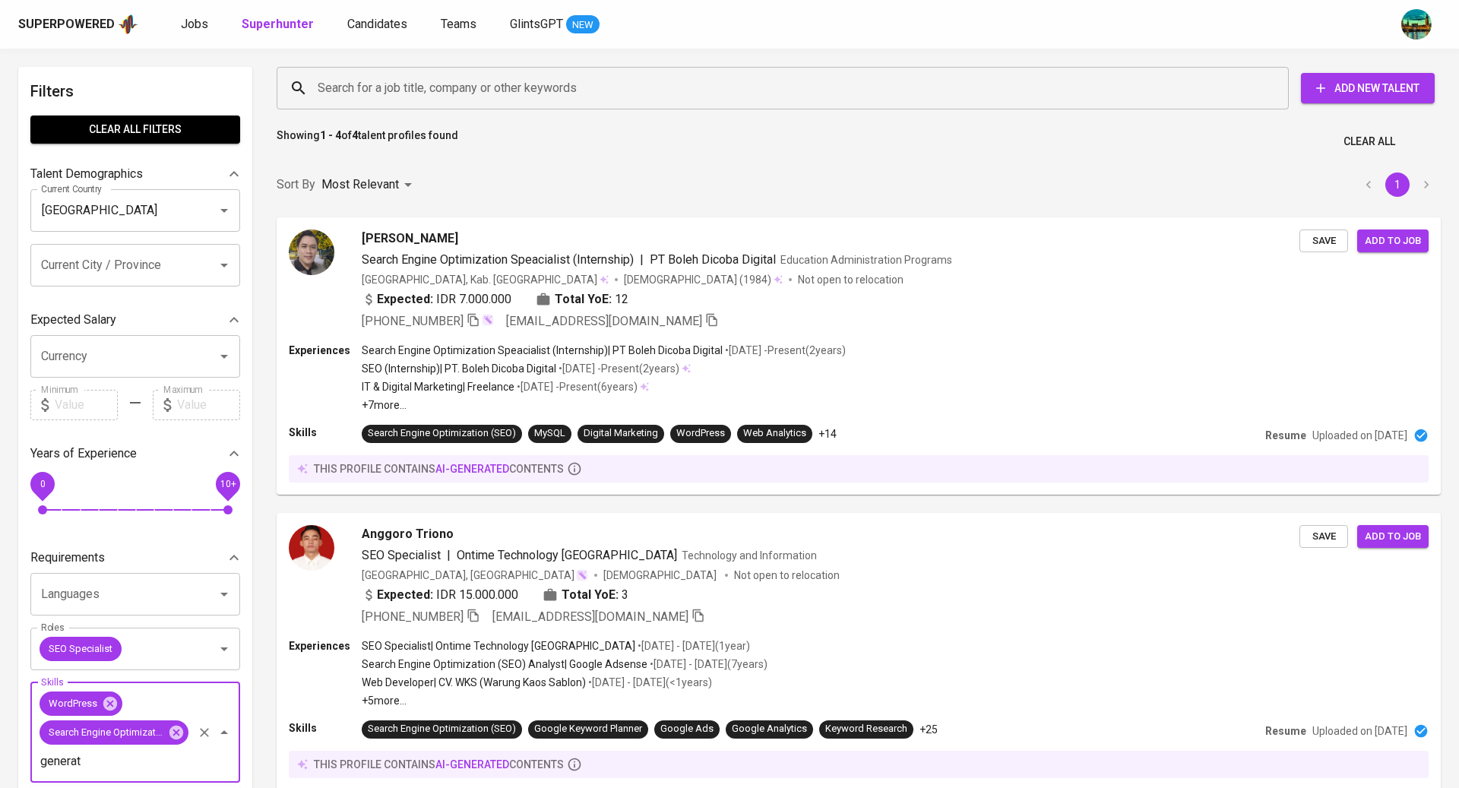
scroll to position [317, 0]
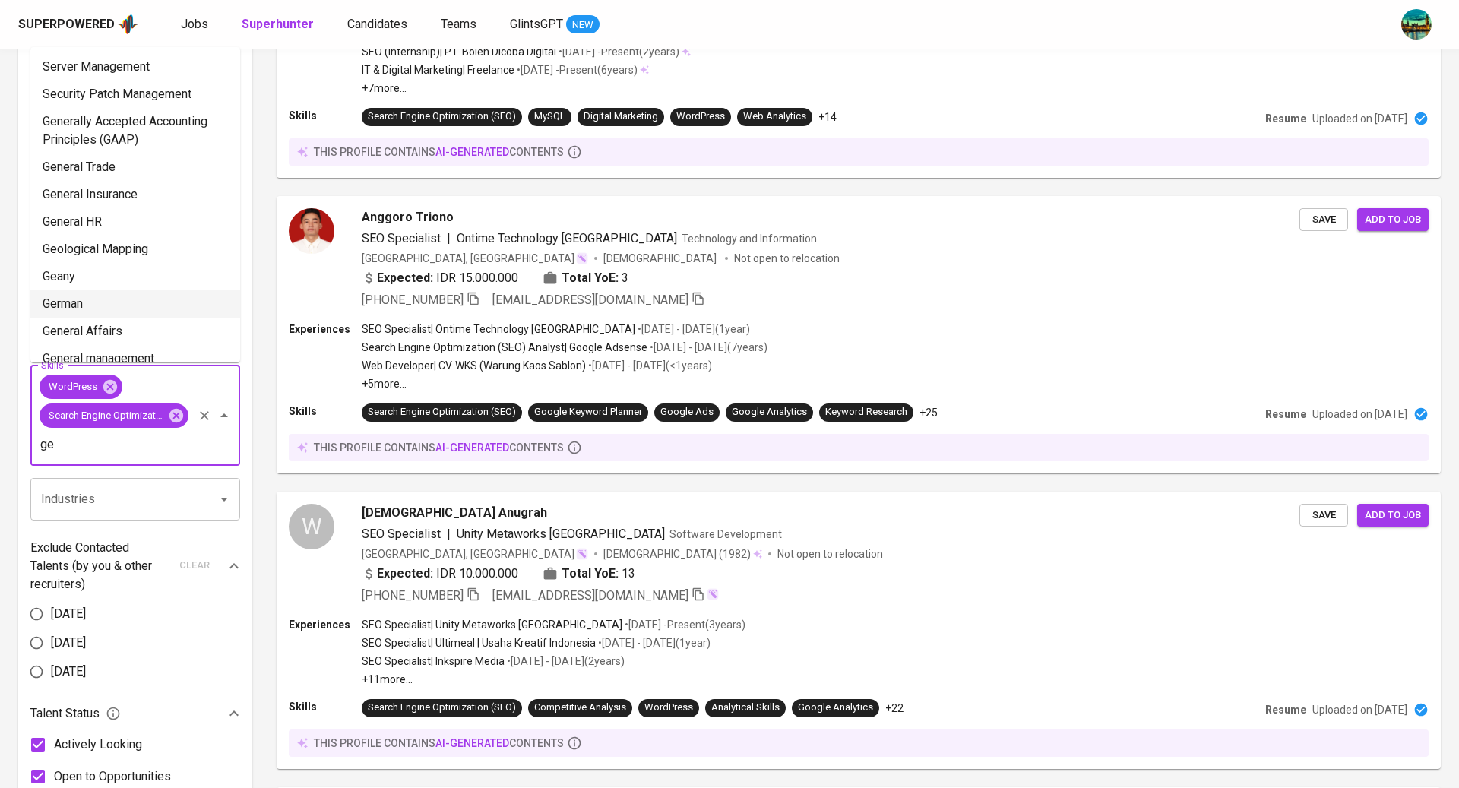
type input "g"
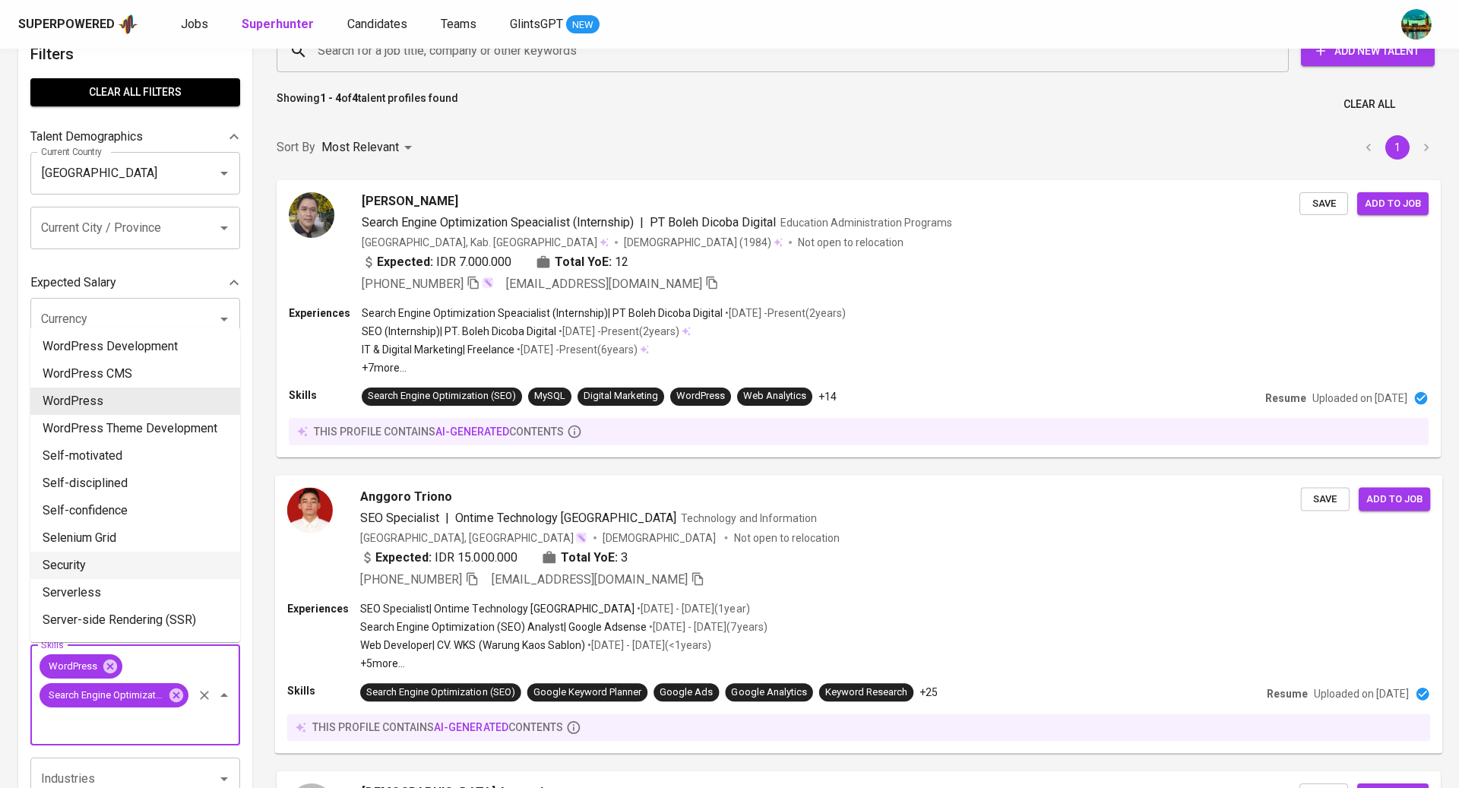
scroll to position [0, 0]
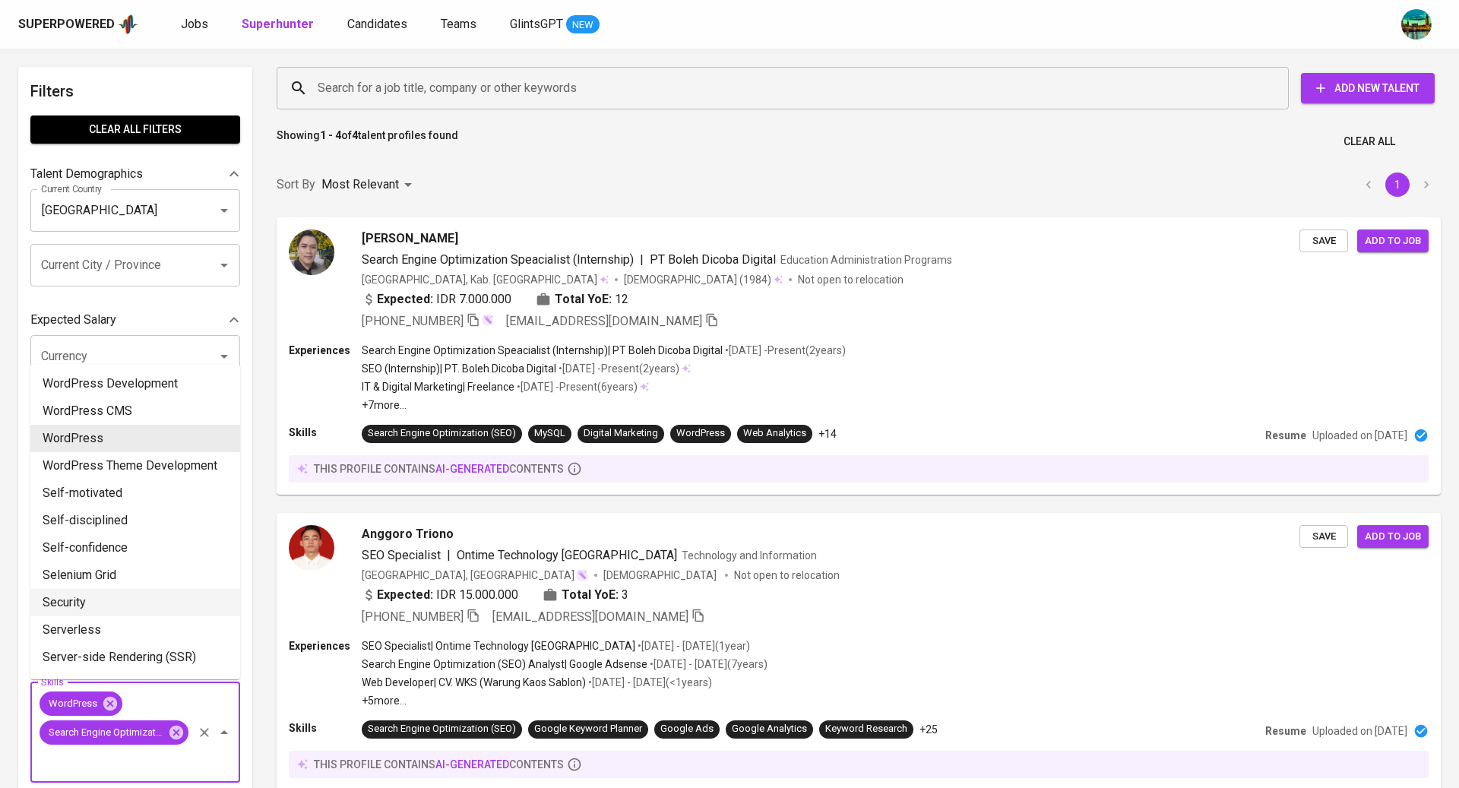
click at [727, 153] on div "Showing 1 - 4 of 4 talent profiles found Clear All" at bounding box center [858, 137] width 1182 height 37
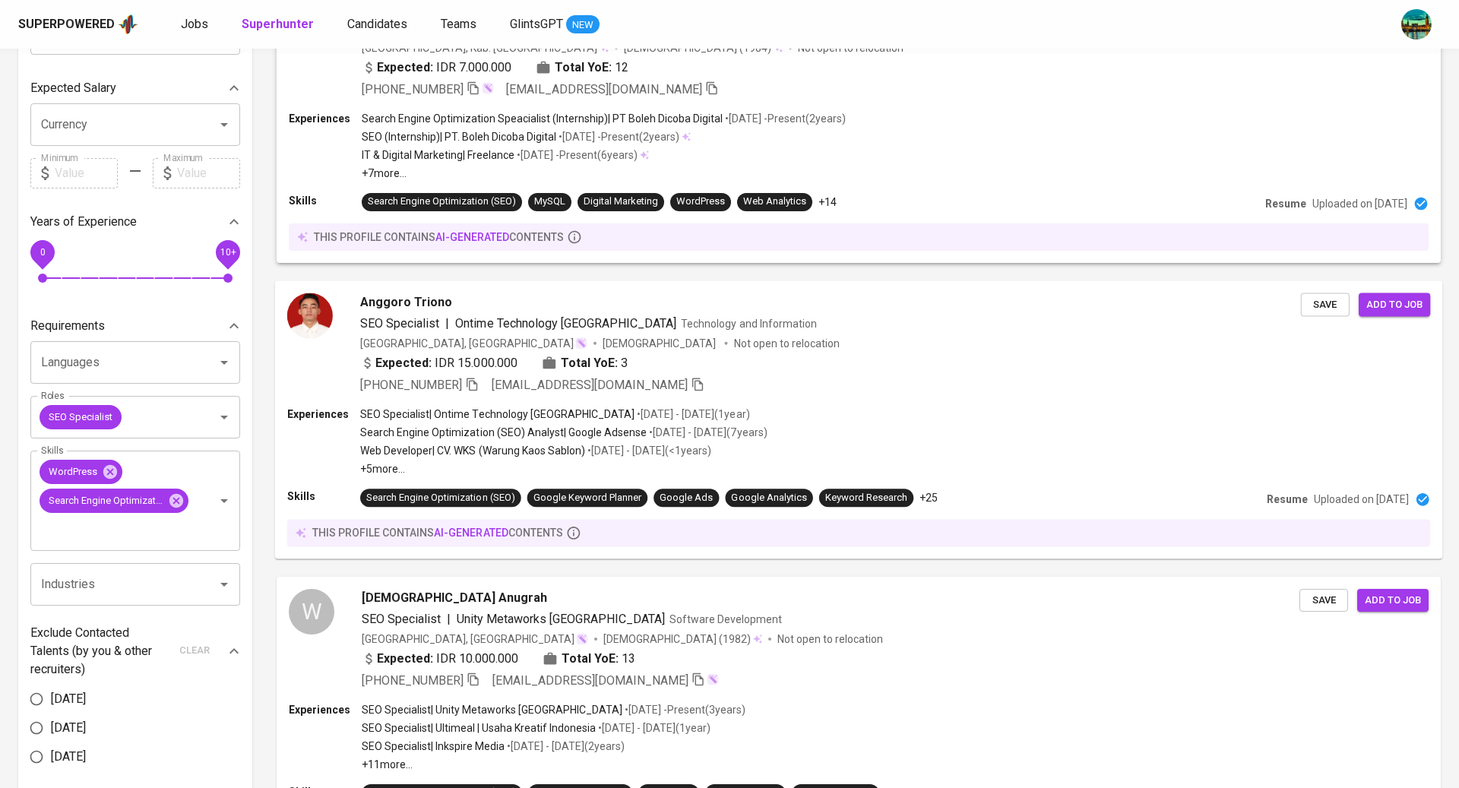
scroll to position [237, 0]
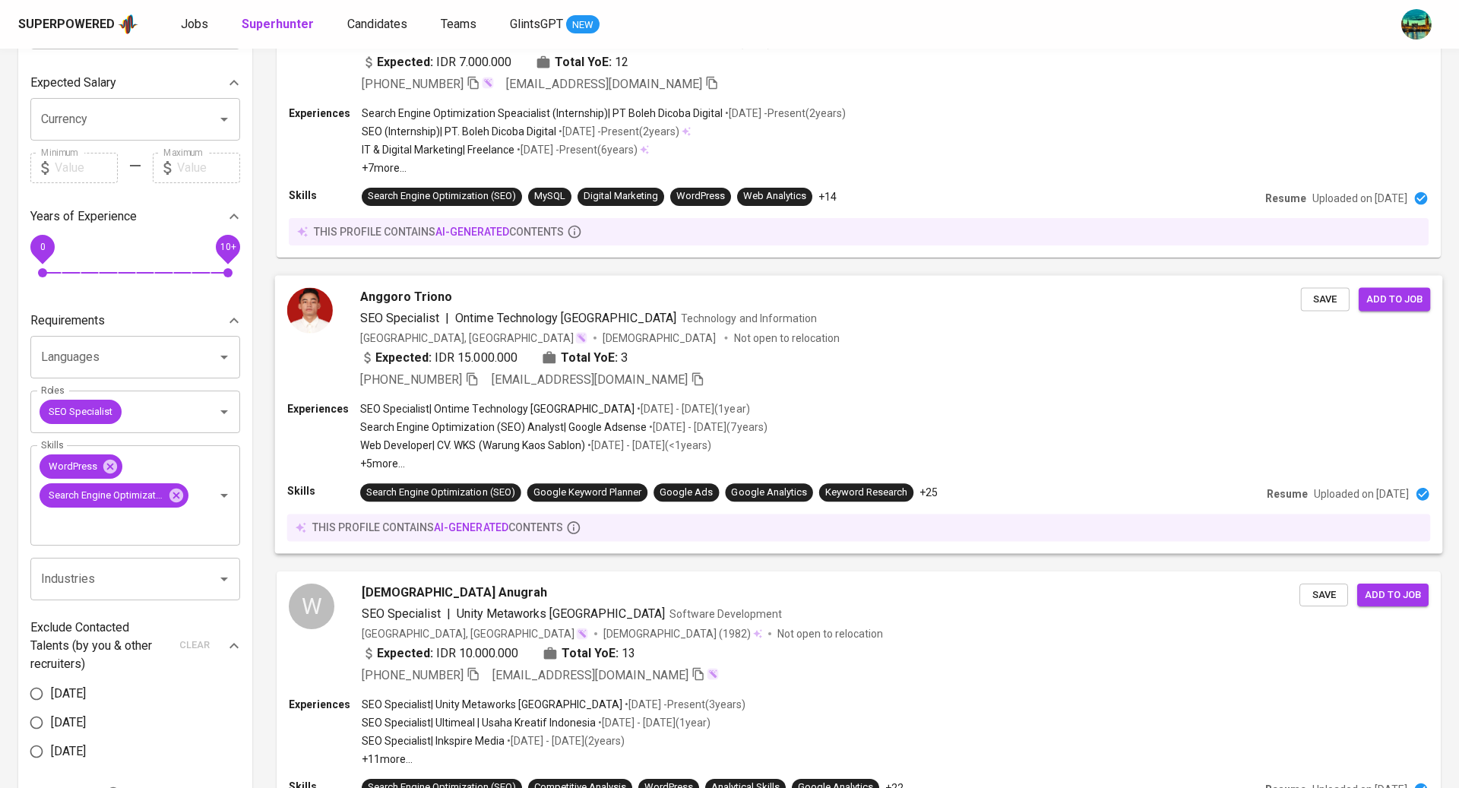
click at [827, 299] on div "Anggoro Triono" at bounding box center [830, 296] width 941 height 18
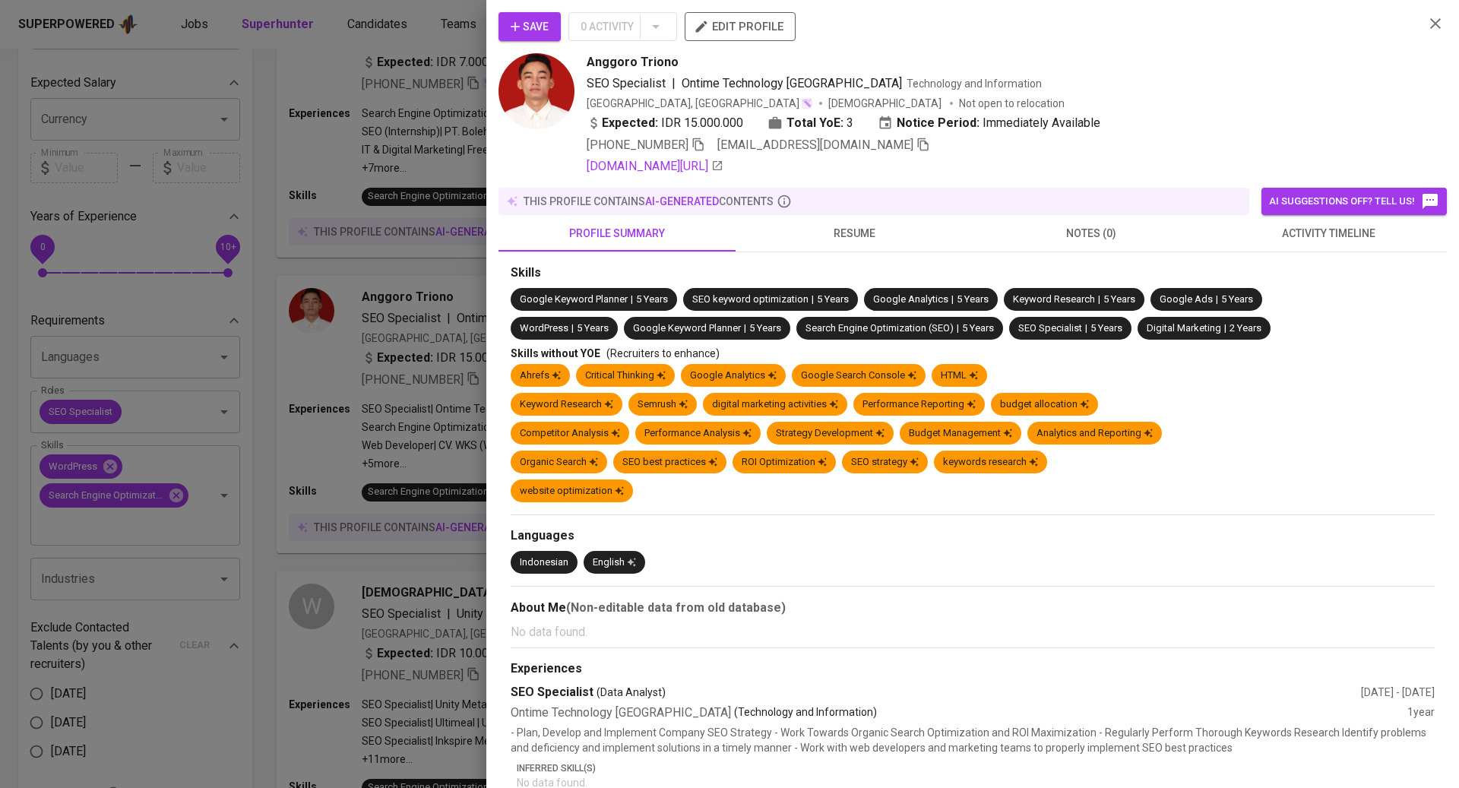
click at [846, 226] on span "resume" at bounding box center [854, 233] width 219 height 19
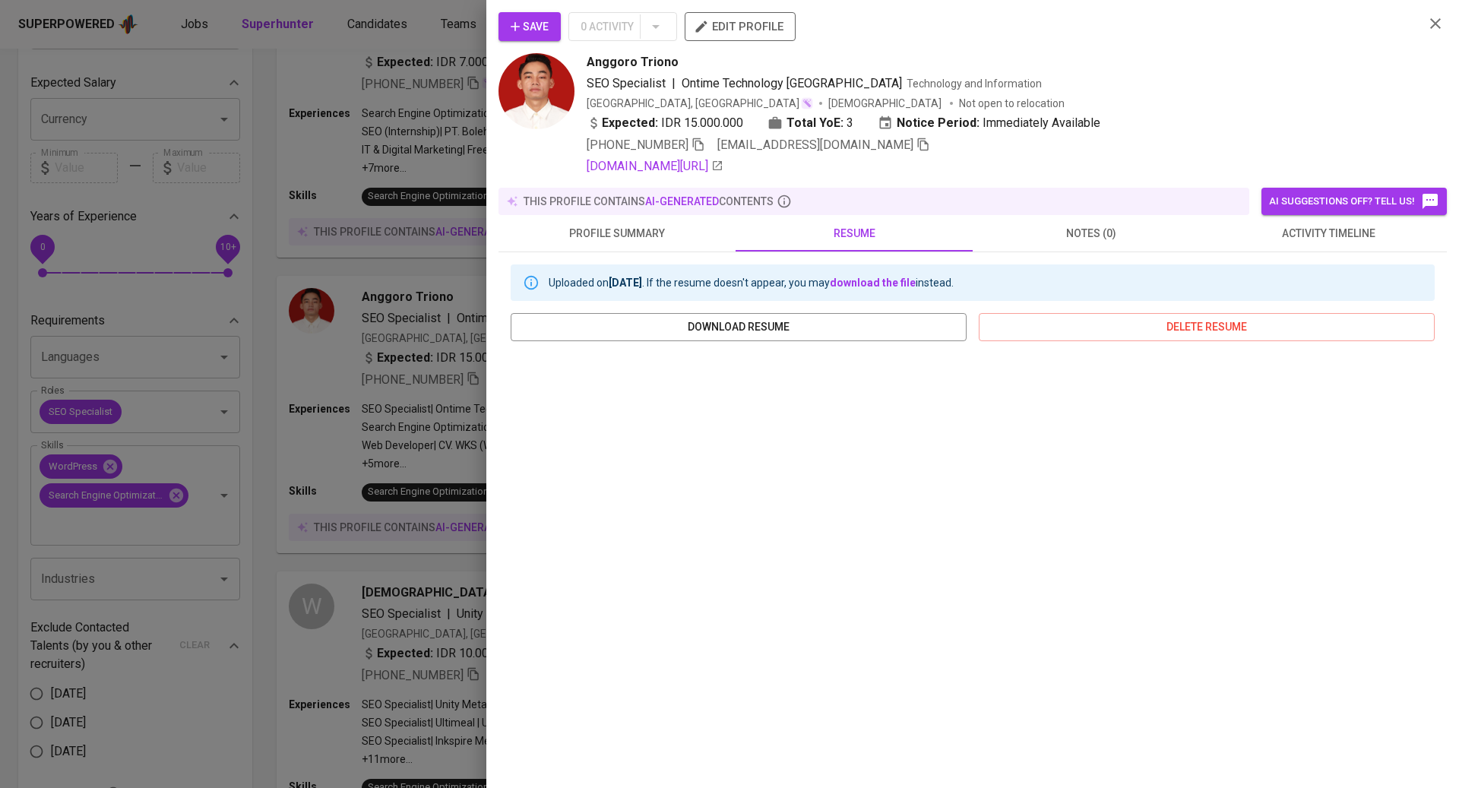
click at [388, 630] on div at bounding box center [729, 394] width 1459 height 788
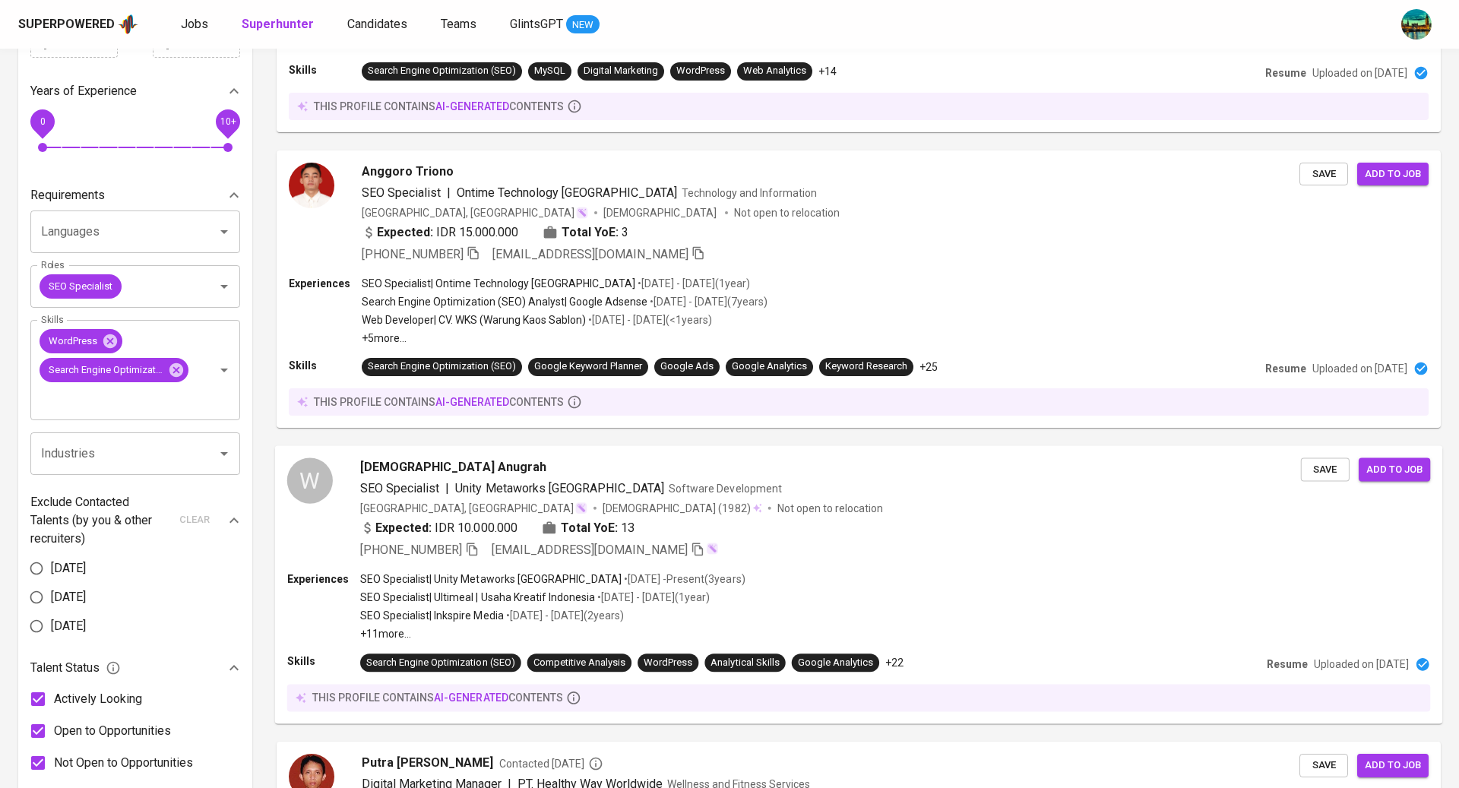
scroll to position [581, 0]
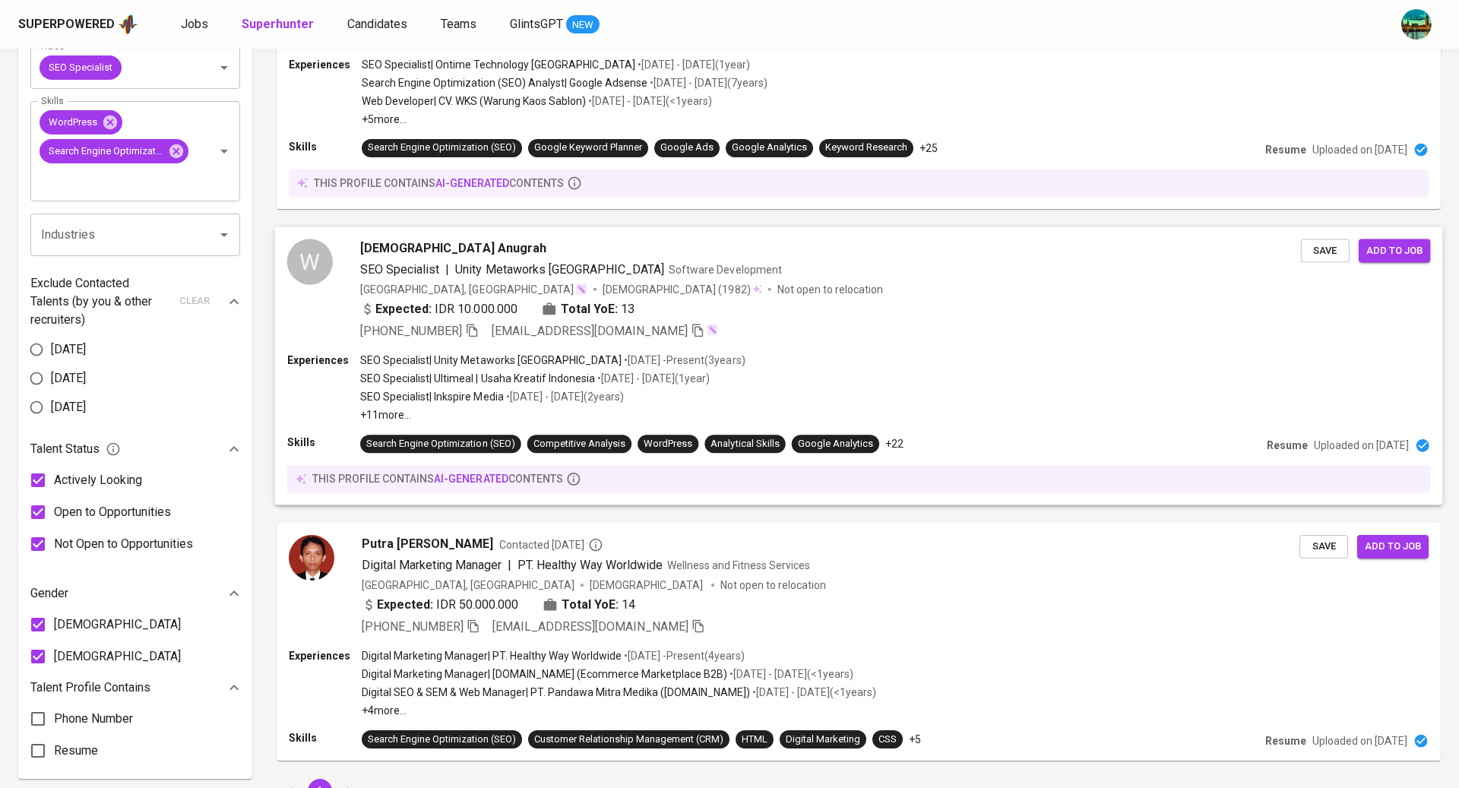
click at [754, 309] on div "Expected: IDR 10.000.000 Total YoE: 13" at bounding box center [830, 310] width 941 height 22
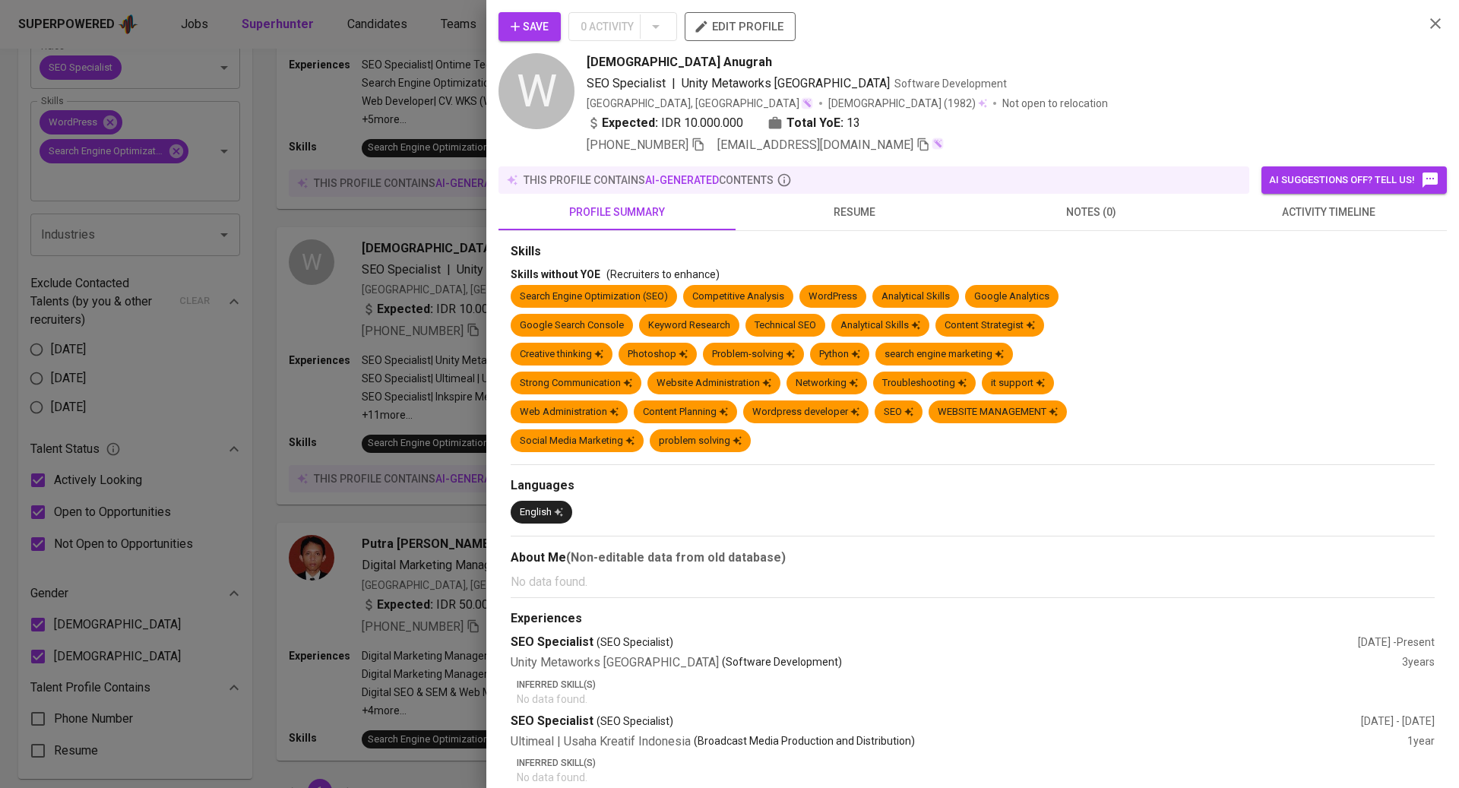
click at [856, 203] on span "resume" at bounding box center [854, 212] width 219 height 19
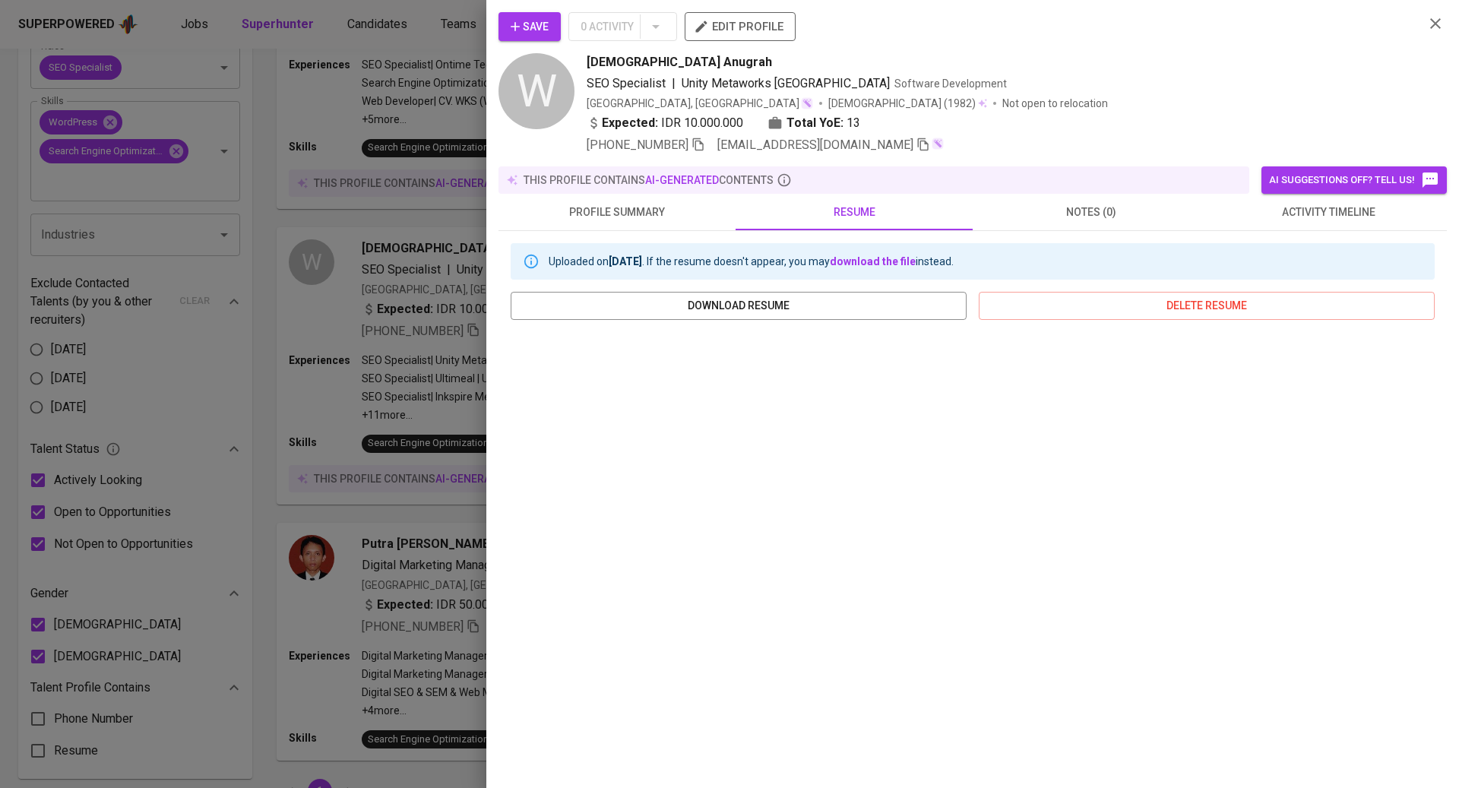
click at [394, 493] on div at bounding box center [729, 394] width 1459 height 788
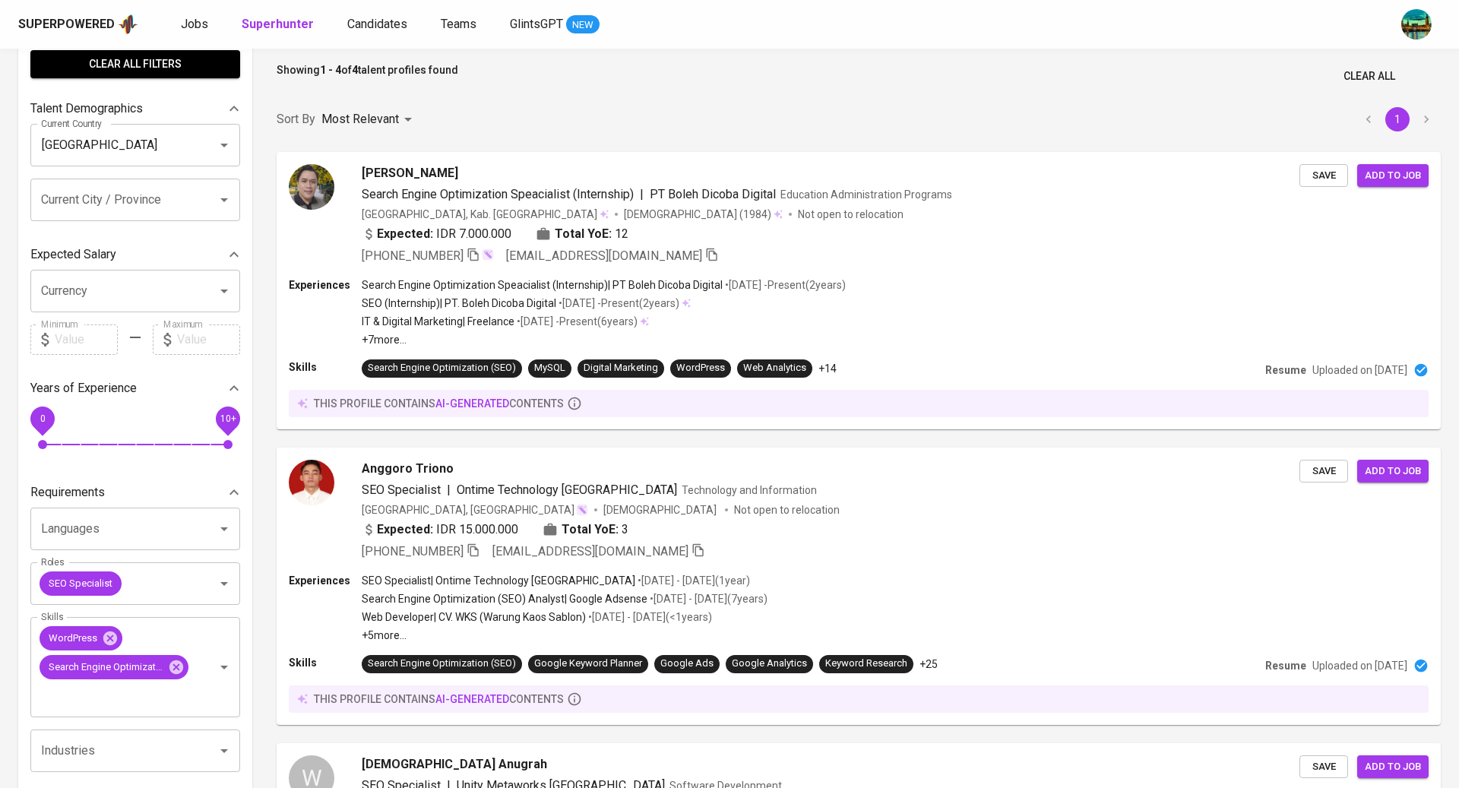
scroll to position [71, 0]
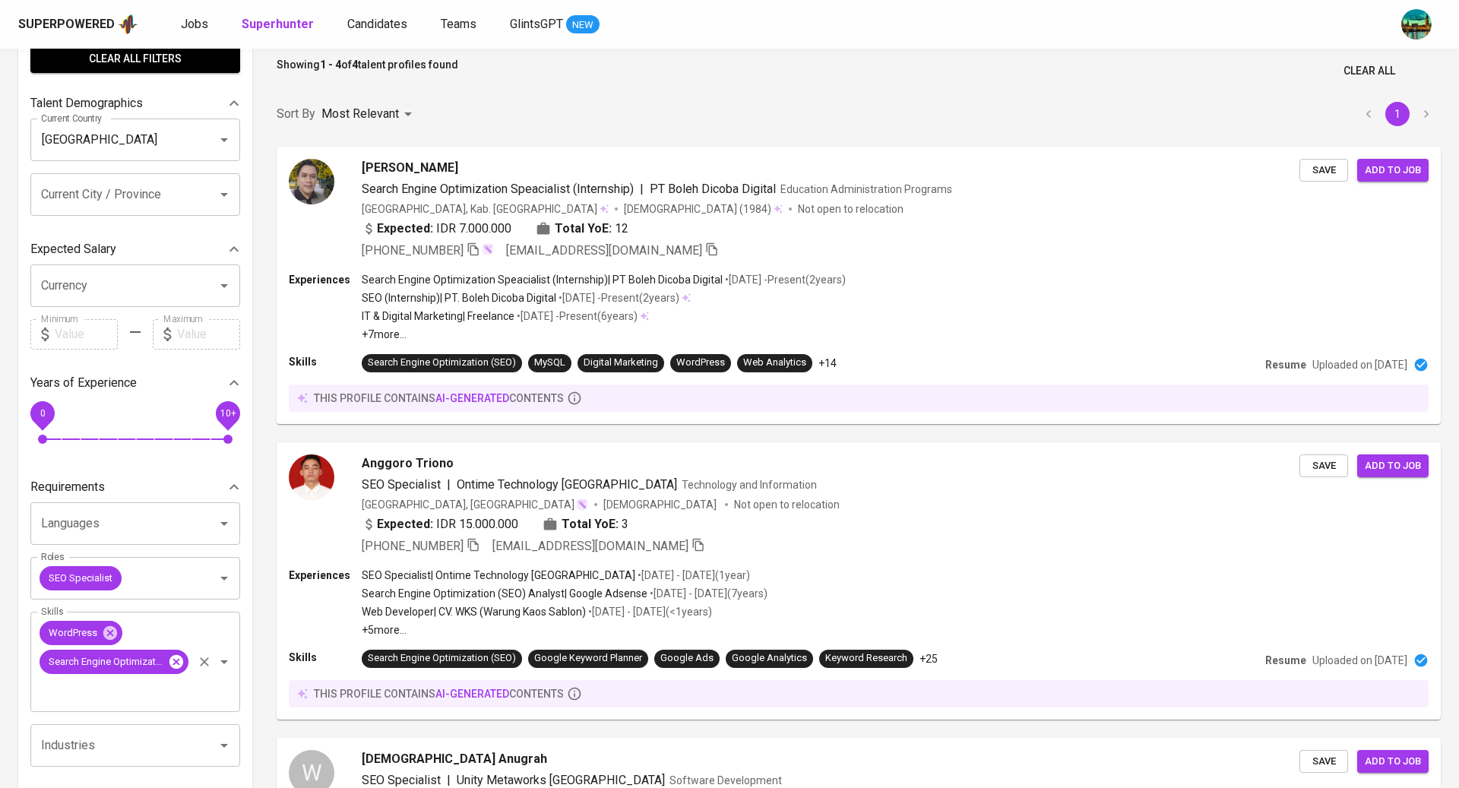
click at [177, 660] on icon at bounding box center [176, 661] width 17 height 17
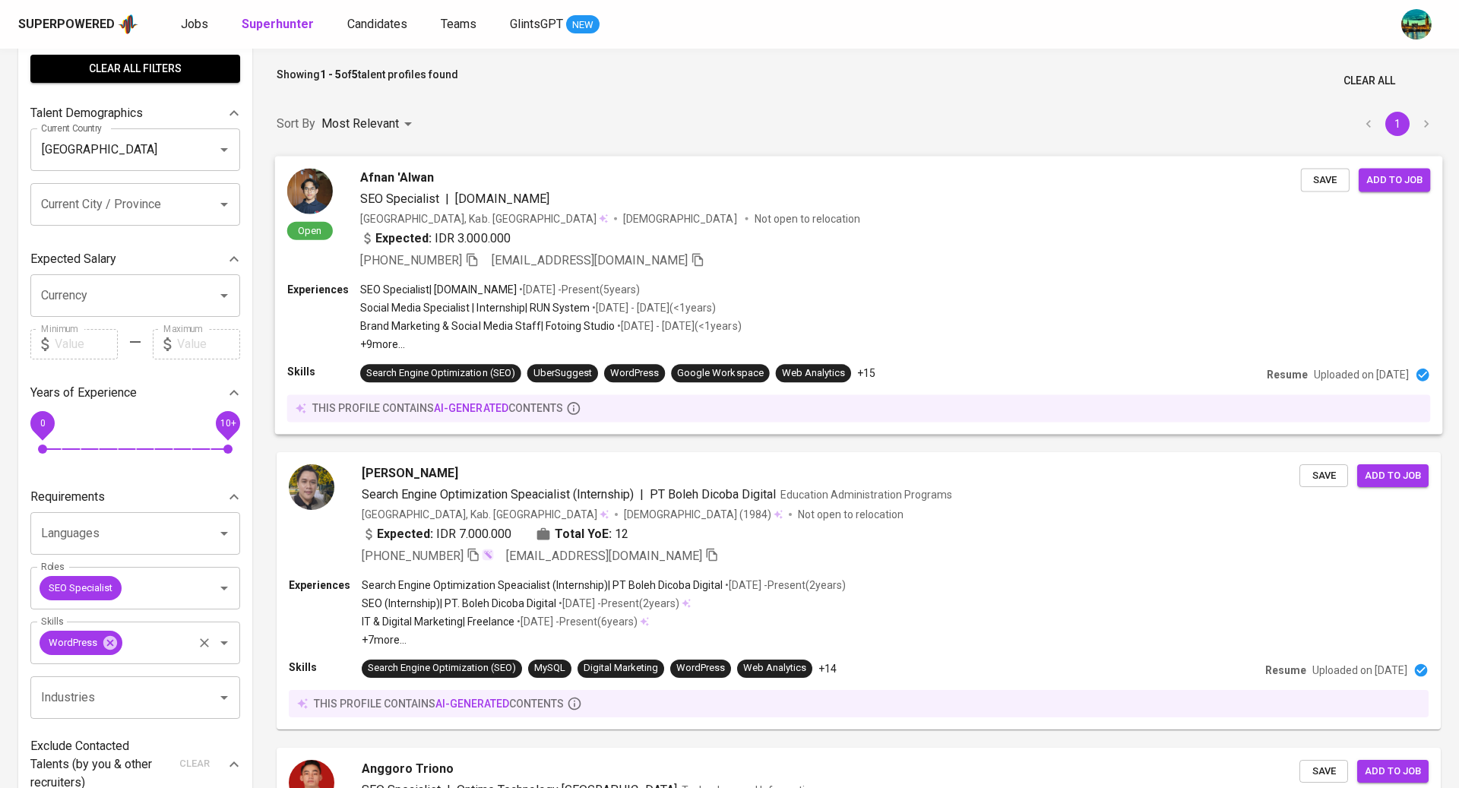
scroll to position [21, 0]
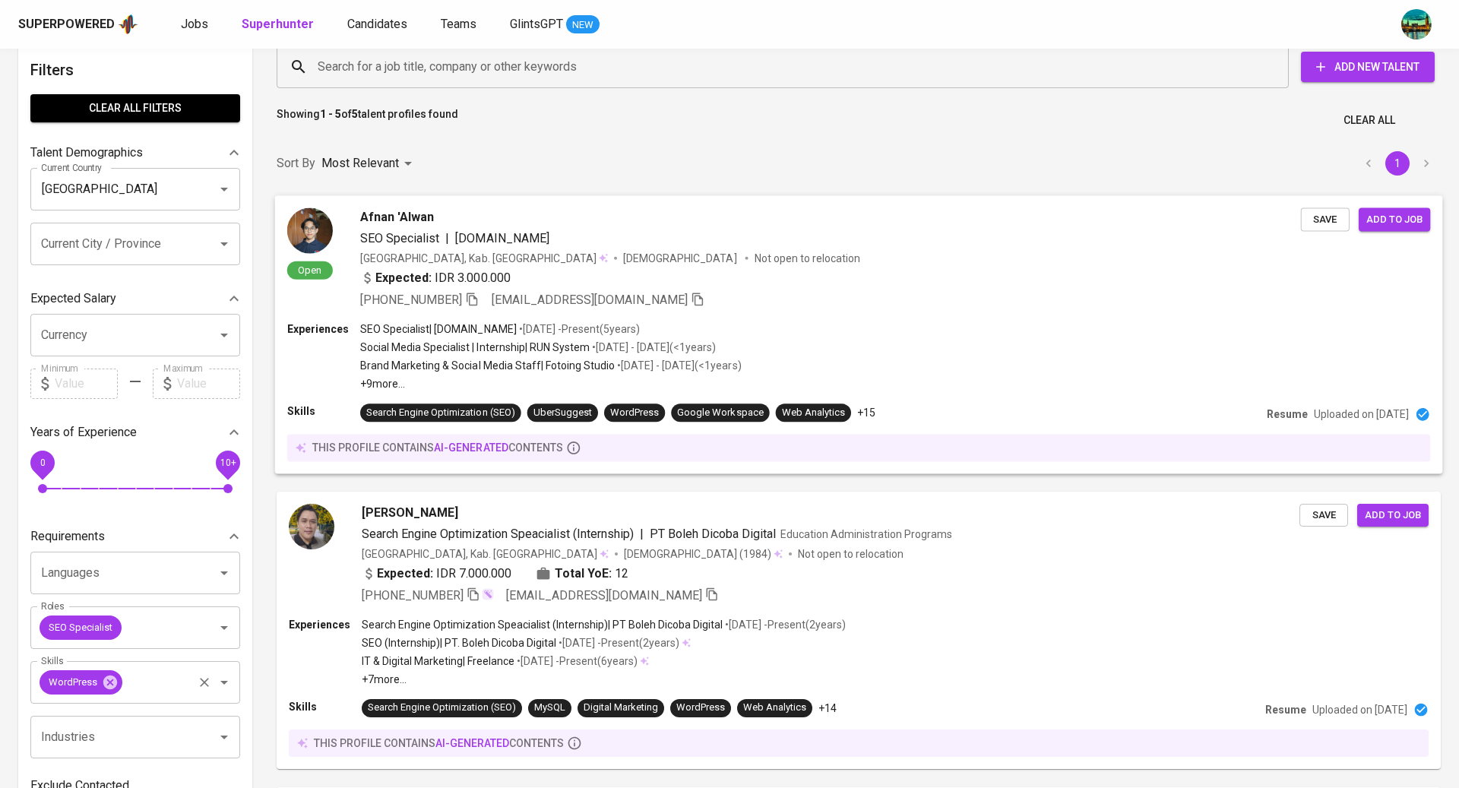
click at [739, 234] on div "SEO Specialist | [DOMAIN_NAME]" at bounding box center [830, 238] width 941 height 18
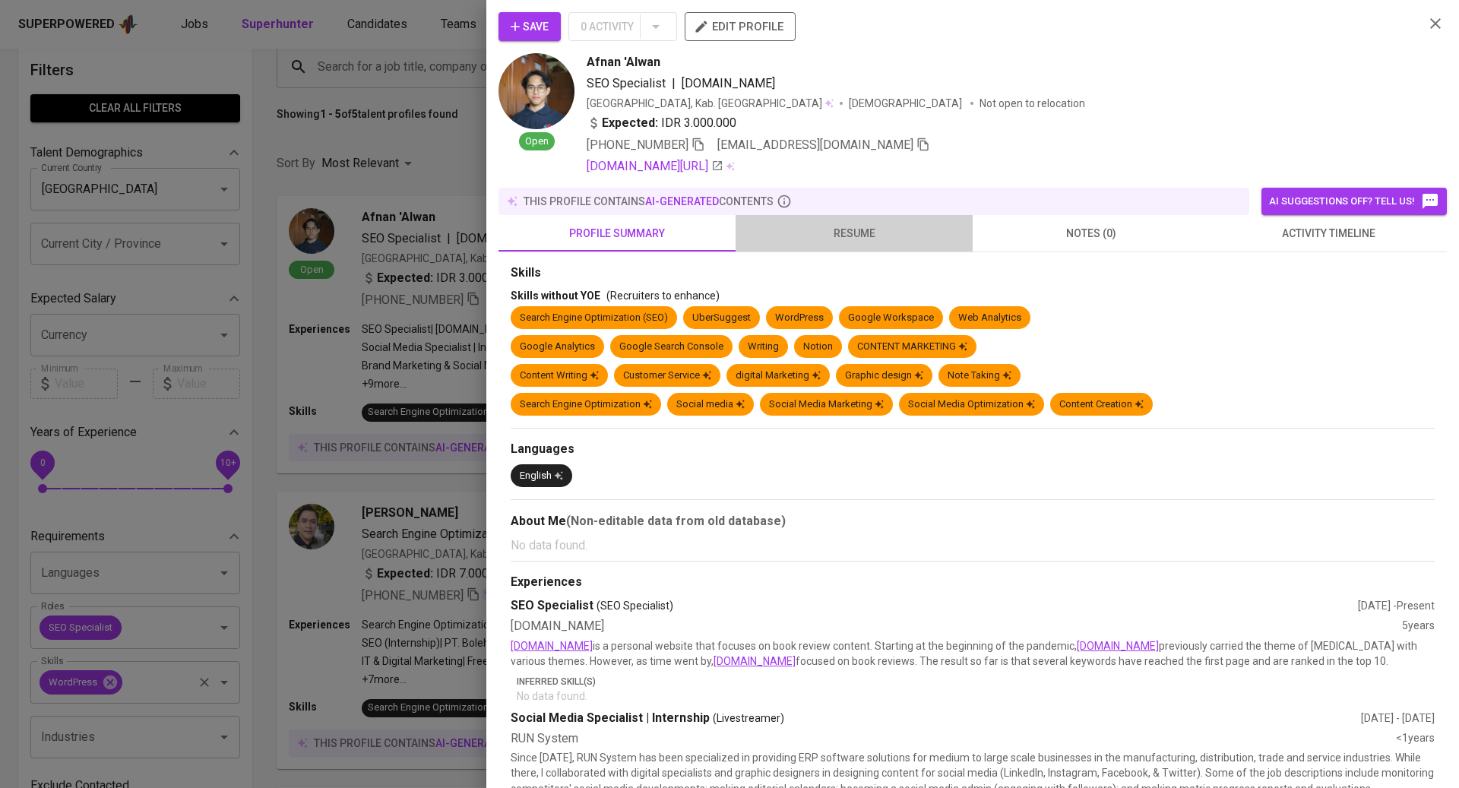
click at [854, 232] on span "resume" at bounding box center [854, 233] width 219 height 19
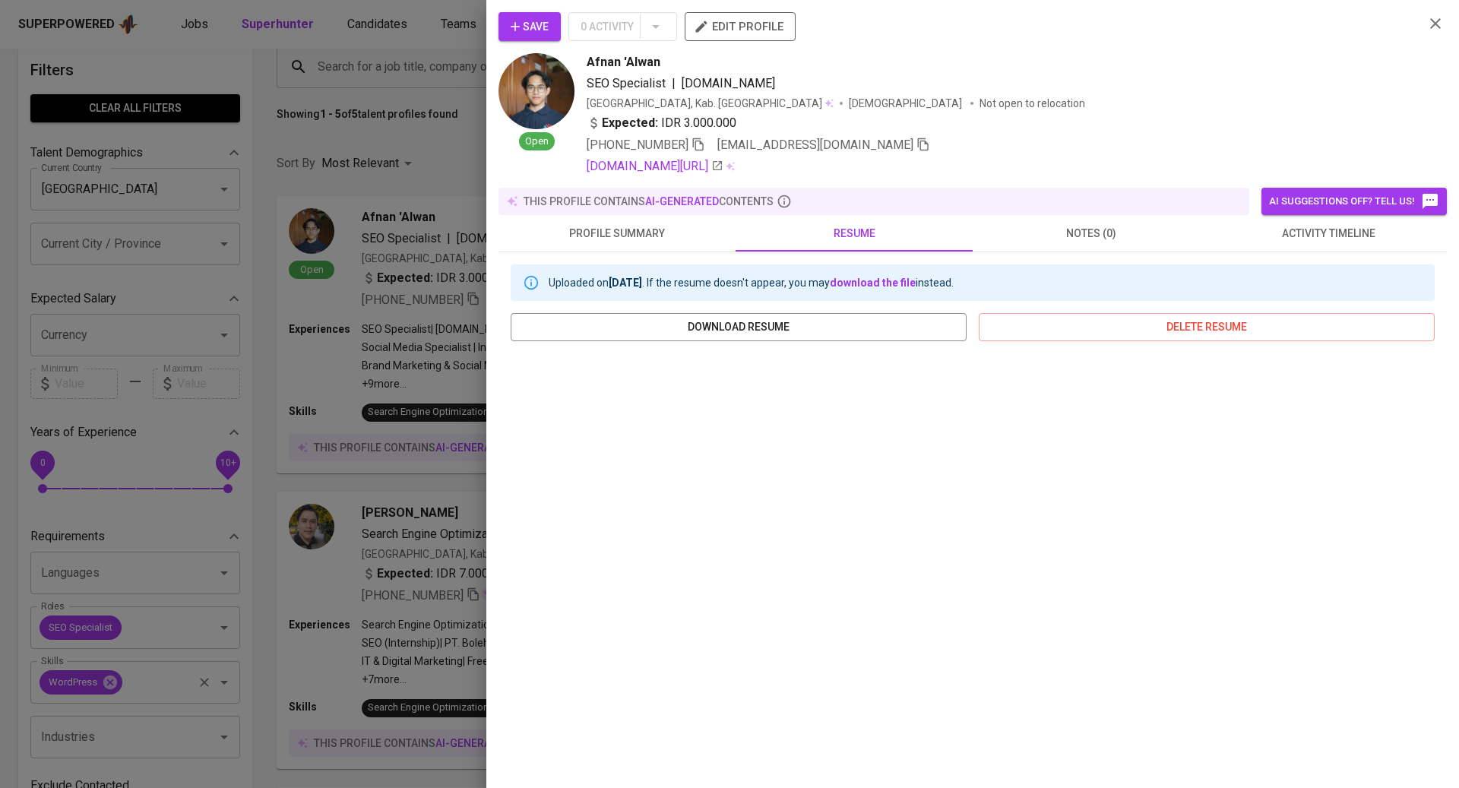
click at [407, 521] on div at bounding box center [729, 394] width 1459 height 788
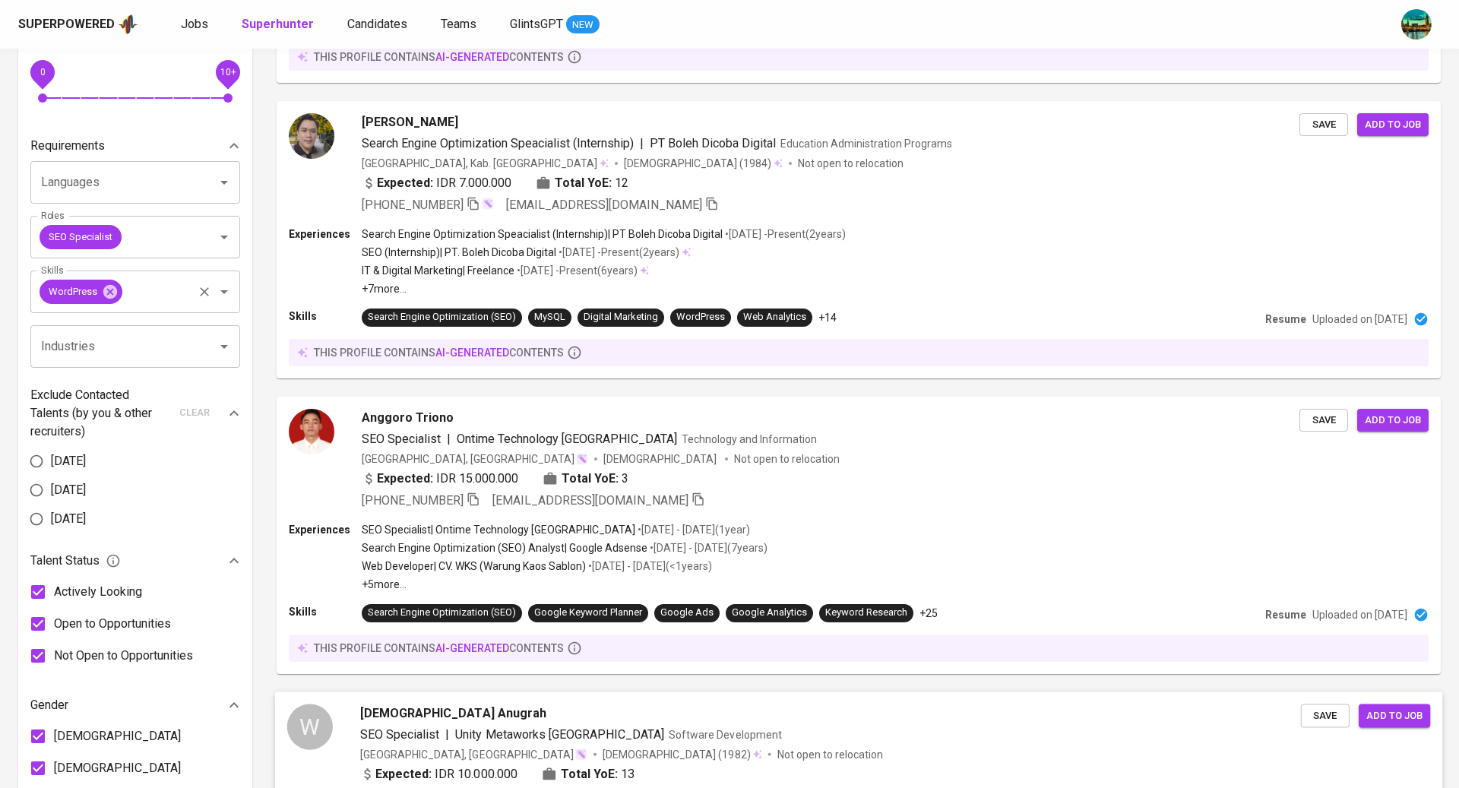
scroll to position [0, 0]
